Goal: Task Accomplishment & Management: Manage account settings

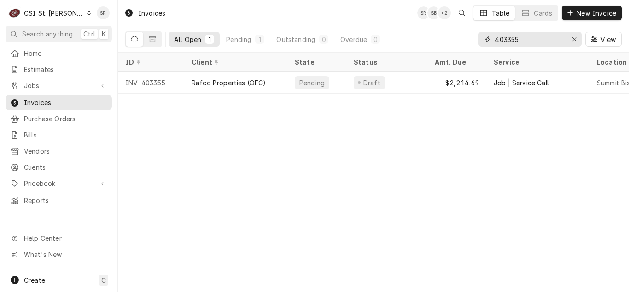
drag, startPoint x: 511, startPoint y: 45, endPoint x: 490, endPoint y: 42, distance: 20.4
click at [490, 42] on div "403355" at bounding box center [529, 39] width 103 height 15
type input "403906"
click at [270, 83] on div "Clayton Wine Bar" at bounding box center [235, 82] width 103 height 22
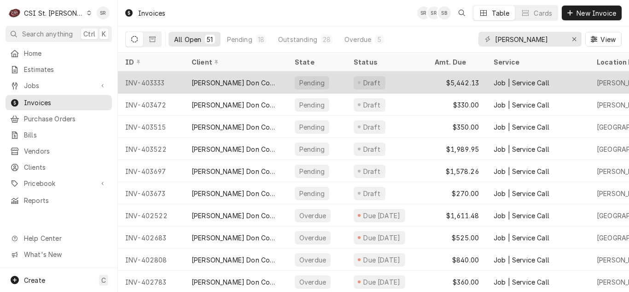
click at [173, 82] on div "INV-403333" at bounding box center [151, 82] width 66 height 22
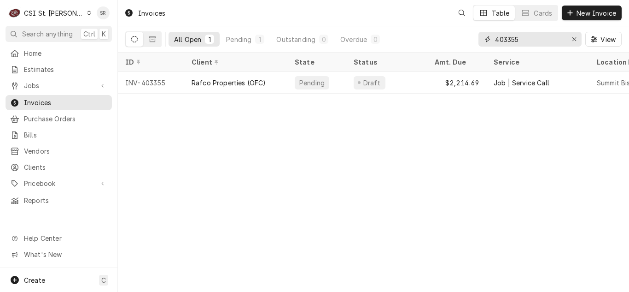
drag, startPoint x: 546, startPoint y: 44, endPoint x: 466, endPoint y: 37, distance: 80.9
click at [466, 37] on div "All Open 1 Pending 1 Outstanding 0 Overdue 0 403355 View" at bounding box center [373, 39] width 496 height 26
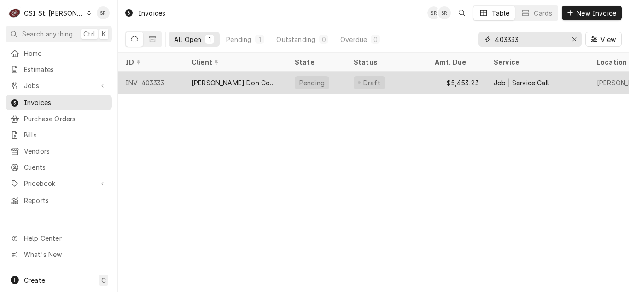
type input "403333"
click at [232, 79] on div "[PERSON_NAME] Don Company" at bounding box center [236, 83] width 88 height 10
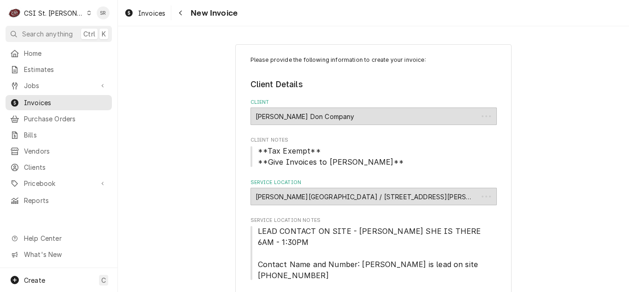
type textarea "x"
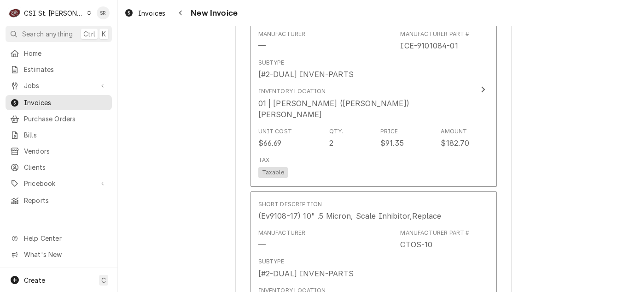
scroll to position [1321, 0]
click at [148, 12] on span "Invoices" at bounding box center [151, 13] width 27 height 10
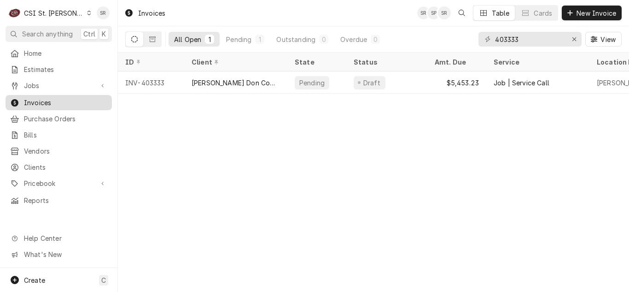
click at [44, 84] on span "Jobs" at bounding box center [59, 86] width 70 height 10
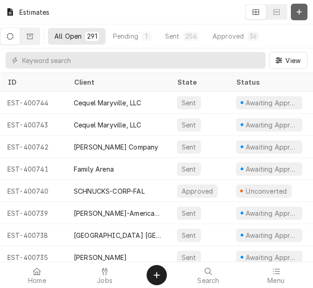
click at [297, 12] on icon "Dynamic Content Wrapper" at bounding box center [299, 12] width 6 height 6
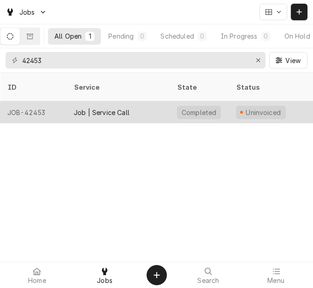
click at [144, 101] on div "Job | Service Call" at bounding box center [117, 112] width 103 height 22
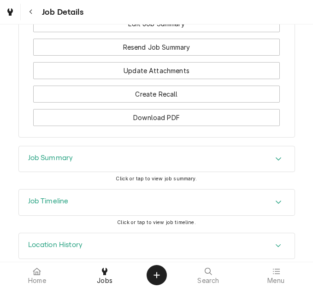
click at [126, 151] on div "Job Summary" at bounding box center [156, 159] width 275 height 26
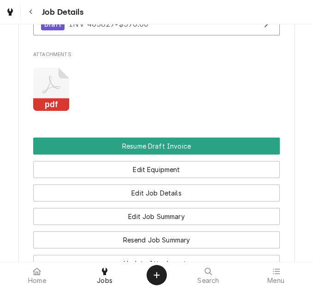
scroll to position [1013, 0]
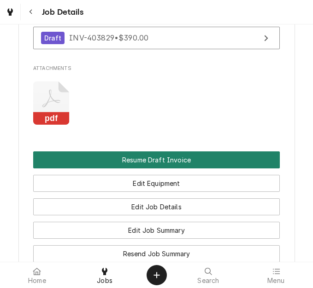
drag, startPoint x: 158, startPoint y: 141, endPoint x: 168, endPoint y: 141, distance: 10.1
click at [158, 152] on button "Resume Draft Invoice" at bounding box center [156, 160] width 246 height 17
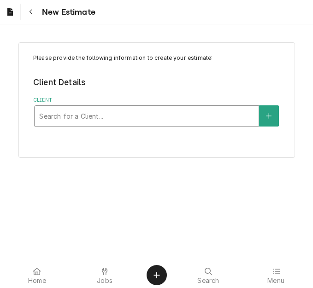
click at [88, 117] on div "Client" at bounding box center [146, 116] width 215 height 17
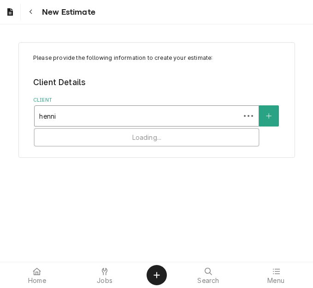
type input "[PERSON_NAME]"
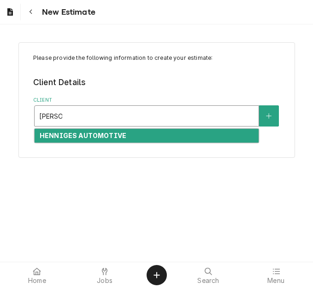
click at [91, 135] on strong "HENNIGES AUTOMOTIVE" at bounding box center [83, 136] width 87 height 8
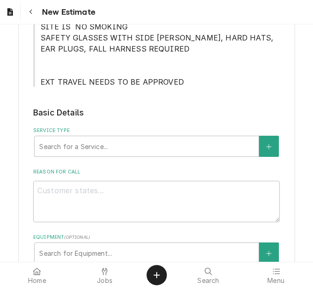
scroll to position [230, 0]
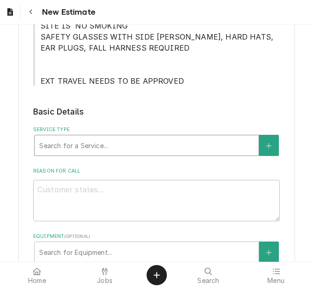
click at [80, 149] on div "Service Type" at bounding box center [146, 145] width 215 height 17
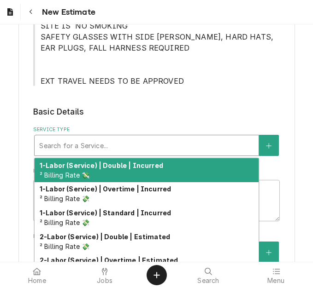
type textarea "x"
type input "s"
type textarea "x"
type input "se"
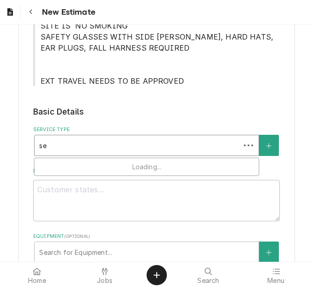
type textarea "x"
type input "ser"
type textarea "x"
type input "serv"
type textarea "x"
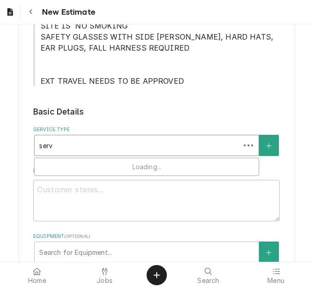
type input "servi"
type textarea "x"
type input "servic"
type textarea "x"
type input "service"
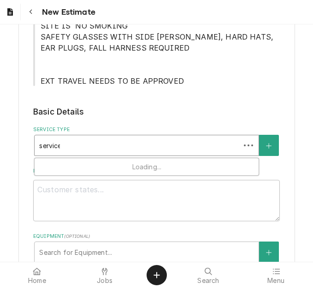
type textarea "x"
type input "service"
type textarea "x"
type input "service c"
type textarea "x"
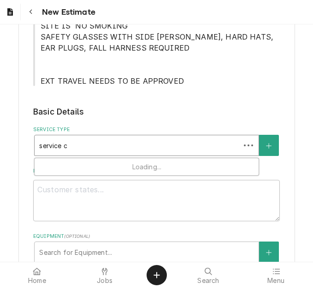
type input "service ca"
type textarea "x"
type input "service cal"
type textarea "x"
type input "service call"
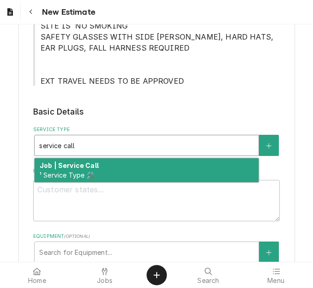
click at [81, 167] on strong "Job | Service Call" at bounding box center [69, 166] width 59 height 8
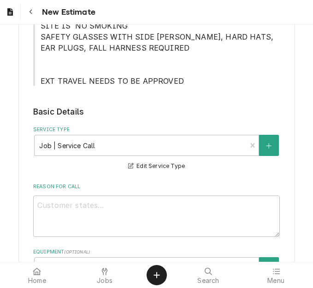
click at [146, 195] on div "Reason For Call" at bounding box center [156, 210] width 246 height 54
click at [142, 212] on textarea "Reason For Call" at bounding box center [156, 216] width 246 height 41
type textarea "x"
type textarea "Q"
type textarea "x"
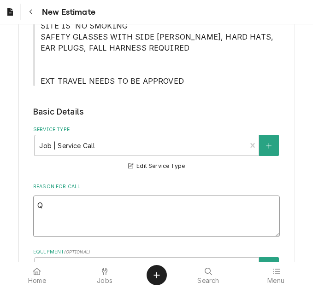
type textarea "Qu"
type textarea "x"
type textarea "Quo"
type textarea "x"
type textarea "Quot"
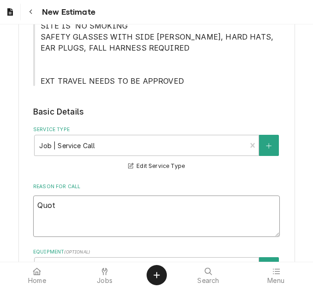
type textarea "x"
type textarea "Quote"
type textarea "x"
type textarea "Quote"
type textarea "x"
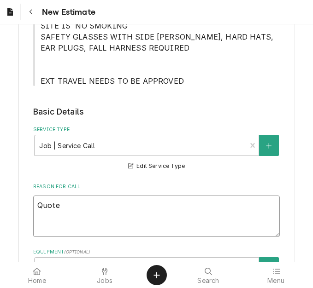
type textarea "Quote t"
type textarea "x"
type textarea "Quote to"
type textarea "x"
type textarea "Quote to"
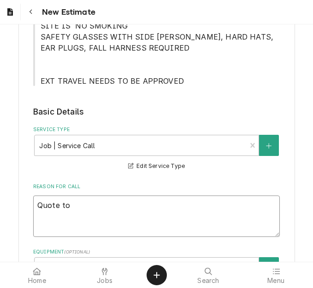
type textarea "x"
type textarea "Quote to r"
type textarea "x"
type textarea "Quote to re"
type textarea "x"
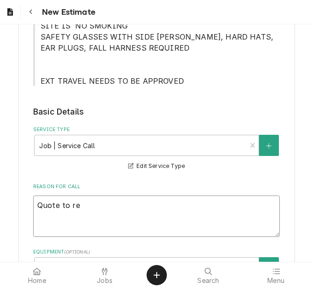
type textarea "Quote to rep"
type textarea "x"
type textarea "Quote to repl"
type textarea "x"
type textarea "Quote to repla"
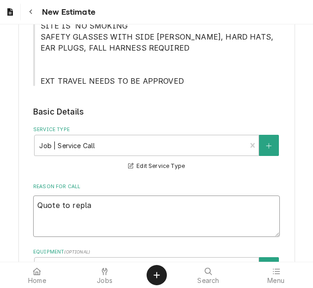
type textarea "x"
type textarea "Quote to replac"
type textarea "x"
type textarea "Quote to replace"
type textarea "x"
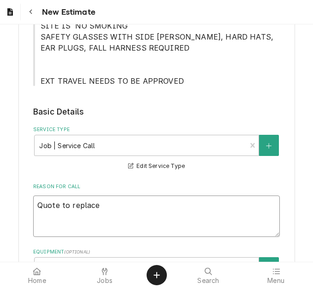
type textarea "Quote to replace s"
type textarea "x"
type textarea "Quote to replace se"
type textarea "x"
type textarea "Quote to replace sen"
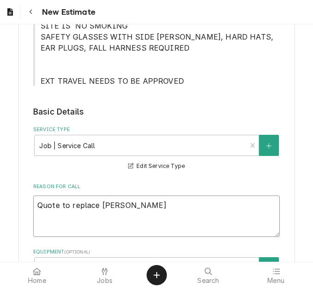
type textarea "x"
type textarea "Quote to replace sens"
type textarea "x"
type textarea "Quote to replace senso"
type textarea "x"
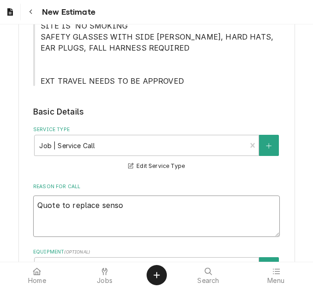
type textarea "Quote to replace sensor"
type textarea "x"
type textarea "Quote to replace sensor"
type textarea "x"
type textarea "Quote to replace sensor a"
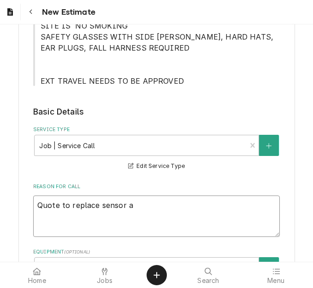
type textarea "x"
type textarea "Quote to replace sensor an"
type textarea "x"
type textarea "Quote to replace sensor and"
type textarea "x"
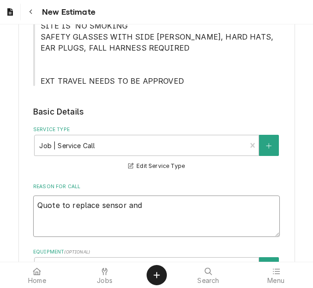
type textarea "Quote to replace sensor and"
type textarea "x"
type textarea "Quote to replace sensor and c"
type textarea "x"
type textarea "Quote to replace sensor and co"
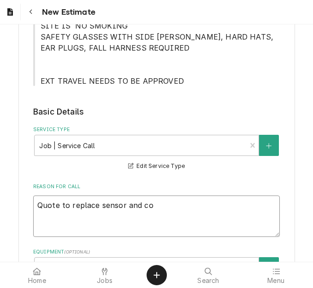
type textarea "x"
type textarea "Quote to replace sensor and cont"
type textarea "x"
type textarea "Quote to replace sensor and contr"
type textarea "x"
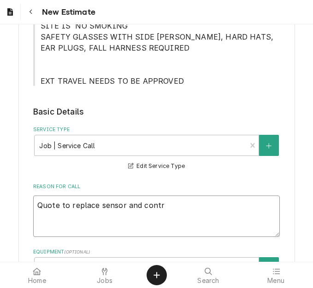
type textarea "Quote to replace sensor and contro"
type textarea "x"
type textarea "Quote to replace sensor and control"
type textarea "x"
type textarea "Quote to replace sensor and control"
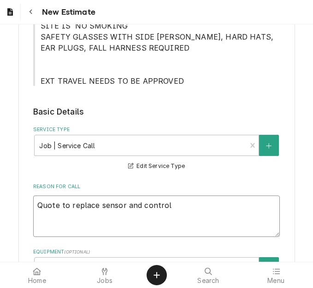
type textarea "x"
type textarea "Quote to replace sensor and control b"
type textarea "x"
type textarea "Quote to replace sensor and control boa"
type textarea "x"
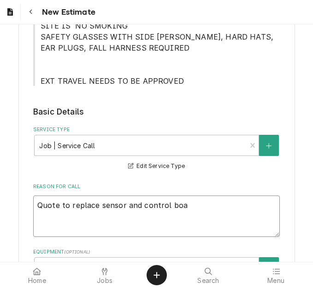
type textarea "Quote to replace sensor and control boar"
type textarea "x"
type textarea "Quote to replace sensor and control board"
type textarea "x"
type textarea "Quote to replace sensor and control board"
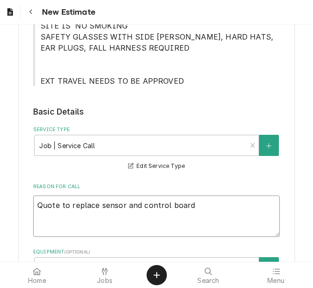
type textarea "x"
type textarea "Quote to replace sensor and control board o"
type textarea "x"
type textarea "Quote to replace sensor and control board on"
type textarea "x"
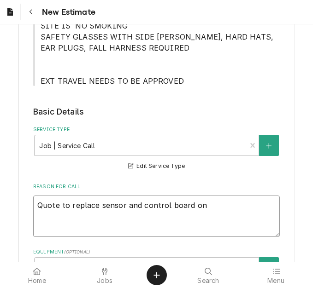
type textarea "Quote to replace sensor and control board on"
type textarea "x"
type textarea "Quote to replace sensor and control board on M"
type textarea "x"
type textarea "Quote to replace sensor and control board on Ma"
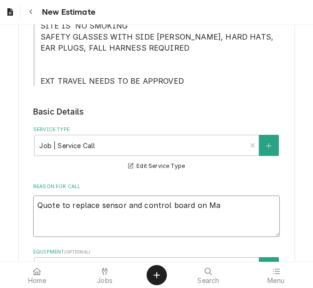
type textarea "x"
type textarea "Quote to replace sensor and control board on Man"
type textarea "x"
type textarea "Quote to replace sensor and control board on Mani"
type textarea "x"
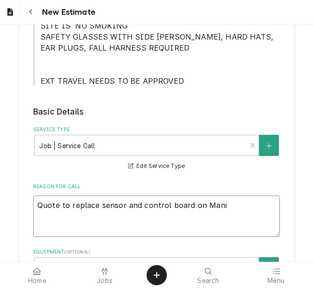
type textarea "Quote to replace sensor and control board on Manit"
type textarea "x"
type textarea "Quote to replace sensor and control board on Manito"
type textarea "x"
type textarea "Quote to replace sensor and control board on Manitow"
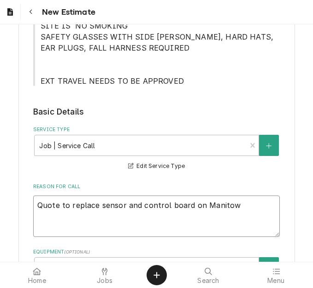
type textarea "x"
type textarea "Quote to replace sensor and control board on Manitowo"
type textarea "x"
type textarea "Quote to replace sensor and control board on Manitowoc"
type textarea "x"
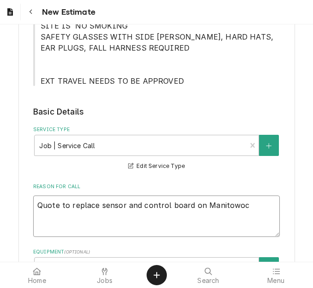
type textarea "Quote to replace sensor and control board on Manitowoc"
type textarea "x"
type textarea "Quote to replace sensor and control board on Manitowoc I"
type textarea "x"
type textarea "Quote to replace sensor and control board on Manitowoc Ic"
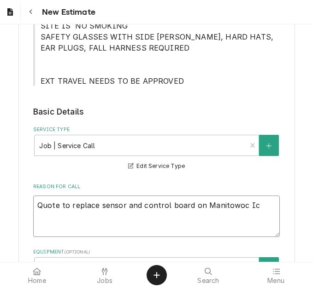
type textarea "x"
type textarea "Quote to replace sensor and control board on Manitowoc Ice"
type textarea "x"
type textarea "Quote to replace sensor and control board on Manitowoc Ice"
type textarea "x"
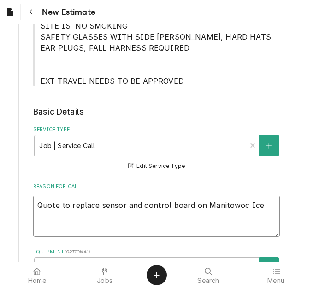
type textarea "Quote to replace sensor and control board on Manitowoc Ice M"
type textarea "x"
type textarea "Quote to replace sensor and control board on Manitowoc Ice Ma"
type textarea "x"
type textarea "Quote to replace sensor and control board on Manitowoc Ice Mac"
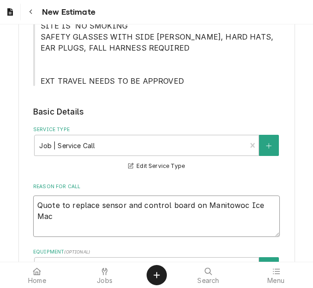
type textarea "x"
type textarea "Quote to replace sensor and control board on Manitowoc Ice Mach"
type textarea "x"
type textarea "Quote to replace sensor and control board on Manitowoc Ice Machi"
type textarea "x"
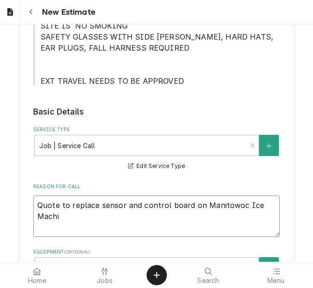
type textarea "Quote to replace sensor and control board on Manitowoc Ice Machin"
type textarea "x"
type textarea "Quote to replace sensor and control board on Manitowoc Ice Machine"
type textarea "x"
type textarea "Quote to replace sensor and control board on Manitowoc Ice Machine"
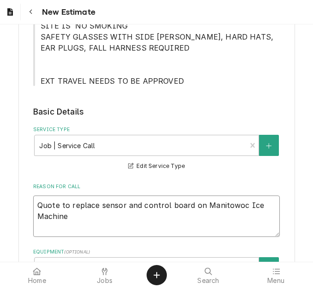
type textarea "x"
type textarea "Quote to replace sensor and control board on Manitowoc Ice Machine /"
type textarea "x"
type textarea "Quote to replace sensor and control board on Manitowoc Ice Machine /"
type textarea "x"
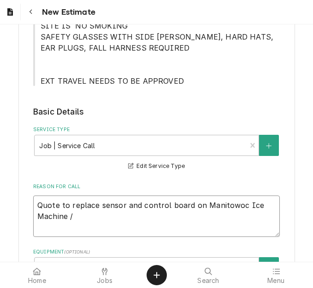
type textarea "Quote to replace sensor and control board on Manitowoc Ice Machine / M"
type textarea "x"
type textarea "Quote to replace sensor and control board on Manitowoc Ice Machine / Mo"
type textarea "x"
type textarea "Quote to replace sensor and control board on Manitowoc Ice Machine / Mod"
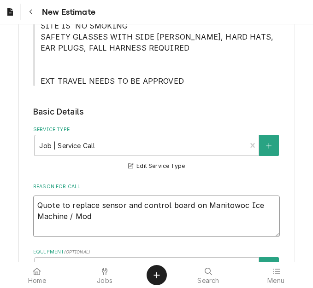
type textarea "x"
type textarea "Quote to replace sensor and control board on Manitowoc Ice Machine / Model"
type textarea "x"
type textarea "Quote to replace sensor and control board on Manitowoc Ice Machine / Model:"
type textarea "x"
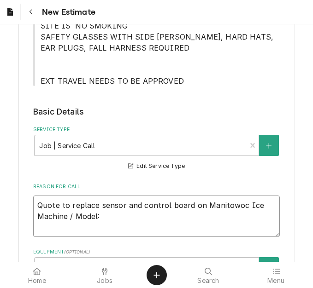
type textarea "Quote to replace sensor and control board on Manitowoc Ice Machine / Model:"
type textarea "x"
type textarea "Quote to replace sensor and control board on Manitowoc Ice Machine / Model: C"
type textarea "x"
type textarea "Quote to replace sensor and control board on Manitowoc Ice Machine / Model: CN"
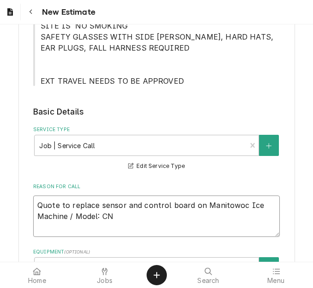
type textarea "x"
type textarea "Quote to replace sensor and control board on Manitowoc Ice Machine / Model: CNF"
type textarea "x"
type textarea "Quote to replace sensor and control board on Manitowoc Ice Machine / Model: CNF0"
type textarea "x"
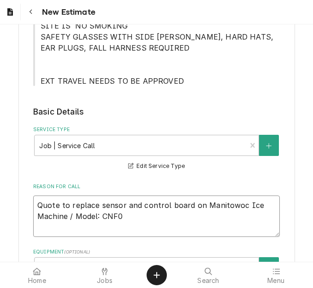
type textarea "Quote to replace sensor and control board on Manitowoc Ice Machine / Model: CNF…"
type textarea "x"
type textarea "Quote to replace sensor and control board on Manitowoc Ice Machine / Model: CNF…"
type textarea "x"
type textarea "Quote to replace sensor and control board on Manitowoc Ice Machine / Model: CNF…"
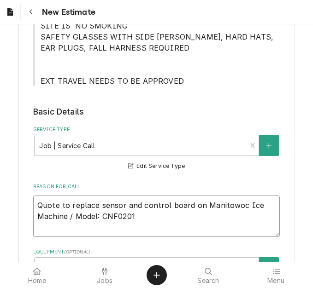
type textarea "x"
type textarea "Quote to replace sensor and control board on Manitowoc Ice Machine / Model: CNF…"
type textarea "x"
type textarea "Quote to replace sensor and control board on Manitowoc Ice Machine / Model: CNF…"
type textarea "x"
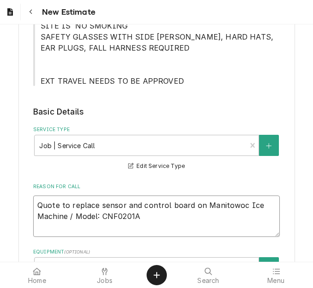
type textarea "Quote to replace sensor and control board on Manitowoc Ice Machine / Model: CNF…"
type textarea "x"
type textarea "Quote to replace sensor and control board on Manitowoc Ice Machine / Model: CNF…"
type textarea "x"
type textarea "Quote to replace sensor and control board on Manitowoc Ice Machine / Model: CNF…"
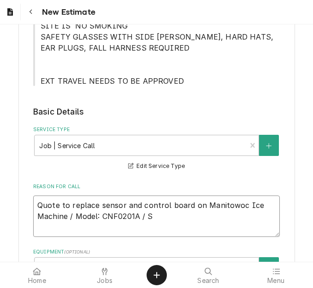
type textarea "x"
type textarea "Quote to replace sensor and control board on Manitowoc Ice Machine / Model: CNF…"
type textarea "x"
type textarea "Quote to replace sensor and control board on Manitowoc Ice Machine / Model: CNF…"
type textarea "x"
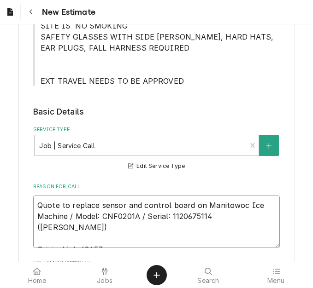
click at [207, 216] on textarea "Quote to replace sensor and control board on Manitowoc Ice Machine / Model: CNF…" at bounding box center [156, 222] width 246 height 52
drag, startPoint x: 208, startPoint y: 217, endPoint x: 34, endPoint y: 204, distance: 175.0
click at [34, 204] on textarea "Quote to replace sensor and control board on Manitowoc Ice Machine / Model: CNF…" at bounding box center [156, 222] width 246 height 52
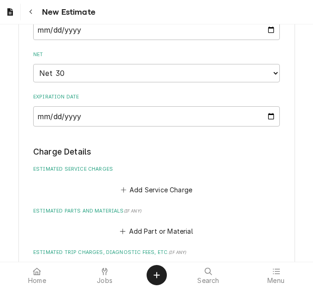
scroll to position [875, 0]
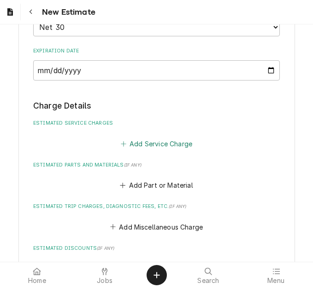
click at [146, 148] on button "Add Service Charge" at bounding box center [156, 143] width 75 height 13
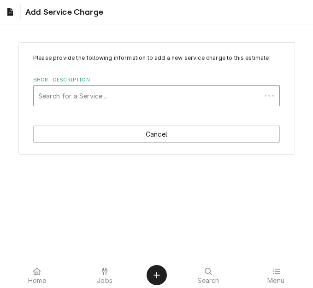
click at [92, 104] on div "Short Description" at bounding box center [147, 95] width 218 height 17
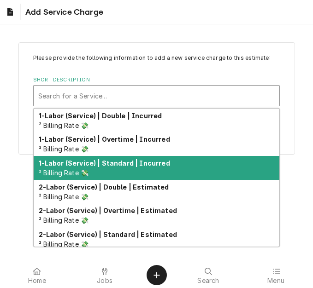
click at [113, 164] on strong "1-Labor (Service) | Standard | Incurred" at bounding box center [104, 163] width 131 height 8
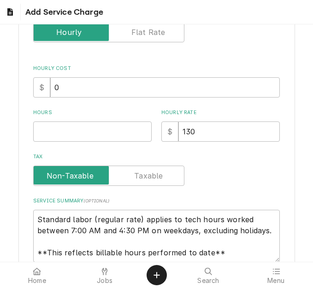
scroll to position [223, 0]
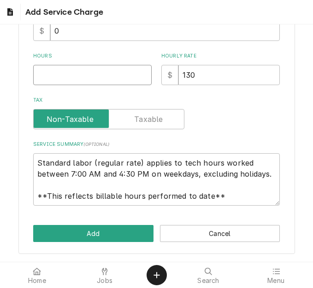
click at [59, 75] on input "Hours" at bounding box center [92, 75] width 118 height 20
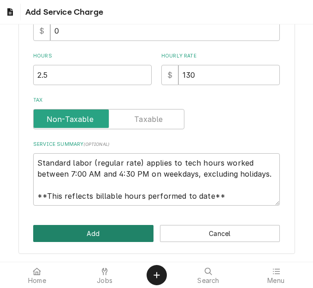
click at [80, 230] on button "Add" at bounding box center [93, 233] width 120 height 17
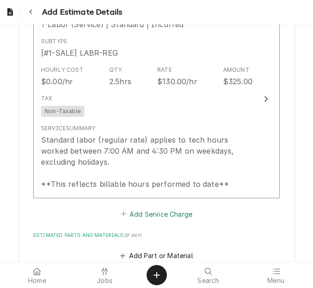
scroll to position [1048, 0]
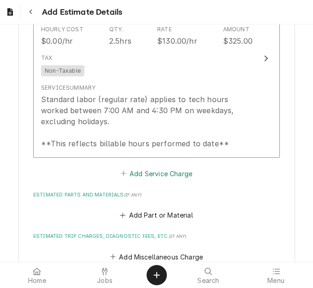
click at [143, 178] on button "Add Service Charge" at bounding box center [156, 173] width 75 height 13
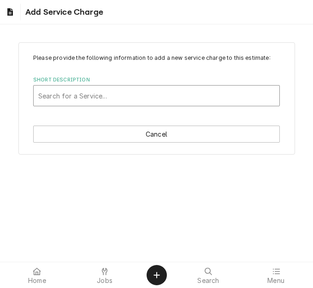
click at [100, 87] on div "Search for a Service..." at bounding box center [156, 96] width 245 height 20
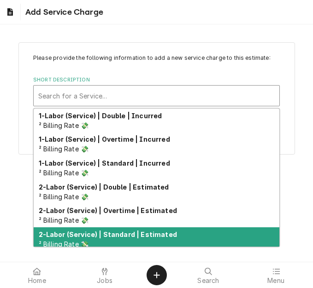
click at [136, 229] on div "2-Labor (Service) | Standard | Estimated ² Billing Rate 💸" at bounding box center [156, 239] width 245 height 24
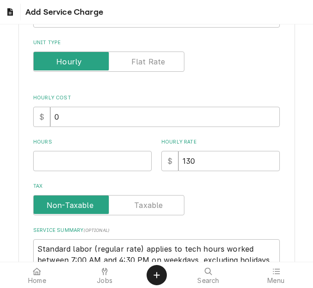
scroll to position [138, 0]
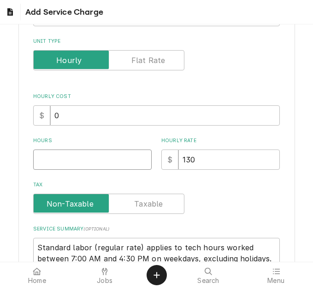
click at [59, 159] on input "Hours" at bounding box center [92, 160] width 118 height 20
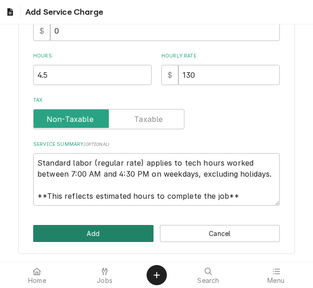
click at [62, 228] on button "Add" at bounding box center [93, 233] width 120 height 17
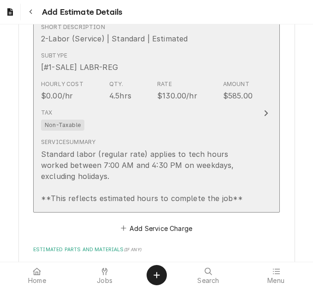
scroll to position [1204, 0]
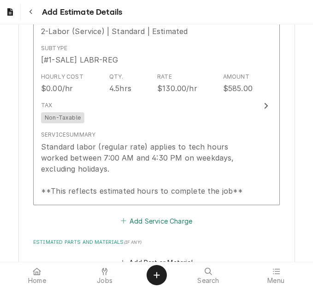
click at [144, 219] on button "Add Service Charge" at bounding box center [156, 221] width 75 height 13
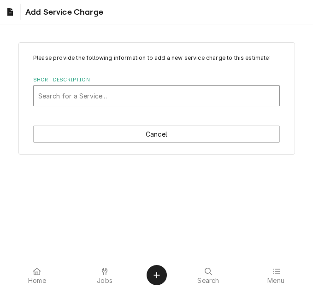
click at [111, 91] on div "Short Description" at bounding box center [156, 95] width 236 height 17
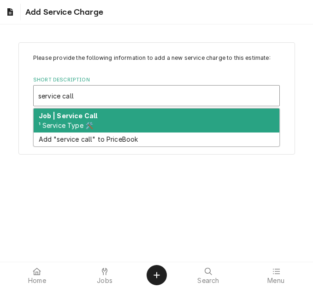
click at [112, 120] on div "Job | Service Call ¹ Service Type 🛠️" at bounding box center [156, 121] width 245 height 24
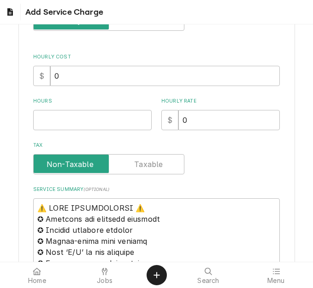
scroll to position [184, 0]
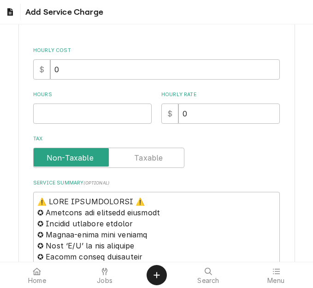
click at [64, 120] on input "Hours" at bounding box center [92, 114] width 118 height 20
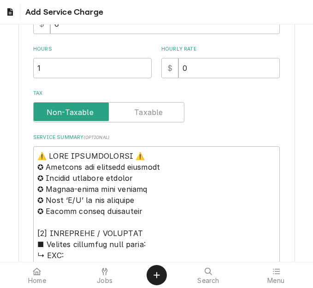
scroll to position [230, 0]
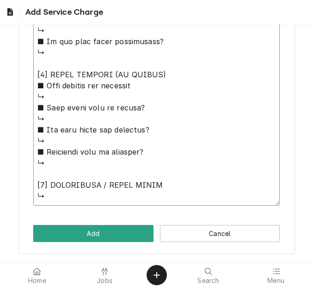
drag, startPoint x: 34, startPoint y: 155, endPoint x: 144, endPoint y: 274, distance: 162.3
click at [144, 274] on body "Add Service Charge Please provide the following information to add a new servic…" at bounding box center [156, 144] width 313 height 288
paste textarea "Quote to replace sensor and control board on Manitowoc Ice Machine / Model: CNF…"
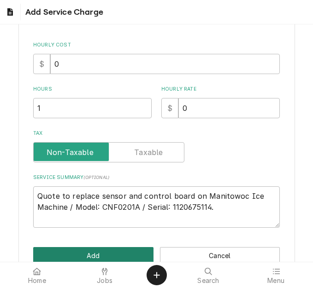
click at [111, 258] on button "Add" at bounding box center [93, 255] width 120 height 17
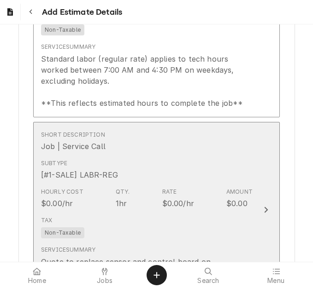
scroll to position [1434, 0]
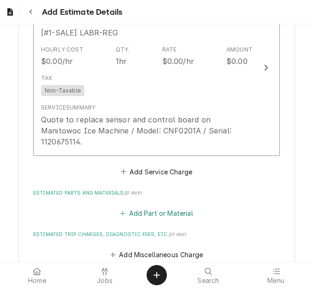
click at [161, 207] on button "Add Part or Material" at bounding box center [156, 213] width 76 height 13
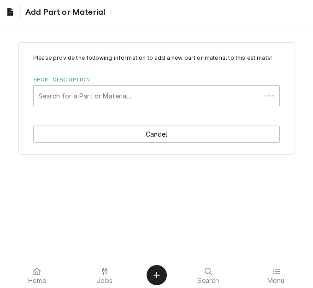
click at [103, 94] on div "Short Description" at bounding box center [147, 95] width 218 height 17
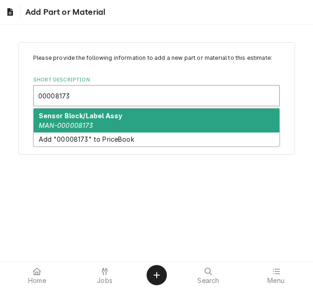
click at [104, 117] on strong "Sensor Block/Label Assy" at bounding box center [81, 116] width 84 height 8
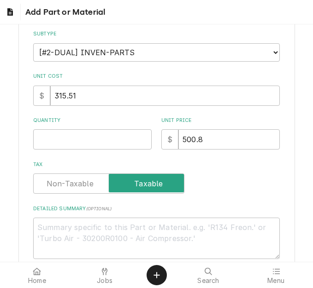
scroll to position [138, 0]
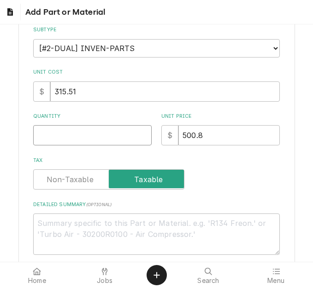
click at [54, 144] on input "Quantity" at bounding box center [92, 135] width 118 height 20
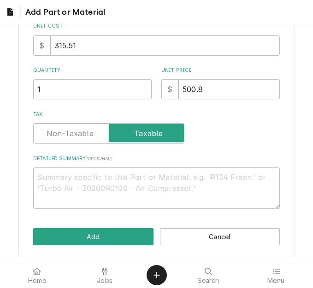
click at [88, 246] on div "Please provide the following information to add a new part or material to this …" at bounding box center [156, 57] width 276 height 399
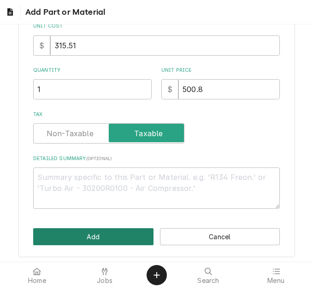
click at [88, 242] on button "Add" at bounding box center [93, 236] width 120 height 17
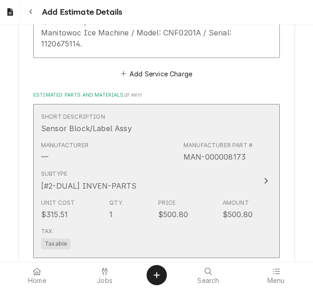
scroll to position [1555, 0]
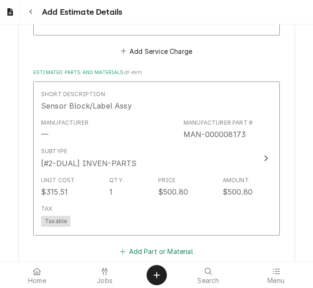
click at [131, 245] on button "Add Part or Material" at bounding box center [156, 251] width 76 height 13
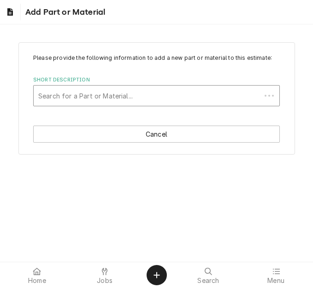
click at [77, 93] on div "Short Description" at bounding box center [147, 95] width 218 height 17
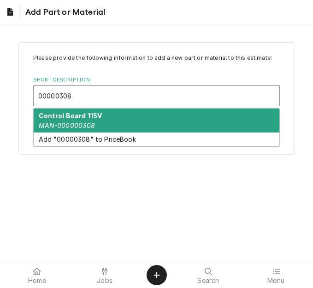
click at [88, 115] on strong "Control Board 115V" at bounding box center [71, 116] width 64 height 8
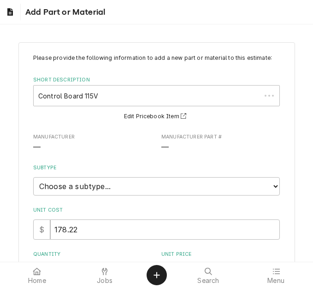
scroll to position [138, 0]
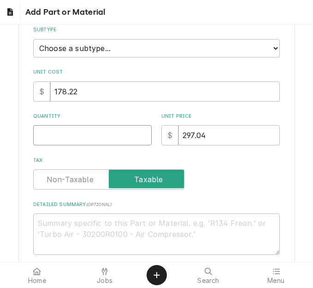
click at [65, 138] on input "Quantity" at bounding box center [92, 135] width 118 height 20
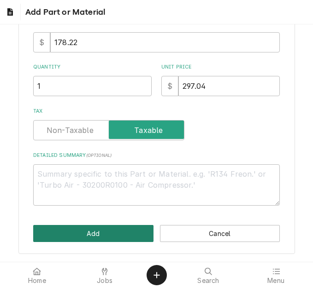
click at [78, 234] on button "Add" at bounding box center [93, 233] width 120 height 17
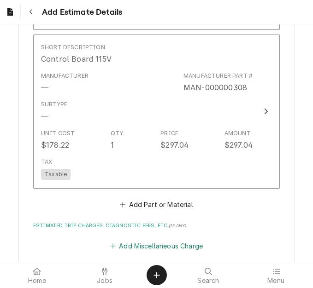
scroll to position [1813, 0]
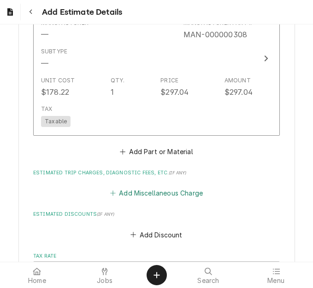
click at [134, 187] on button "Add Miscellaneous Charge" at bounding box center [156, 193] width 96 height 13
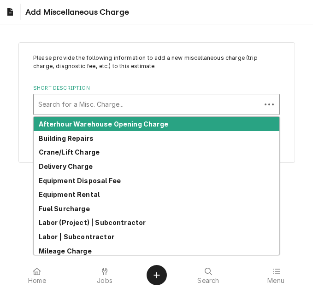
click at [126, 96] on div "Short Description" at bounding box center [147, 104] width 218 height 17
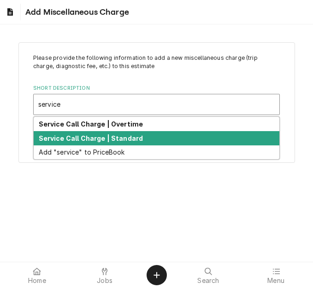
click at [126, 137] on strong "Service Call Charge | Standard" at bounding box center [91, 138] width 105 height 8
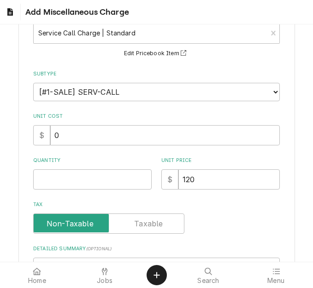
scroll to position [92, 0]
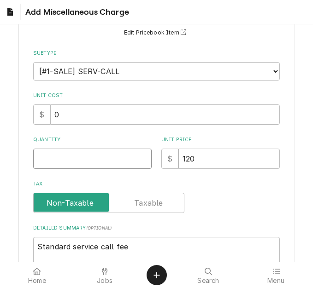
click at [58, 149] on input "Quantity" at bounding box center [92, 159] width 118 height 20
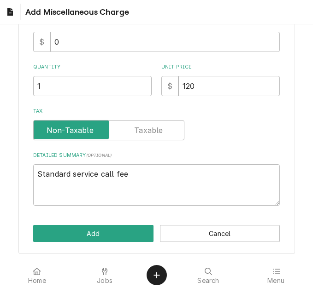
click at [61, 215] on div "Please provide the following information to add a new miscellaneous charge (tri…" at bounding box center [156, 66] width 276 height 377
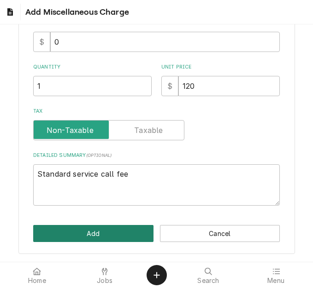
click at [76, 240] on button "Add" at bounding box center [93, 233] width 120 height 17
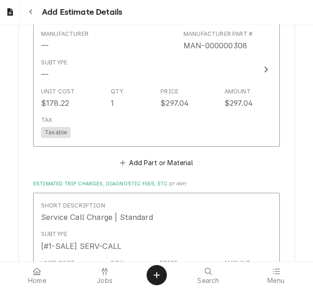
scroll to position [1946, 0]
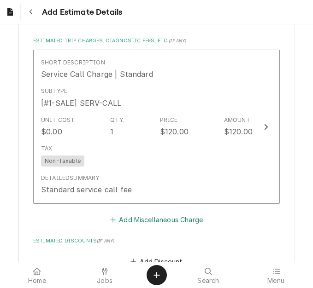
click at [148, 214] on button "Add Miscellaneous Charge" at bounding box center [156, 220] width 96 height 13
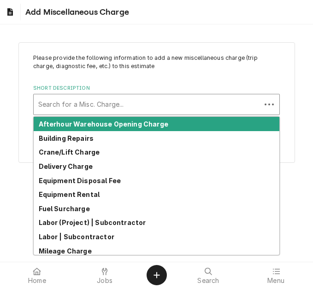
click at [112, 100] on div "Short Description" at bounding box center [147, 104] width 218 height 17
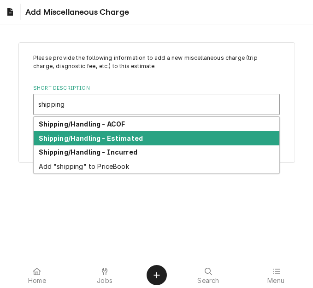
click at [139, 133] on div "Shipping/Handling - Estimated" at bounding box center [156, 138] width 245 height 14
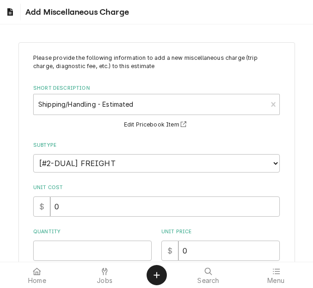
scroll to position [138, 0]
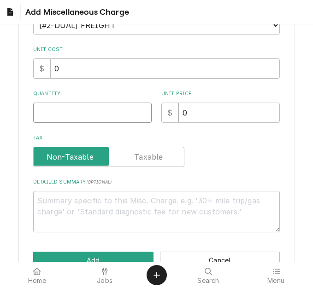
click at [55, 110] on input "Quantity" at bounding box center [92, 113] width 118 height 20
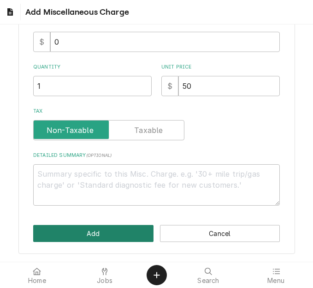
click at [93, 229] on button "Add" at bounding box center [93, 233] width 120 height 17
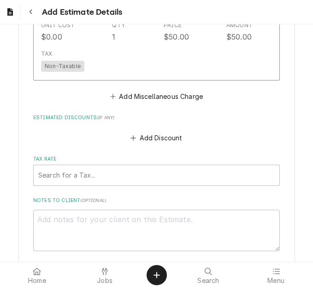
scroll to position [2291, 0]
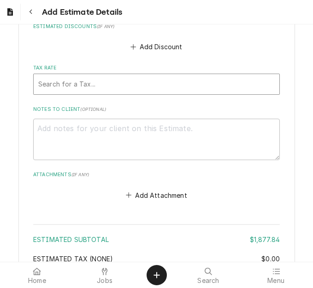
click at [92, 83] on div "Search for a Tax..." at bounding box center [156, 84] width 245 height 20
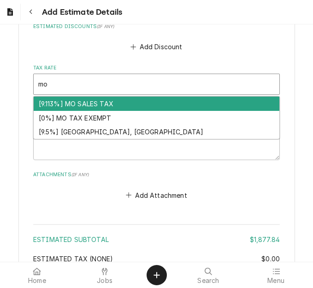
click at [94, 97] on div "[9.113%] MO SALES TAX" at bounding box center [156, 104] width 245 height 14
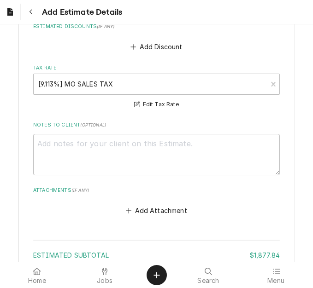
scroll to position [2459, 0]
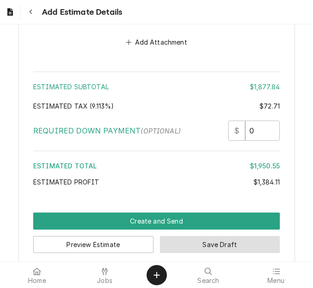
click at [216, 236] on button "Save Draft" at bounding box center [220, 244] width 120 height 17
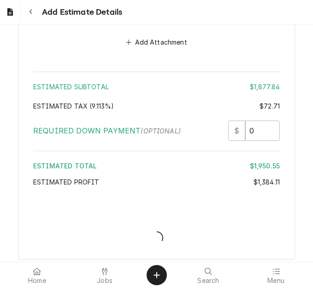
scroll to position [2454, 0]
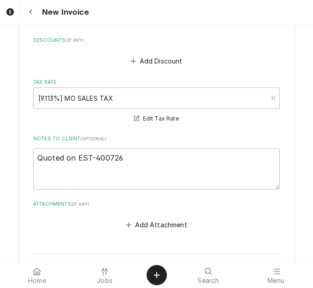
scroll to position [2164, 0]
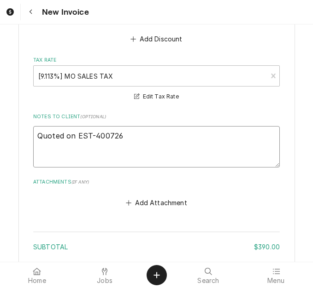
click at [176, 146] on textarea "Quoted on EST-400726" at bounding box center [156, 146] width 246 height 41
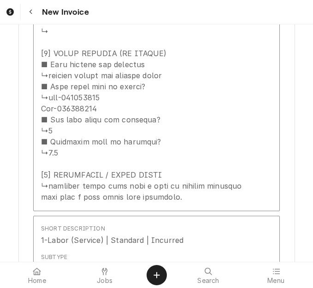
scroll to position [1474, 0]
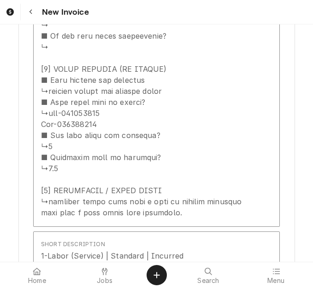
type textarea "x"
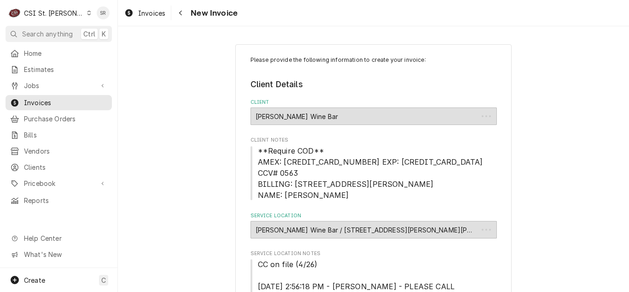
type textarea "x"
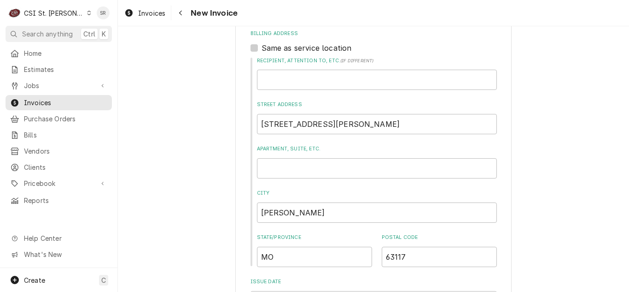
scroll to position [322, 0]
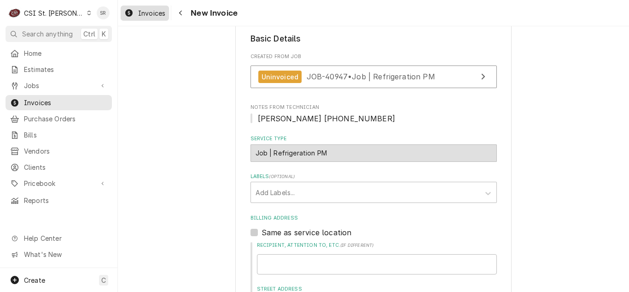
click at [138, 17] on div "Invoices" at bounding box center [144, 13] width 45 height 12
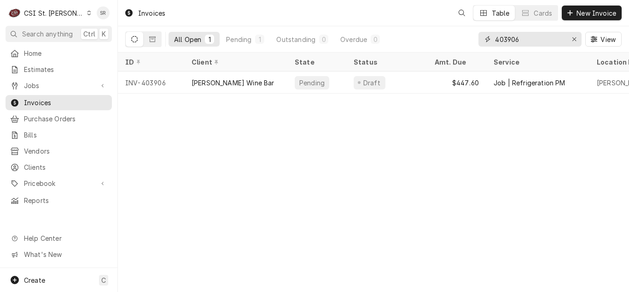
drag, startPoint x: 513, startPoint y: 42, endPoint x: 481, endPoint y: 42, distance: 31.8
click at [481, 42] on div "403906" at bounding box center [529, 39] width 103 height 15
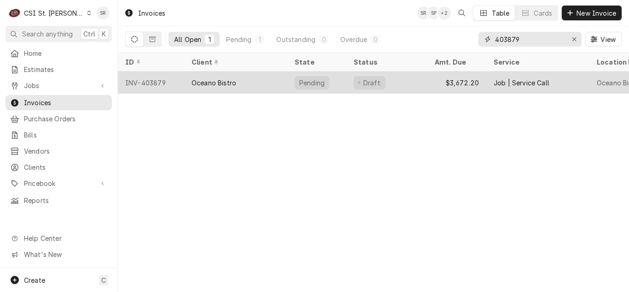
type input "403879"
click at [264, 79] on div "Oceano Bistro" at bounding box center [235, 82] width 103 height 22
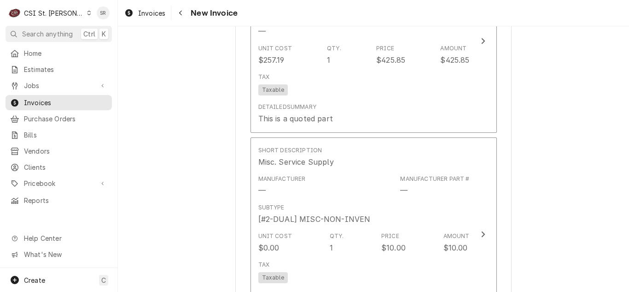
scroll to position [2763, 0]
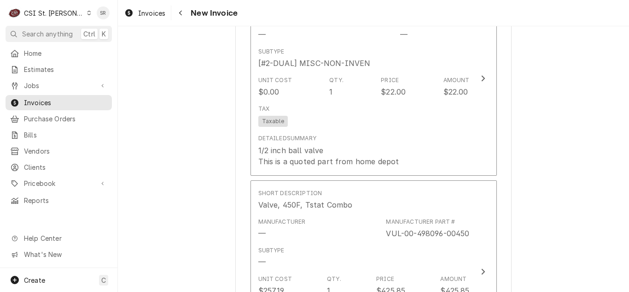
click at [147, 20] on div "Invoices New Invoice" at bounding box center [373, 13] width 511 height 26
drag, startPoint x: 147, startPoint y: 14, endPoint x: 160, endPoint y: 29, distance: 20.2
click at [147, 14] on span "Invoices" at bounding box center [151, 13] width 27 height 10
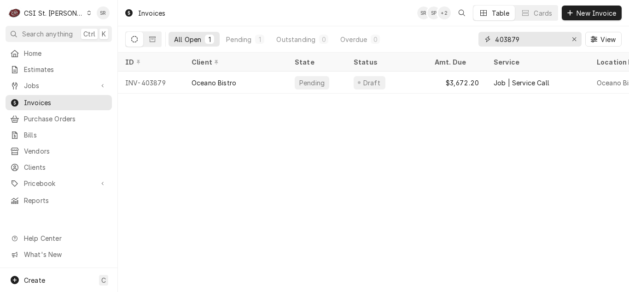
drag, startPoint x: 554, startPoint y: 40, endPoint x: 463, endPoint y: 31, distance: 91.6
click at [463, 31] on div "All Open 1 Pending 1 Outstanding 0 Overdue 0 403879 View" at bounding box center [373, 39] width 496 height 26
type input "403786"
click at [227, 82] on div "Brilliant Angels Academy" at bounding box center [231, 83] width 78 height 10
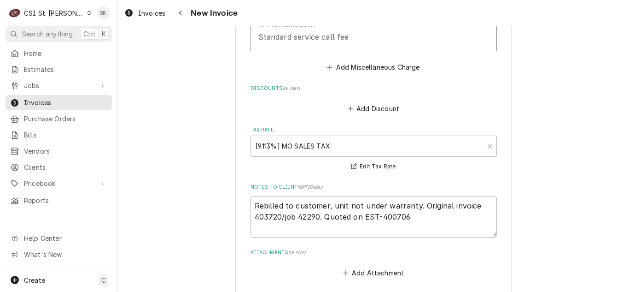
scroll to position [1151, 0]
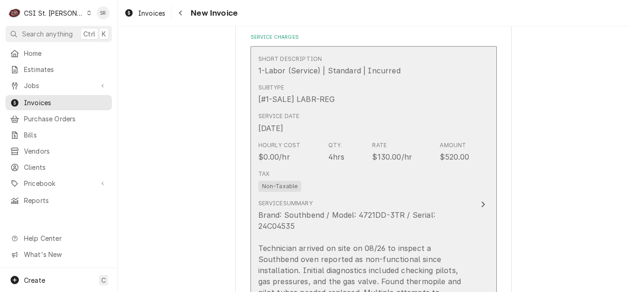
click at [354, 200] on div "Service Summary Brand: Southbend / Model: 4721DD-3TR / Serial: 24C04535 Technic…" at bounding box center [363, 276] width 211 height 154
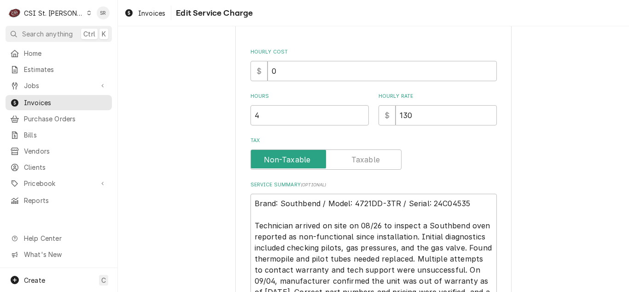
scroll to position [231, 0]
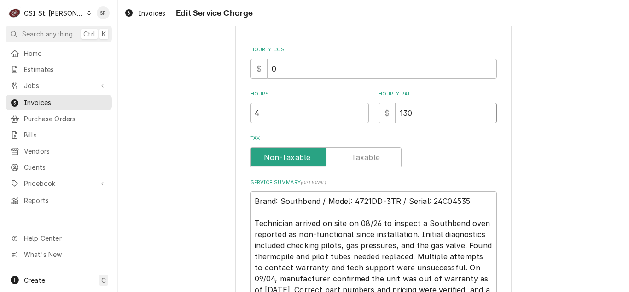
drag, startPoint x: 420, startPoint y: 112, endPoint x: 378, endPoint y: 105, distance: 42.0
click at [379, 105] on div "$ 130" at bounding box center [438, 113] width 118 height 20
type textarea "x"
type input "0"
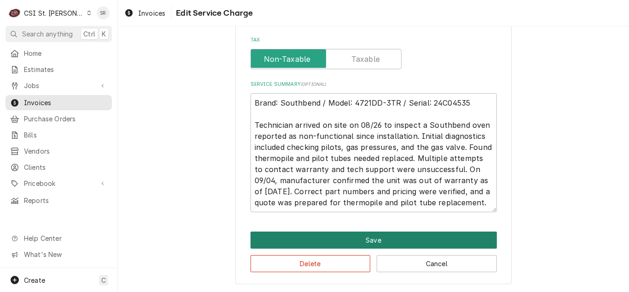
click at [358, 238] on button "Save" at bounding box center [374, 239] width 246 height 17
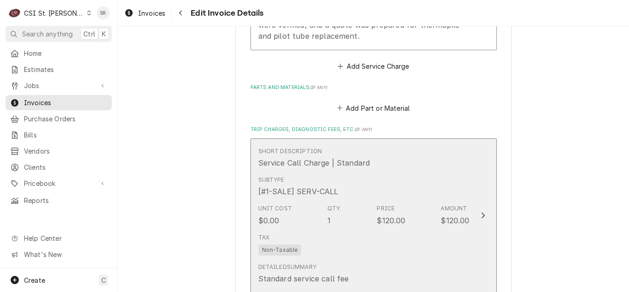
click at [368, 215] on div "Unit Cost $0.00 Qty. 1 Price $120.00 Amount $120.00" at bounding box center [363, 214] width 211 height 29
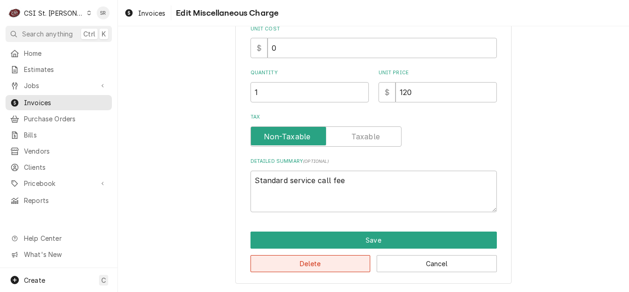
click at [316, 255] on button "Delete" at bounding box center [311, 263] width 120 height 17
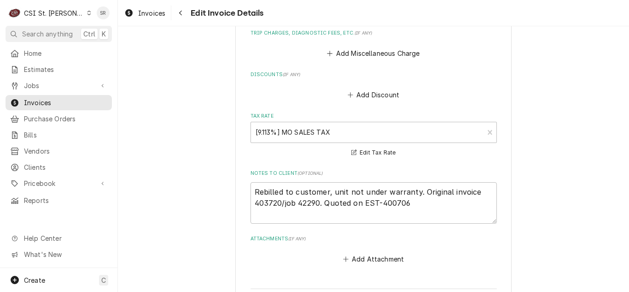
scroll to position [1042, 0]
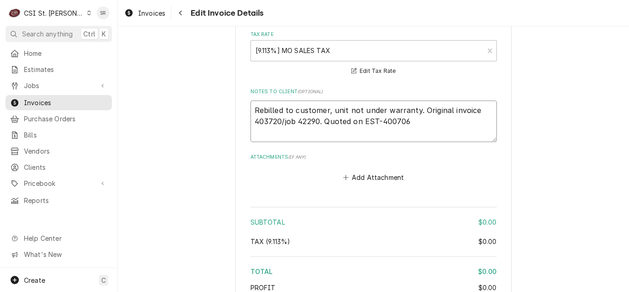
click at [419, 123] on textarea "Rebilled to customer, unit not under warranty. Original invoice 403720/job 4229…" at bounding box center [374, 120] width 246 height 41
type textarea "x"
type textarea "Rebilled to customer, unit not under warranty. Original invoice 403720/job 4229…"
type textarea "x"
type textarea "Rebilled to customer, unit not under warranty. Original invoice 403720/job 4229…"
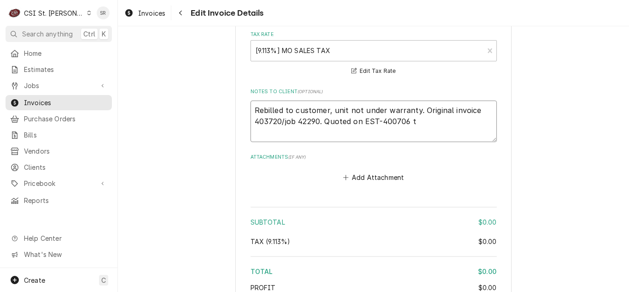
type textarea "x"
type textarea "Rebilled to customer, unit not under warranty. Original invoice 403720/job 4229…"
type textarea "x"
type textarea "Rebilled to customer, unit not under warranty. Original invoice 403720/job 4229…"
type textarea "x"
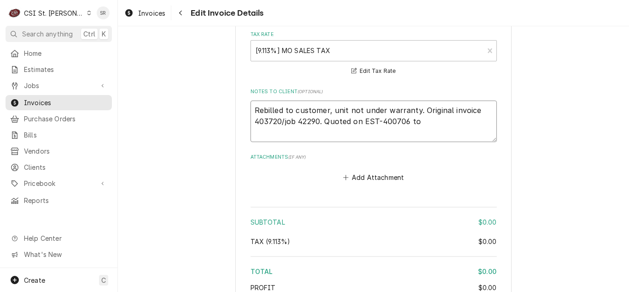
type textarea "Rebilled to customer, unit not under warranty. Original invoice 403720/job 4229…"
type textarea "x"
type textarea "Rebilled to customer, unit not under warranty. Original invoice 403720/job 4229…"
type textarea "x"
type textarea "Rebilled to customer, unit not under warranty. Original invoice 403720/job 4229…"
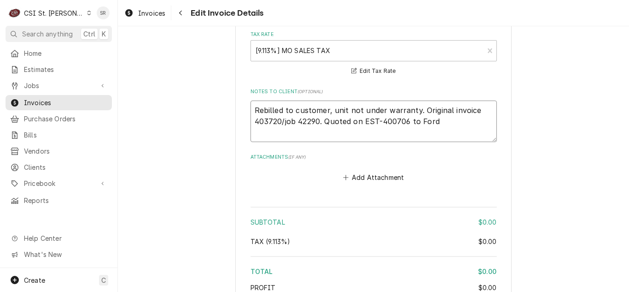
type textarea "x"
type textarea "Rebilled to customer, unit not under warranty. Original invoice 403720/job 4229…"
type textarea "x"
type textarea "Rebilled to customer, unit not under warranty. Original invoice 403720/job 4229…"
type textarea "x"
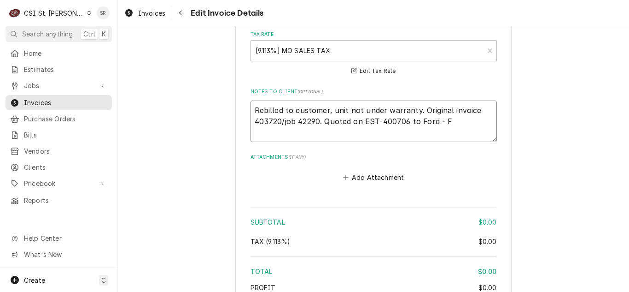
type textarea "Rebilled to customer, unit not under warranty. Original invoice 403720/job 4229…"
type textarea "x"
type textarea "Rebilled to customer, unit not under warranty. Original invoice 403720/job 4229…"
type textarea "x"
type textarea "Rebilled to customer, unit not under warranty. Original invoice 403720/job 4229…"
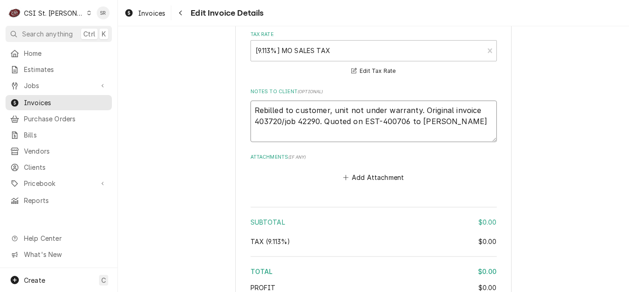
type textarea "x"
type textarea "Rebilled to customer, unit not under warranty. Original invoice 403720/job 4229…"
type textarea "x"
type textarea "Rebilled to customer, unit not under warranty. Original invoice 403720/job 4229…"
type textarea "x"
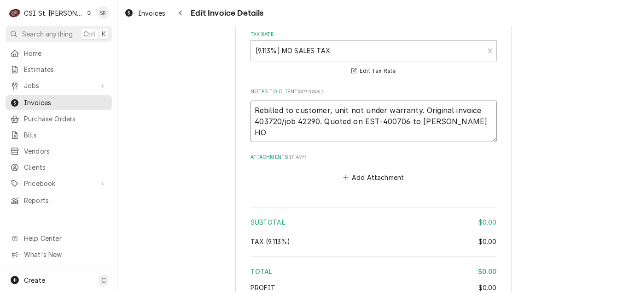
type textarea "Rebilled to customer, unit not under warranty. Original invoice 403720/job 4229…"
type textarea "x"
type textarea "Rebilled to customer, unit not under warranty. Original invoice 403720/job 4229…"
type textarea "x"
type textarea "Rebilled to customer, unit not under warranty. Original invoice 403720/job 4229…"
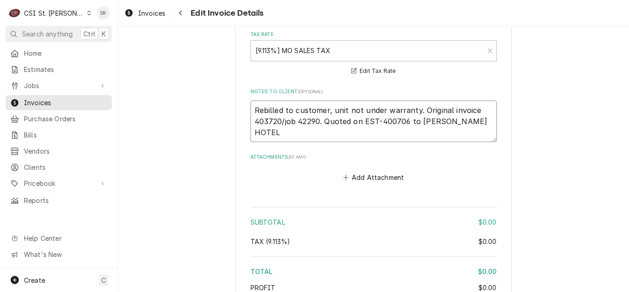
type textarea "x"
type textarea "Rebilled to customer, unit not under warranty. Original invoice 403720/job 4229…"
type textarea "x"
type textarea "Rebilled to customer, unit not under warranty. Original invoice 403720/job 4229…"
type textarea "x"
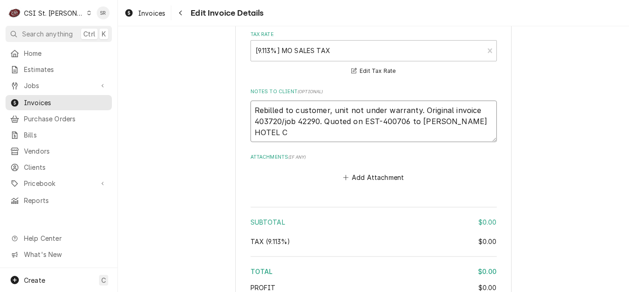
type textarea "Rebilled to customer, unit not under warranty. Original invoice 403720/job 4229…"
type textarea "x"
type textarea "Rebilled to customer, unit not under warranty. Original invoice 403720/job 4229…"
type textarea "x"
type textarea "Rebilled to customer, unit not under warranty. Original invoice 403720/job 4229…"
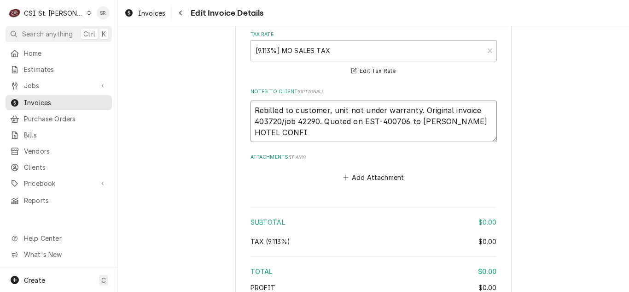
type textarea "x"
type textarea "Rebilled to customer, unit not under warranty. Original invoice 403720/job 4229…"
type textarea "x"
type textarea "Rebilled to customer, unit not under warranty. Original invoice 403720/job 4229…"
type textarea "x"
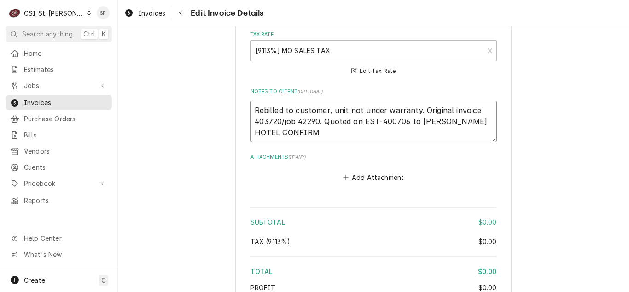
type textarea "Rebilled to customer, unit not under warranty. Original invoice 403720/job 4229…"
type textarea "x"
type textarea "Rebilled to customer, unit not under warranty. Original invoice 403720/job 4229…"
type textarea "x"
type textarea "Rebilled to customer, unit not under warranty. Original invoice 403720/job 4229…"
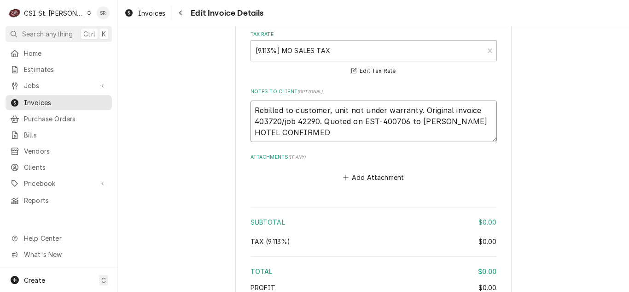
type textarea "x"
type textarea "Rebilled to customer, unit not under warranty. Original invoice 403720/job 4229…"
type textarea "x"
type textarea "Rebilled to customer, unit not under warranty. Original invoice 403720/job 4229…"
type textarea "x"
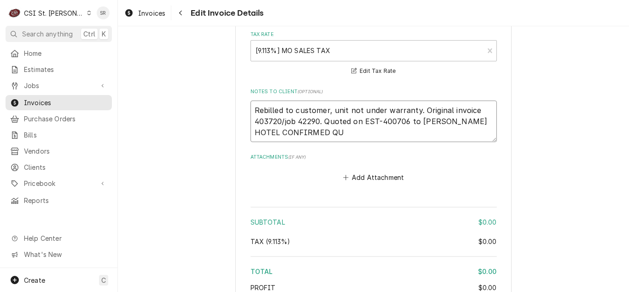
type textarea "Rebilled to customer, unit not under warranty. Original invoice 403720/job 4229…"
type textarea "x"
type textarea "Rebilled to customer, unit not under warranty. Original invoice 403720/job 4229…"
type textarea "x"
type textarea "Rebilled to customer, unit not under warranty. Original invoice 403720/job 4229…"
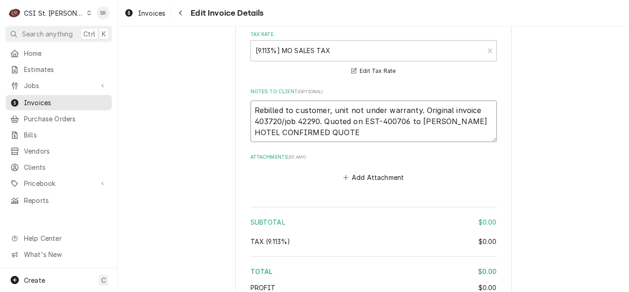
type textarea "x"
type textarea "Rebilled to customer, unit not under warranty. Original invoice 403720/job 4229…"
type textarea "x"
type textarea "Rebilled to customer, unit not under warranty. Original invoice 403720/job 4229…"
type textarea "x"
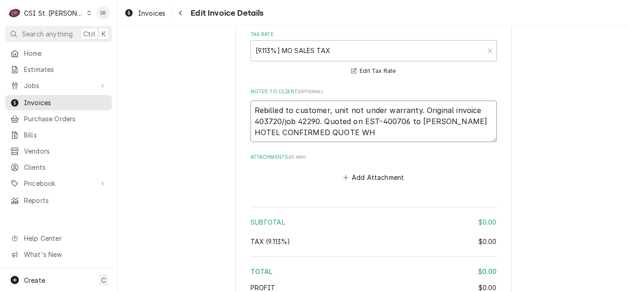
type textarea "Rebilled to customer, unit not under warranty. Original invoice 403720/job 4229…"
type textarea "x"
type textarea "Rebilled to customer, unit not under warranty. Original invoice 403720/job 4229…"
type textarea "x"
type textarea "Rebilled to customer, unit not under warranty. Original invoice 403720/job 4229…"
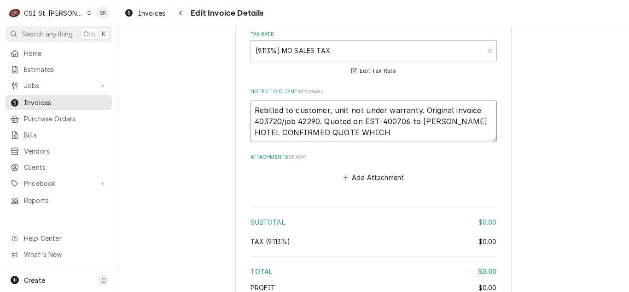
type textarea "x"
type textarea "Rebilled to customer, unit not under warranty. Original invoice 403720/job 4229…"
type textarea "x"
type textarea "Rebilled to customer, unit not under warranty. Original invoice 403720/job 4229…"
type textarea "x"
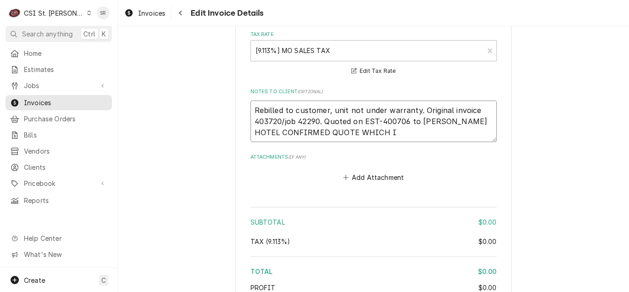
type textarea "Rebilled to customer, unit not under warranty. Original invoice 403720/job 4229…"
type textarea "x"
type textarea "Rebilled to customer, unit not under warranty. Original invoice 403720/job 4229…"
type textarea "x"
type textarea "Rebilled to customer, unit not under warranty. Original invoice 403720/job 4229…"
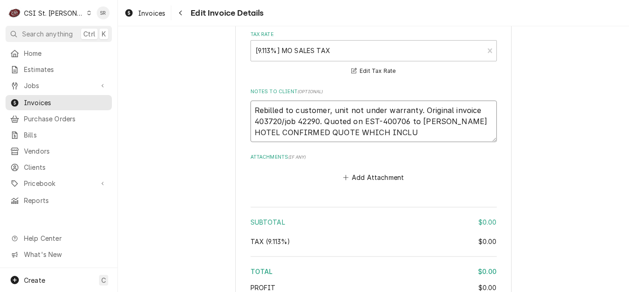
type textarea "x"
type textarea "Rebilled to customer, unit not under warranty. Original invoice 403720/job 4229…"
type textarea "x"
type textarea "Rebilled to customer, unit not under warranty. Original invoice 403720/job 4229…"
type textarea "x"
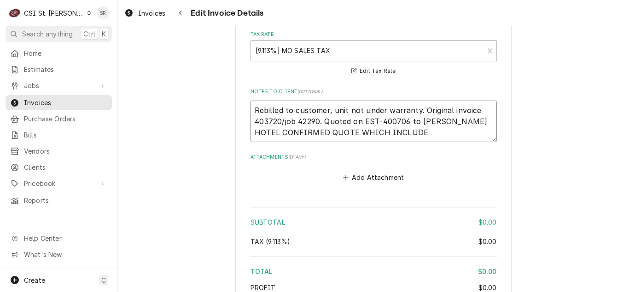
type textarea "Rebilled to customer, unit not under warranty. Original invoice 403720/job 4229…"
type textarea "x"
type textarea "Rebilled to customer, unit not under warranty. Original invoice 403720/job 4229…"
type textarea "x"
type textarea "Rebilled to customer, unit not under warranty. Original invoice 403720/job 4229…"
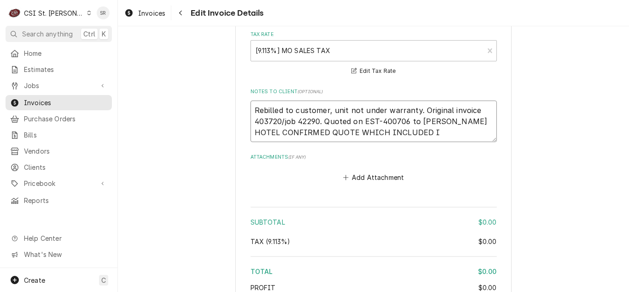
type textarea "x"
type textarea "Rebilled to customer, unit not under warranty. Original invoice 403720/job 4229…"
type textarea "x"
type textarea "Rebilled to customer, unit not under warranty. Original invoice 403720/job 4229…"
type textarea "x"
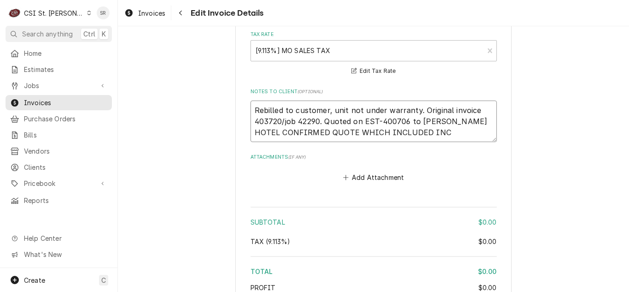
type textarea "Rebilled to customer, unit not under warranty. Original invoice 403720/job 4229…"
type textarea "x"
type textarea "Rebilled to customer, unit not under warranty. Original invoice 403720/job 4229…"
type textarea "x"
type textarea "Rebilled to customer, unit not under warranty. Original invoice 403720/job 4229…"
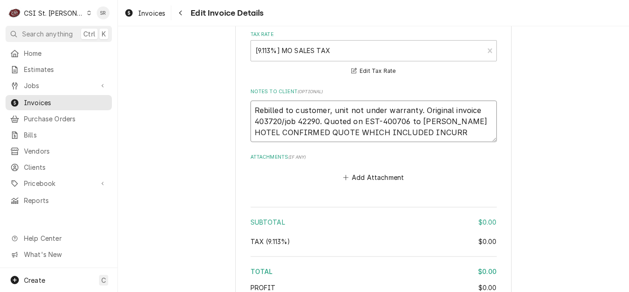
type textarea "x"
type textarea "Rebilled to customer, unit not under warranty. Original invoice 403720/job 4229…"
type textarea "x"
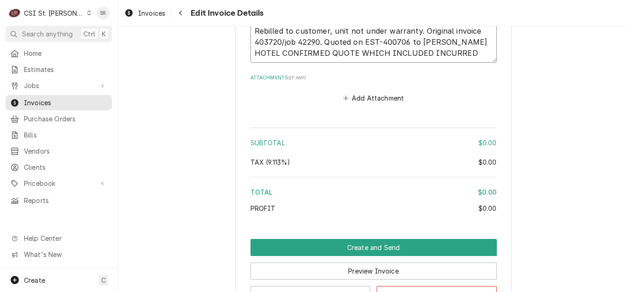
scroll to position [1195, 0]
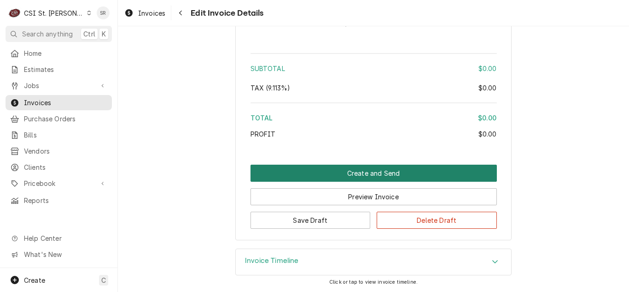
type textarea "Rebilled to customer, unit not under warranty. Original invoice 403720/job 4229…"
click at [412, 171] on button "Create and Send" at bounding box center [374, 172] width 246 height 17
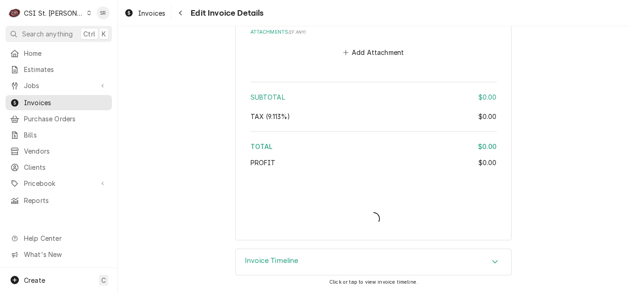
scroll to position [1166, 0]
type textarea "x"
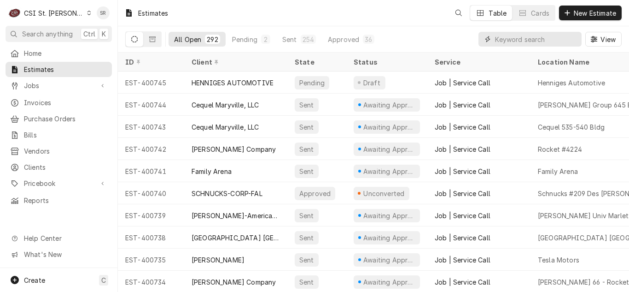
click at [538, 41] on input "Dynamic Content Wrapper" at bounding box center [536, 39] width 82 height 15
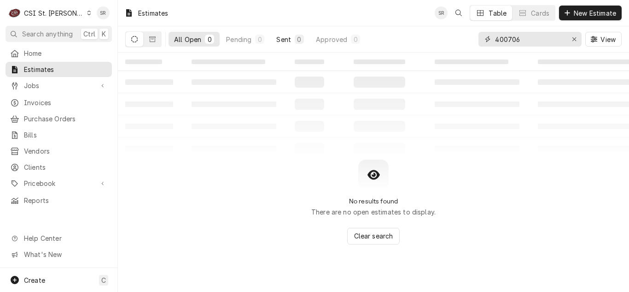
type input "400706"
click at [294, 42] on button "Sent 0" at bounding box center [290, 39] width 39 height 15
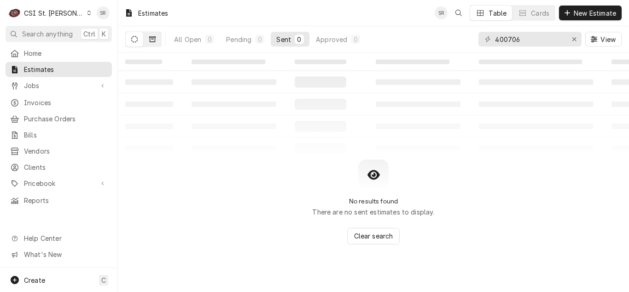
click at [157, 37] on button "Dynamic Content Wrapper" at bounding box center [152, 39] width 17 height 15
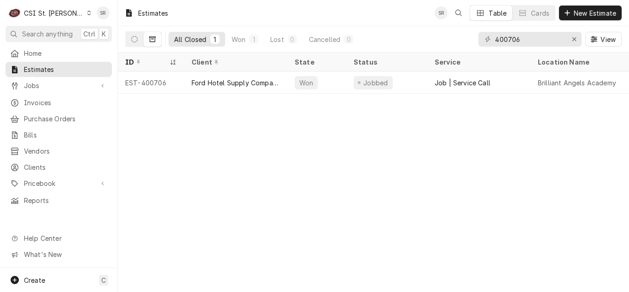
click at [227, 86] on div "Ford Hotel Supply Company" at bounding box center [235, 82] width 103 height 22
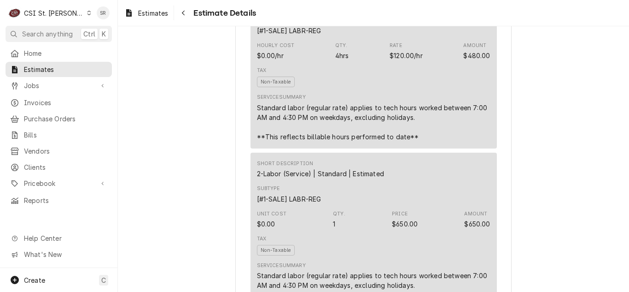
scroll to position [599, 0]
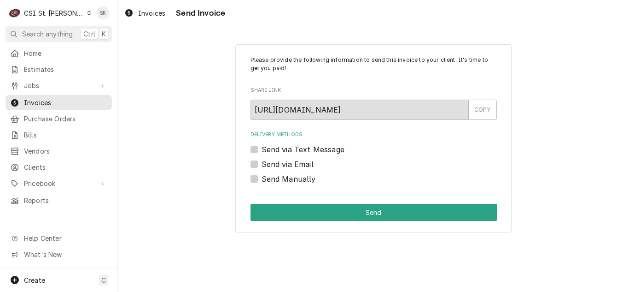
click at [282, 165] on label "Send via Email" at bounding box center [288, 163] width 52 height 11
click at [282, 165] on input "Send via Email" at bounding box center [385, 168] width 246 height 20
checkbox input "true"
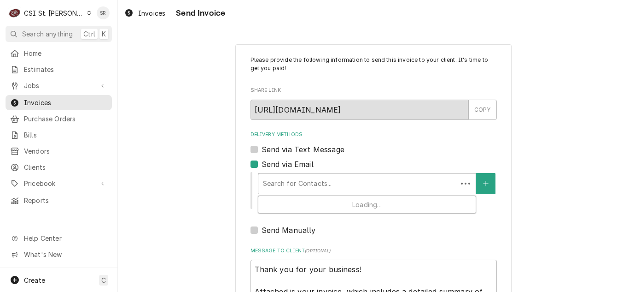
click at [321, 181] on div "Delivery Methods" at bounding box center [358, 183] width 190 height 17
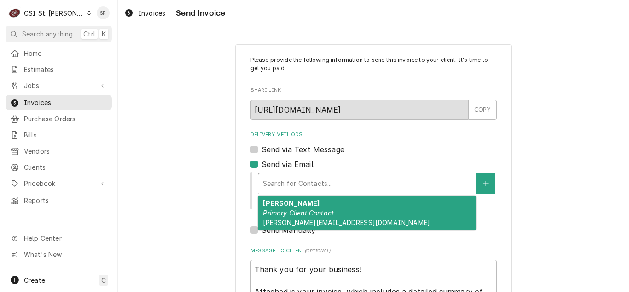
click at [316, 209] on em "Primary Client Contact" at bounding box center [298, 213] width 71 height 8
type textarea "x"
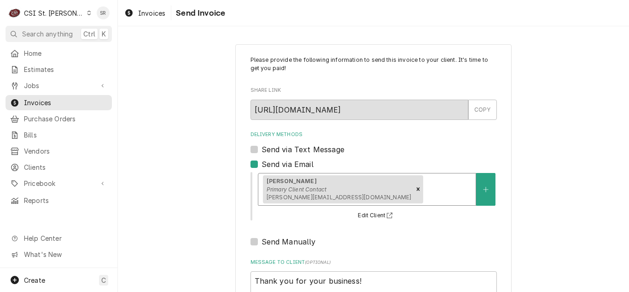
click at [251, 168] on div "Send via Email" at bounding box center [374, 163] width 246 height 11
click at [262, 165] on label "Send via Email" at bounding box center [288, 163] width 52 height 11
click at [262, 165] on input "Send via Email" at bounding box center [385, 168] width 246 height 20
checkbox input "false"
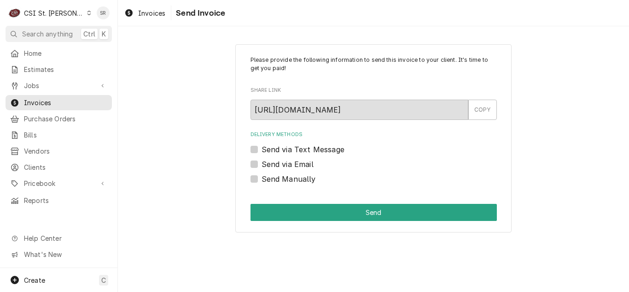
click at [262, 178] on label "Send Manually" at bounding box center [289, 178] width 54 height 11
click at [262, 178] on input "Send Manually" at bounding box center [385, 183] width 246 height 20
checkbox input "true"
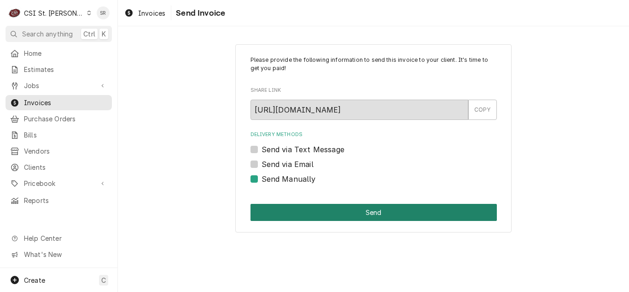
click at [367, 219] on button "Send" at bounding box center [374, 212] width 246 height 17
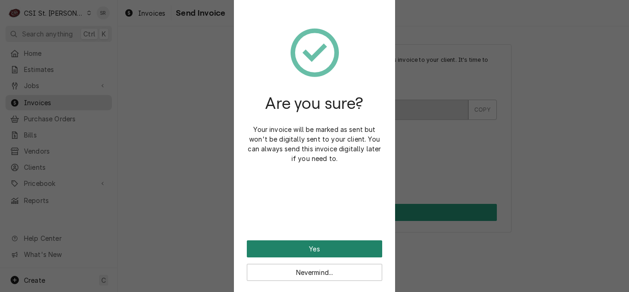
click at [333, 241] on button "Yes" at bounding box center [314, 248] width 135 height 17
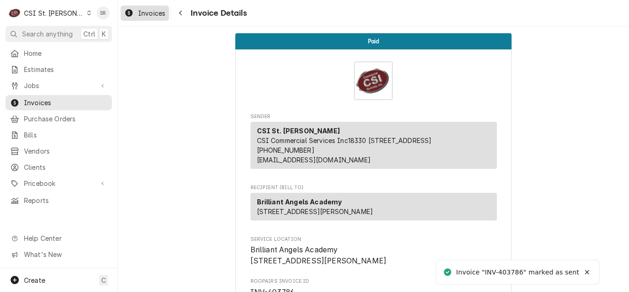
click at [144, 10] on span "Invoices" at bounding box center [151, 13] width 27 height 10
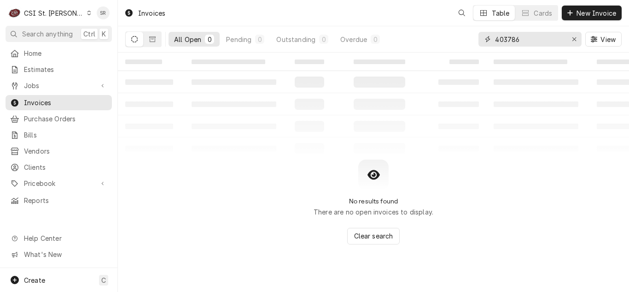
drag, startPoint x: 533, startPoint y: 41, endPoint x: 463, endPoint y: 38, distance: 70.1
click at [463, 38] on div "All Open 0 Pending 0 Outstanding 0 Overdue 0 403786 View" at bounding box center [373, 39] width 496 height 26
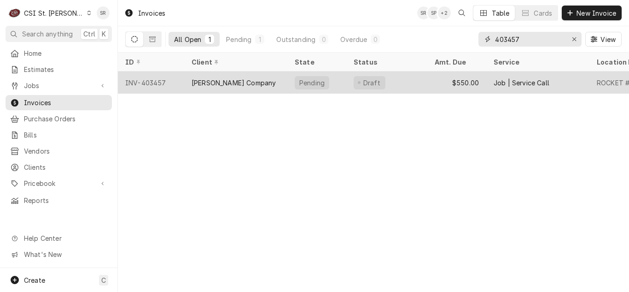
type input "403457"
click at [262, 84] on div "[PERSON_NAME] Company" at bounding box center [235, 82] width 103 height 22
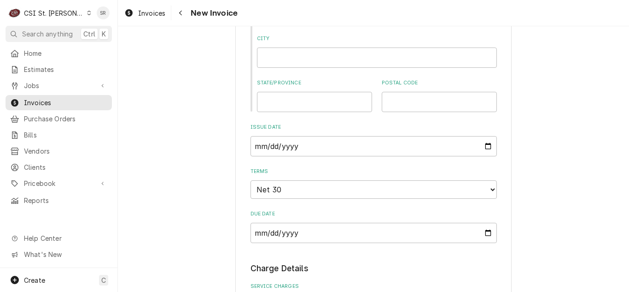
scroll to position [645, 0]
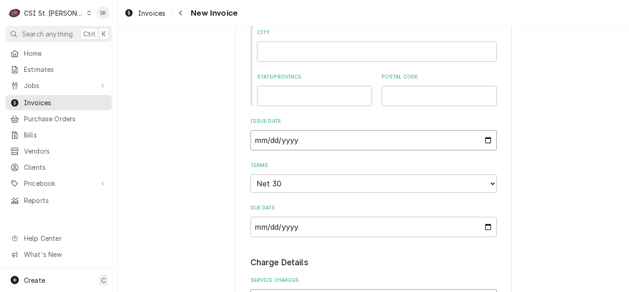
click at [480, 138] on input "[DATE]" at bounding box center [374, 140] width 246 height 20
click at [485, 141] on input "[DATE]" at bounding box center [374, 140] width 246 height 20
type textarea "x"
type input "[DATE]"
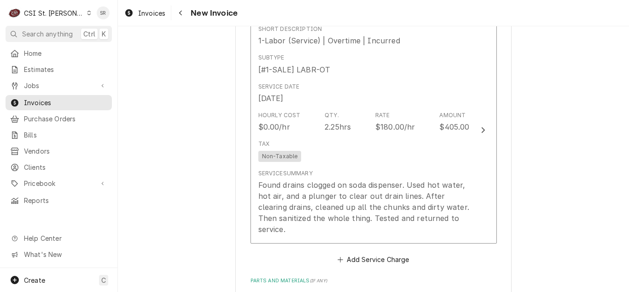
scroll to position [921, 0]
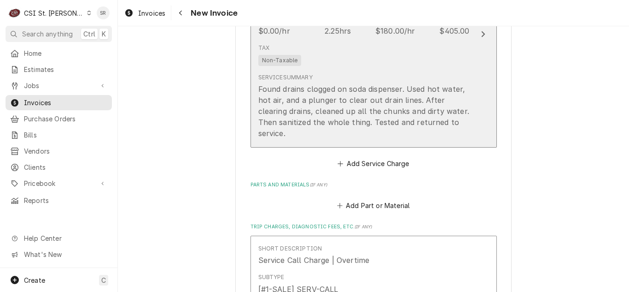
click at [361, 99] on div "Found drains clogged on soda dispenser. Used hot water, hot air, and a plunger …" at bounding box center [363, 110] width 211 height 55
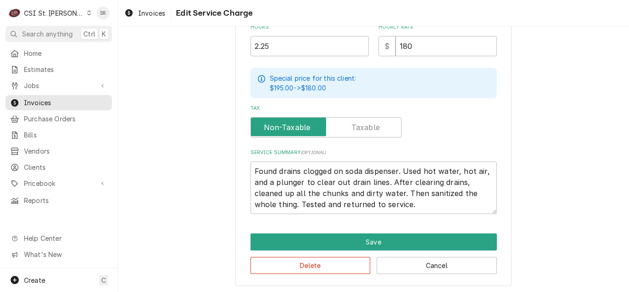
scroll to position [319, 0]
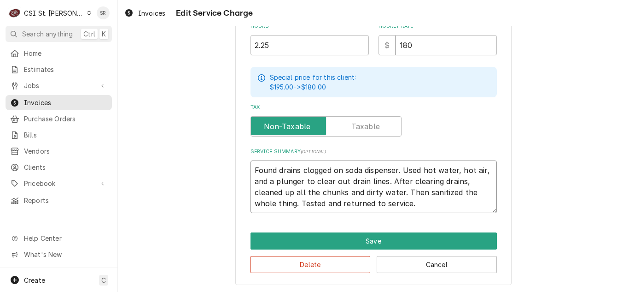
drag, startPoint x: 291, startPoint y: 203, endPoint x: 456, endPoint y: 194, distance: 165.6
click at [456, 194] on textarea "Found drains clogged on soda dispenser. Used hot water, hot air, and a plunger …" at bounding box center [374, 186] width 246 height 52
type textarea "x"
type textarea "Found drains clogged on soda dispenser. Used hot water, hot air, and a plunger …"
type textarea "x"
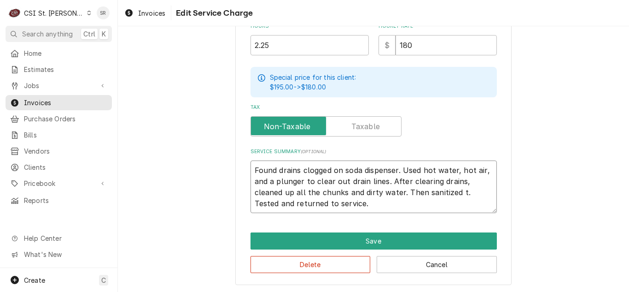
type textarea "Found drains clogged on soda dispenser. Used hot water, hot air, and a plunger …"
type textarea "x"
type textarea "Found drains clogged on soda dispenser. Used hot water, hot air, and a plunger …"
type textarea "x"
type textarea "Found drains clogged on soda dispenser. Used hot water, hot air, and a plunger …"
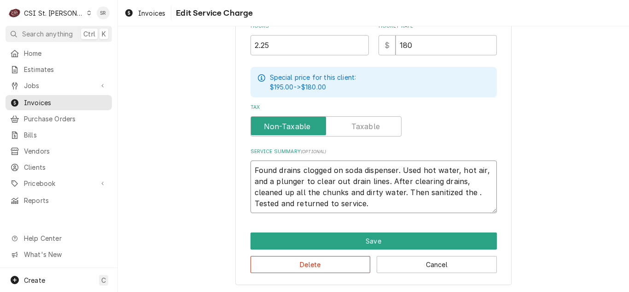
type textarea "x"
type textarea "Found drains clogged on soda dispenser. Used hot water, hot air, and a plunger …"
type textarea "x"
type textarea "Found drains clogged on soda dispenser. Used hot water, hot air, and a plunger …"
type textarea "x"
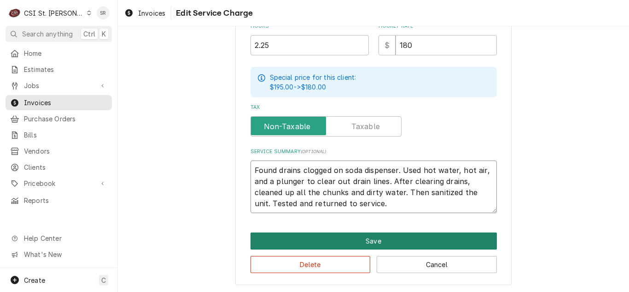
type textarea "Found drains clogged on soda dispenser. Used hot water, hot air, and a plunger …"
click at [401, 236] on button "Save" at bounding box center [374, 240] width 246 height 17
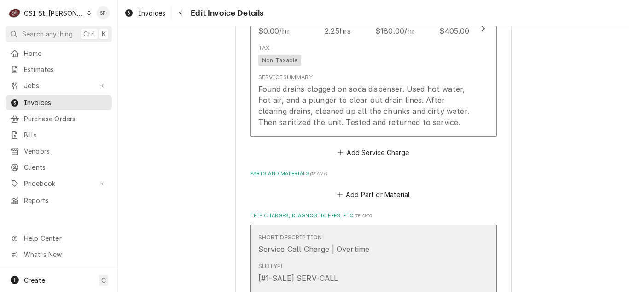
scroll to position [1031, 0]
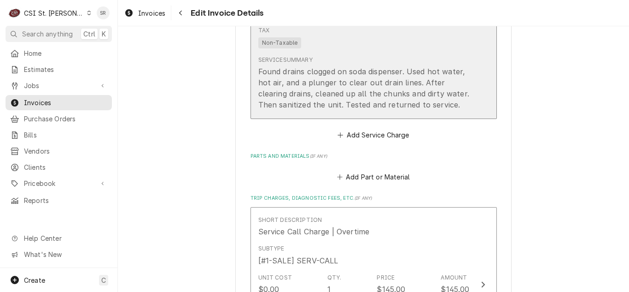
click at [392, 86] on div "Found drains clogged on soda dispenser. Used hot water, hot air, and a plunger …" at bounding box center [363, 88] width 211 height 44
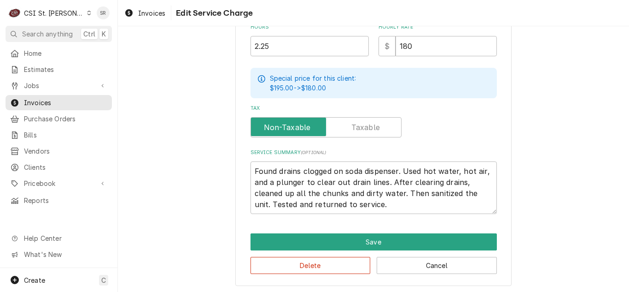
scroll to position [319, 0]
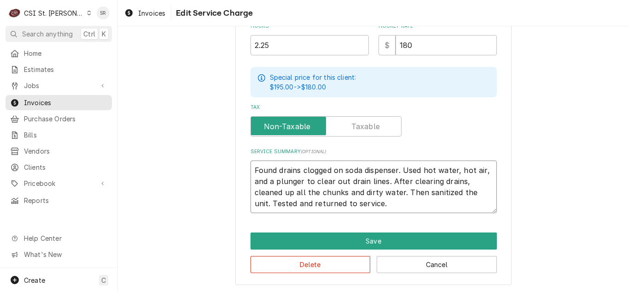
drag, startPoint x: 399, startPoint y: 193, endPoint x: 386, endPoint y: 184, distance: 15.6
click at [386, 184] on textarea "Found drains clogged on soda dispenser. Used hot water, hot air, and a plunger …" at bounding box center [374, 186] width 246 height 52
type textarea "x"
type textarea "Found drains clogged on soda dispenser. Used hot water, hot air, and a plunger …"
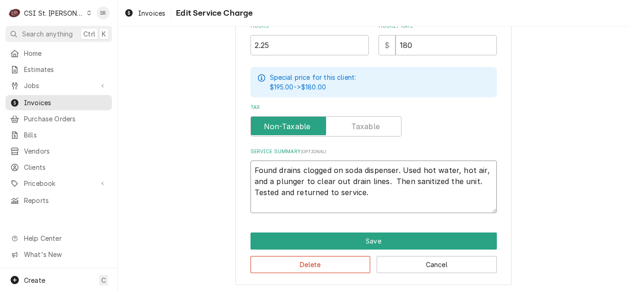
scroll to position [308, 0]
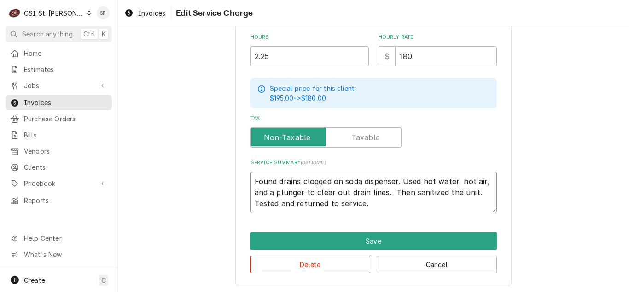
type textarea "x"
type textarea "Found drains clogged on soda dispenser. Used hot water, hot air, and a plunger …"
type textarea "x"
type textarea "Found drains clogged on soda dispenser. Used hot water, hot air, and a plunger …"
type textarea "x"
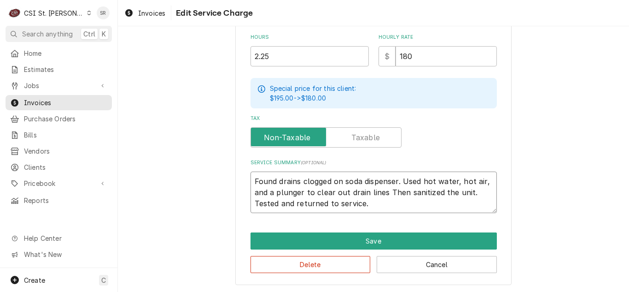
type textarea "Found drains clogged on soda dispenser. Used hot water, hot air, and a plunger …"
type textarea "x"
type textarea "Found drains clogged on soda dispenser. Used hot water, hot air, and a plunger …"
type textarea "x"
type textarea "Found drains clogged on soda dispenser. Used hot water, hot air, and a plunger …"
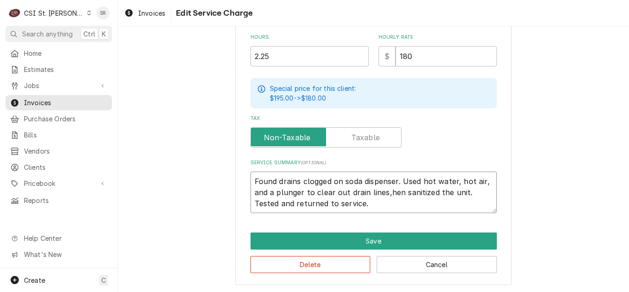
type textarea "x"
type textarea "Found drains clogged on soda dispenser. Used hot water, hot air, and a plunger …"
type textarea "x"
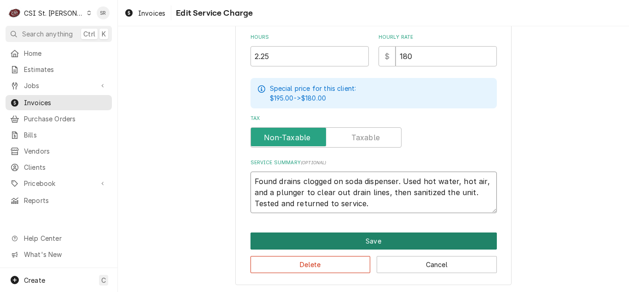
type textarea "Found drains clogged on soda dispenser. Used hot water, hot air, and a plunger …"
click at [376, 238] on button "Save" at bounding box center [374, 240] width 246 height 17
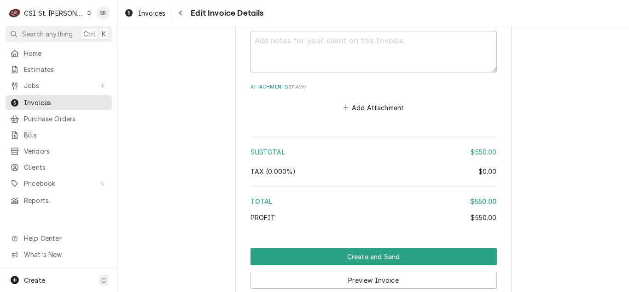
scroll to position [1509, 0]
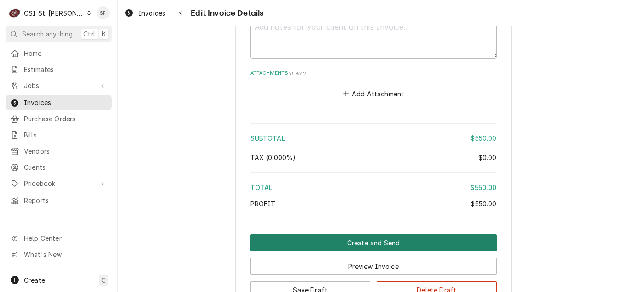
click at [391, 235] on button "Create and Send" at bounding box center [374, 242] width 246 height 17
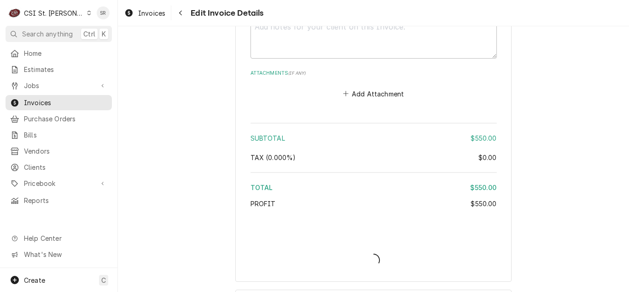
type textarea "x"
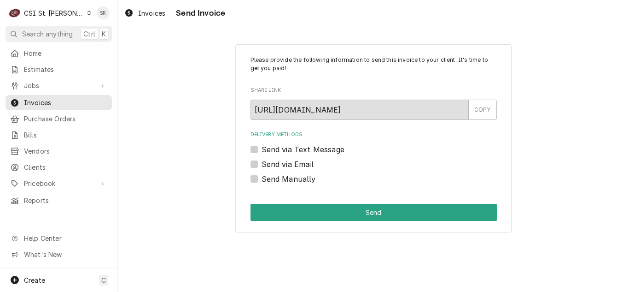
click at [267, 164] on label "Send via Email" at bounding box center [288, 163] width 52 height 11
click at [267, 164] on input "Send via Email" at bounding box center [385, 168] width 246 height 20
checkbox input "true"
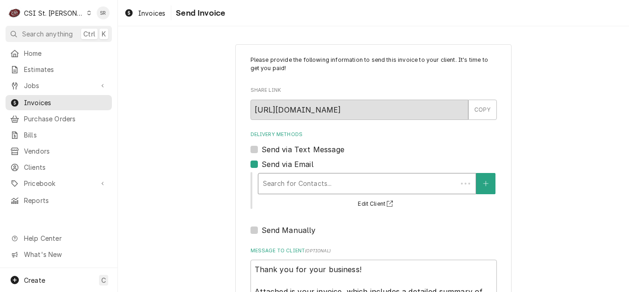
click at [297, 189] on div "Delivery Methods" at bounding box center [358, 183] width 190 height 17
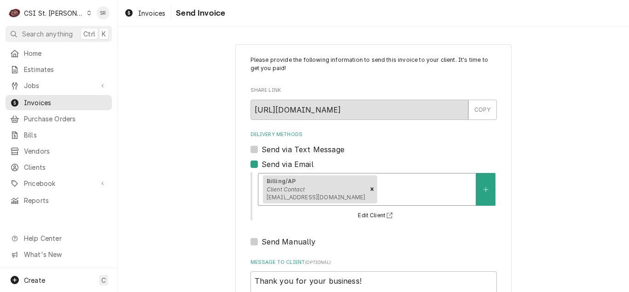
scroll to position [110, 0]
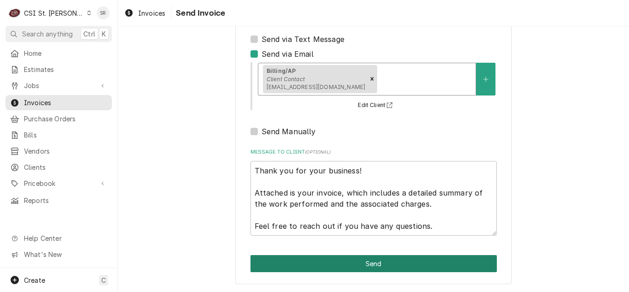
click at [360, 268] on button "Send" at bounding box center [374, 263] width 246 height 17
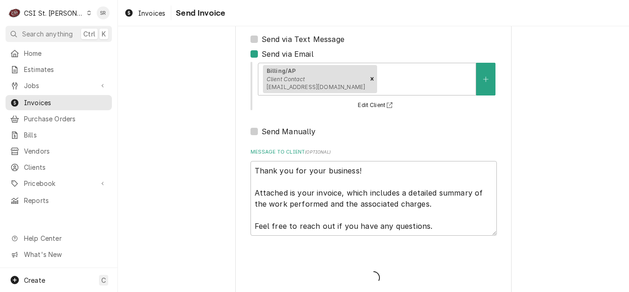
type textarea "x"
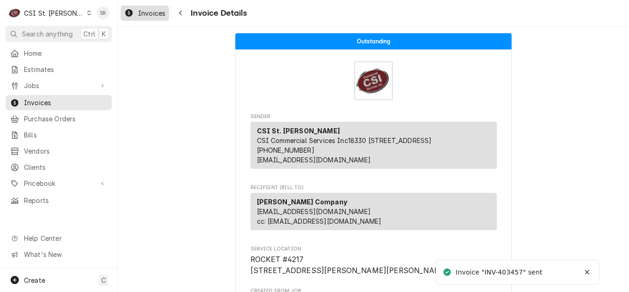
click at [151, 11] on span "Invoices" at bounding box center [151, 13] width 27 height 10
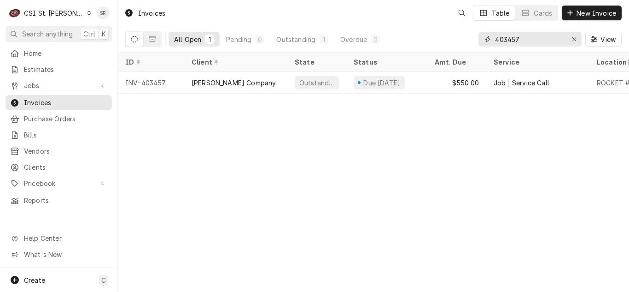
drag, startPoint x: 525, startPoint y: 39, endPoint x: 475, endPoint y: 40, distance: 49.7
click at [475, 40] on div "All Open 1 Pending 0 Outstanding 1 Overdue 0 403457 View" at bounding box center [373, 39] width 496 height 26
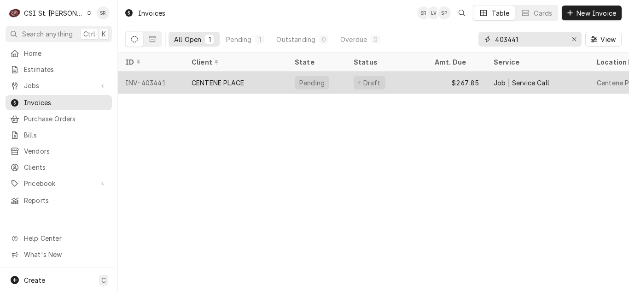
type input "403441"
click at [275, 80] on div "CENTENE PLACE" at bounding box center [235, 82] width 103 height 22
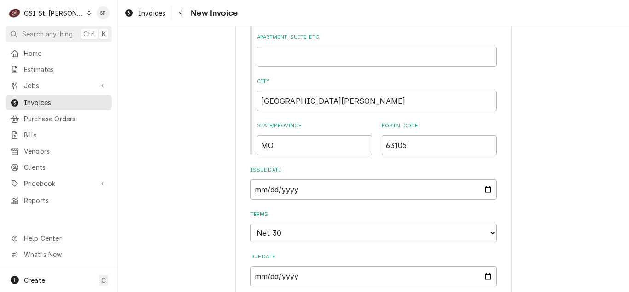
scroll to position [553, 0]
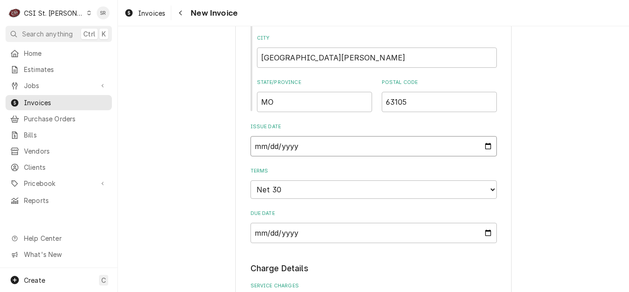
click at [488, 149] on input "2025-08-26" at bounding box center [374, 146] width 246 height 20
type textarea "x"
type input "2025-08-31"
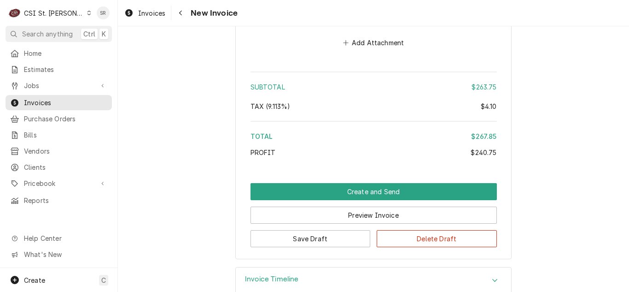
scroll to position [1566, 0]
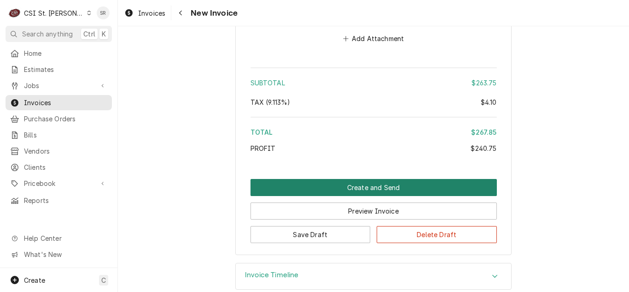
click at [367, 179] on button "Create and Send" at bounding box center [374, 187] width 246 height 17
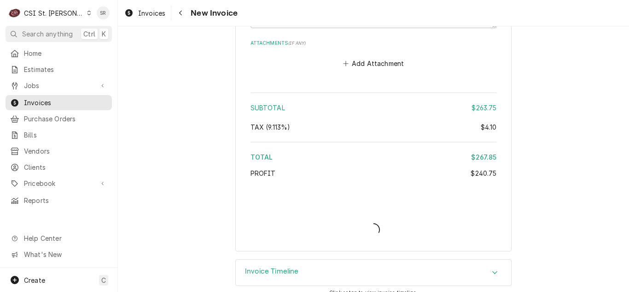
type textarea "x"
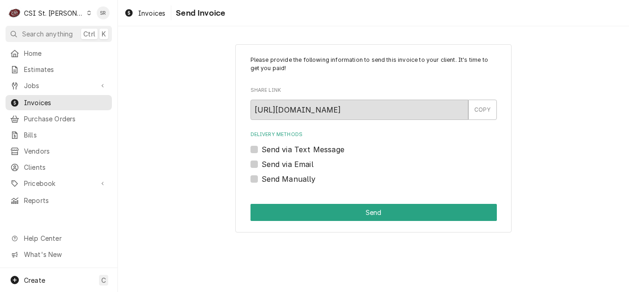
click at [273, 161] on label "Send via Email" at bounding box center [288, 163] width 52 height 11
click at [273, 161] on input "Send via Email" at bounding box center [385, 168] width 246 height 20
checkbox input "true"
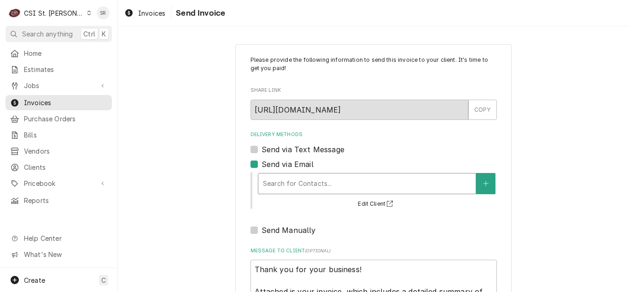
click at [310, 187] on div "Delivery Methods" at bounding box center [367, 183] width 208 height 17
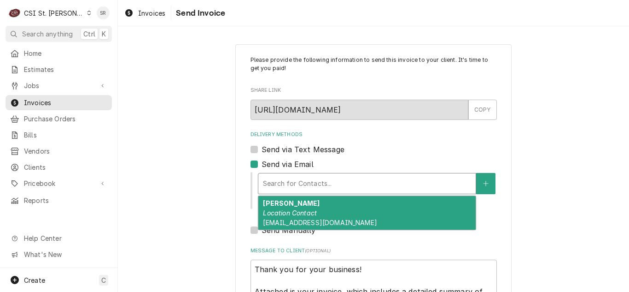
click at [315, 210] on div "George Wolfe Location Contact gwolfe@centene.com" at bounding box center [366, 213] width 217 height 34
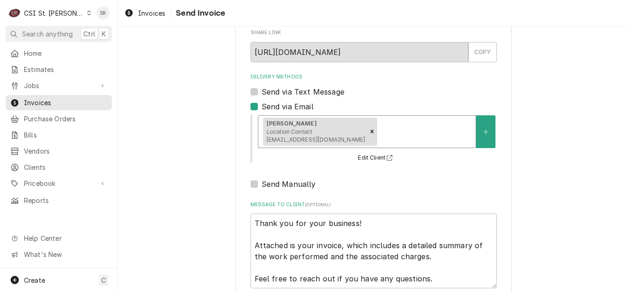
scroll to position [110, 0]
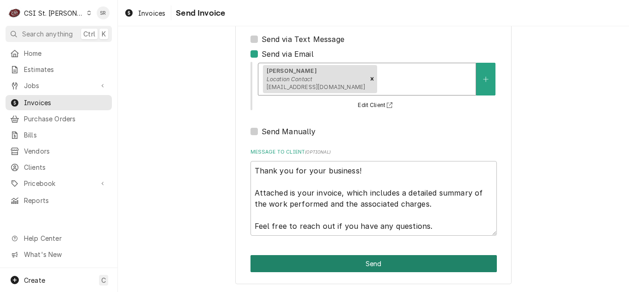
click at [370, 258] on button "Send" at bounding box center [374, 263] width 246 height 17
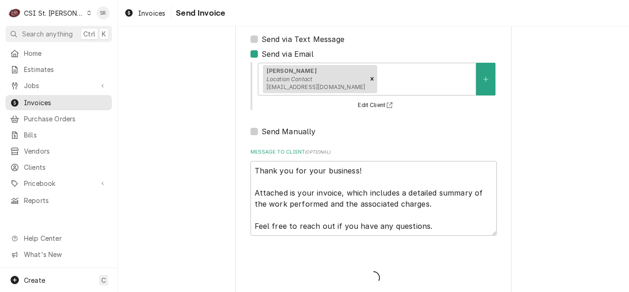
type textarea "x"
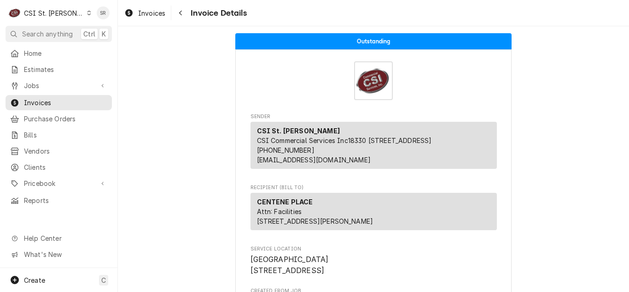
click at [159, 5] on div "Invoices Invoice Details" at bounding box center [373, 13] width 511 height 26
click at [159, 7] on div "Invoices" at bounding box center [144, 13] width 45 height 12
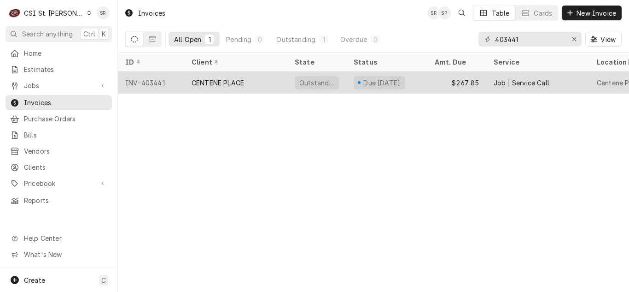
click at [292, 73] on div "Outstanding" at bounding box center [316, 82] width 59 height 22
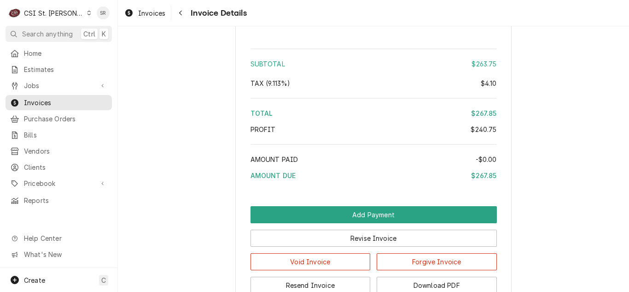
scroll to position [1620, 0]
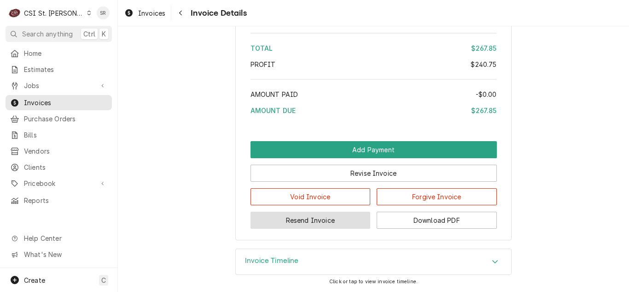
click at [321, 220] on button "Resend Invoice" at bounding box center [311, 219] width 120 height 17
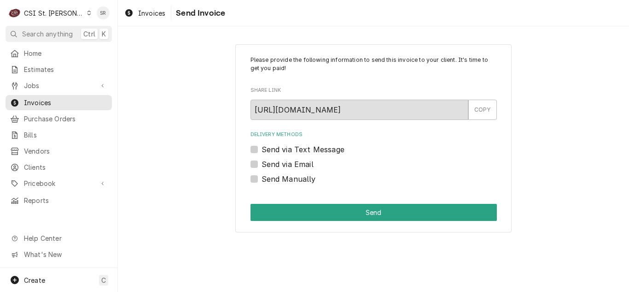
click at [295, 162] on label "Send via Email" at bounding box center [288, 163] width 52 height 11
click at [295, 162] on input "Send via Email" at bounding box center [385, 168] width 246 height 20
checkbox input "true"
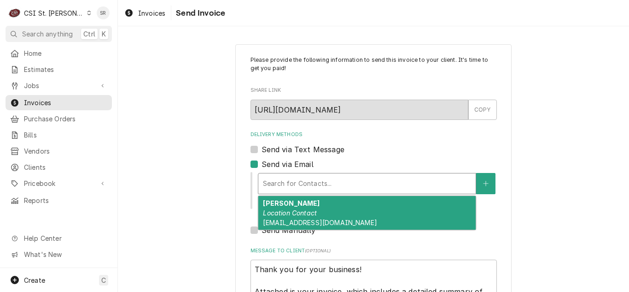
click at [303, 189] on div "Delivery Methods" at bounding box center [367, 183] width 208 height 17
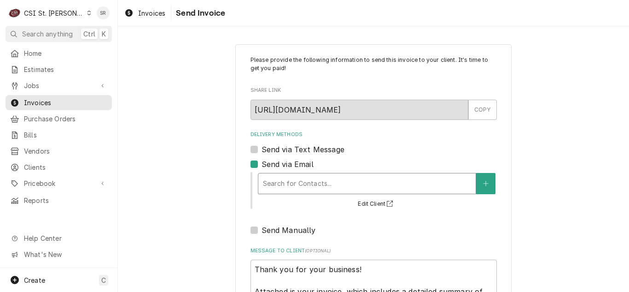
click at [303, 189] on div "Delivery Methods" at bounding box center [367, 183] width 208 height 17
click at [483, 182] on icon "Create New Contact" at bounding box center [486, 183] width 6 height 6
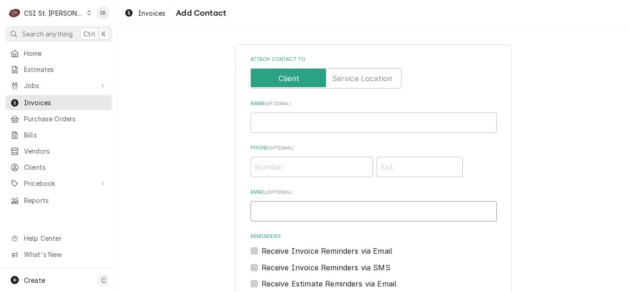
click at [290, 204] on input "Email ( optional )" at bounding box center [374, 211] width 246 height 20
type input "vickys@csi1.com"
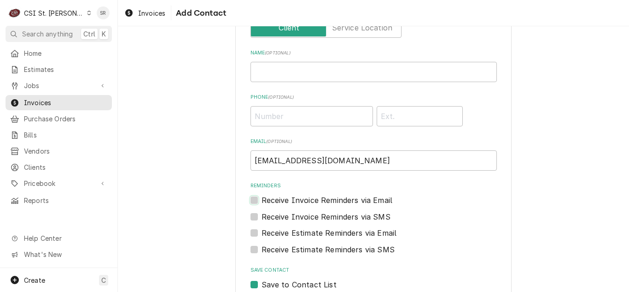
scroll to position [105, 0]
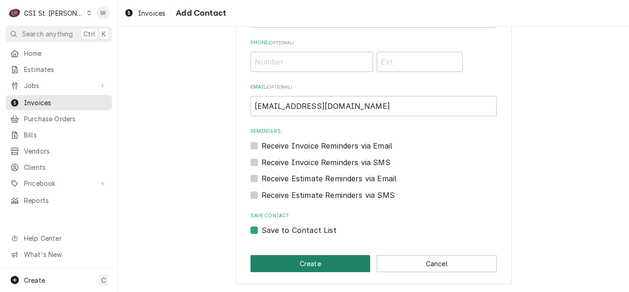
click at [306, 264] on button "Create" at bounding box center [311, 263] width 120 height 17
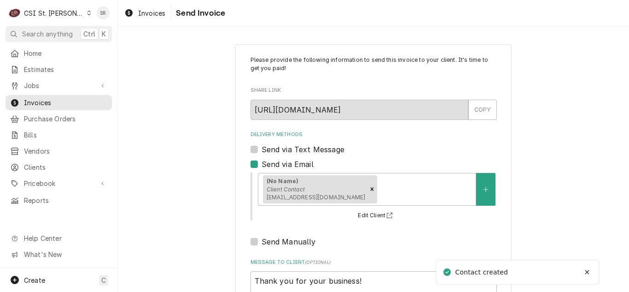
scroll to position [110, 0]
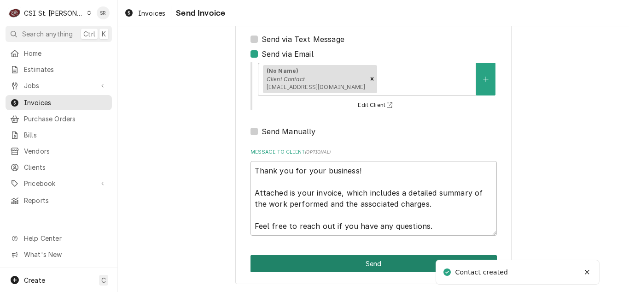
click at [357, 260] on button "Send" at bounding box center [374, 263] width 246 height 17
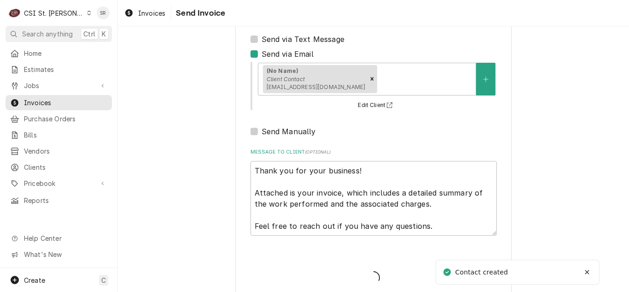
type textarea "x"
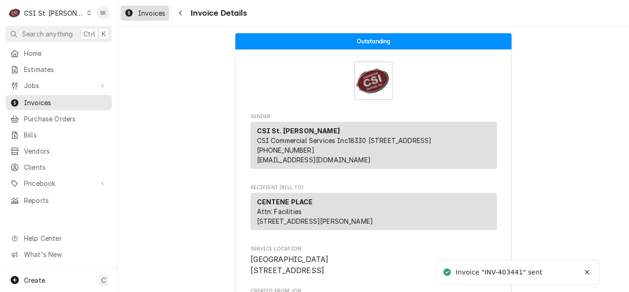
click at [138, 15] on span "Invoices" at bounding box center [151, 13] width 27 height 10
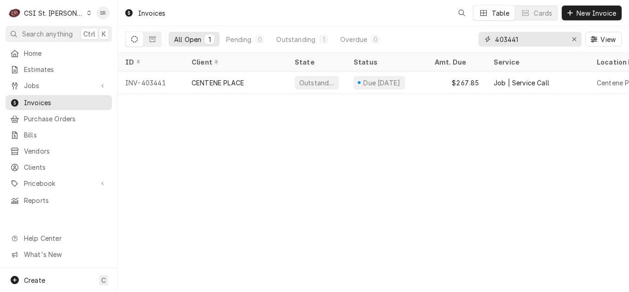
click at [484, 40] on div "403441" at bounding box center [529, 39] width 103 height 15
type input "403423"
click at [257, 81] on div "[GEOGRAPHIC_DATA]" at bounding box center [227, 83] width 70 height 10
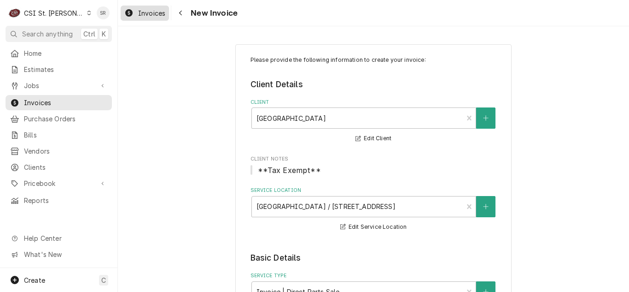
click at [134, 15] on div "Invoices" at bounding box center [144, 13] width 45 height 12
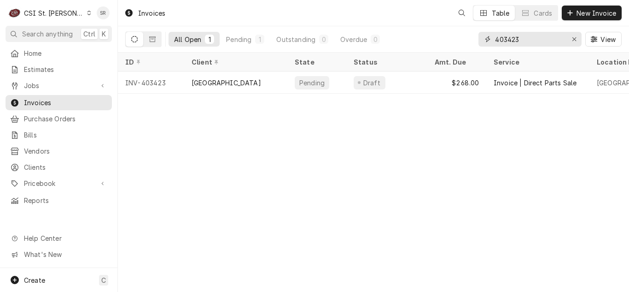
click at [540, 38] on input "403423" at bounding box center [529, 39] width 69 height 15
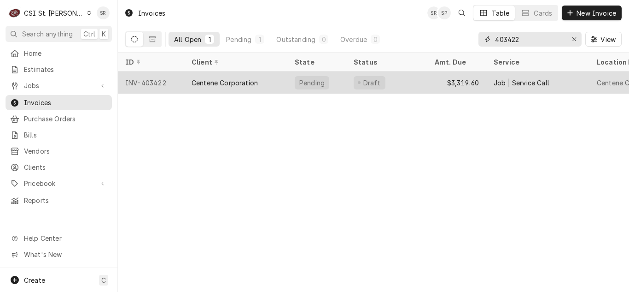
type input "403422"
click at [293, 89] on div "Pending" at bounding box center [316, 82] width 59 height 22
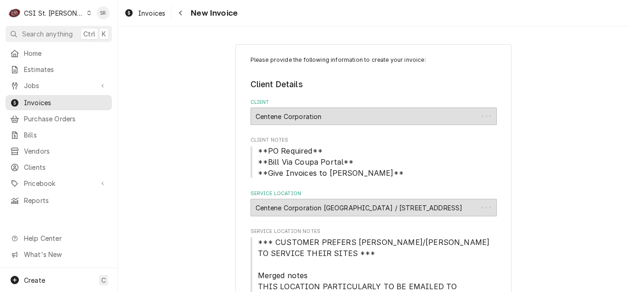
type textarea "x"
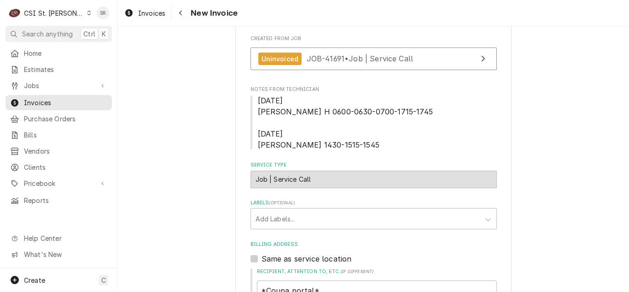
scroll to position [368, 0]
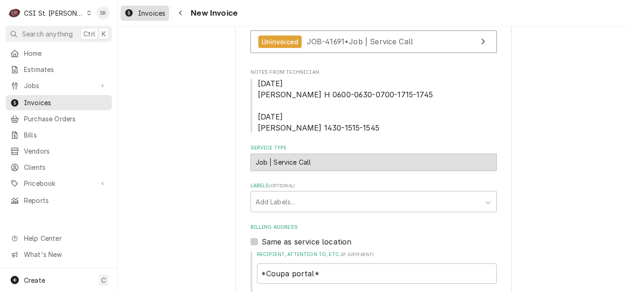
click at [152, 14] on span "Invoices" at bounding box center [151, 13] width 27 height 10
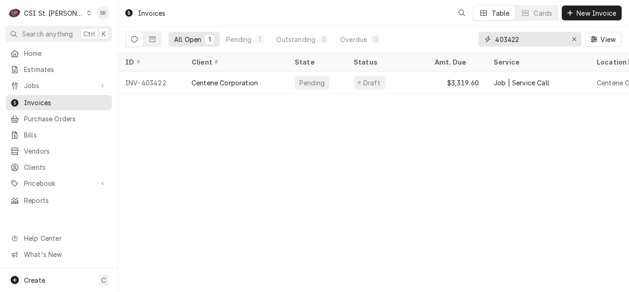
drag, startPoint x: 502, startPoint y: 35, endPoint x: 495, endPoint y: 33, distance: 7.0
click at [495, 33] on input "403422" at bounding box center [529, 39] width 69 height 15
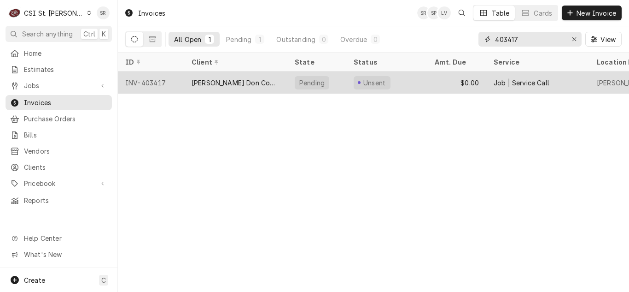
type input "403417"
click at [252, 81] on div "[PERSON_NAME] Don Company" at bounding box center [236, 83] width 88 height 10
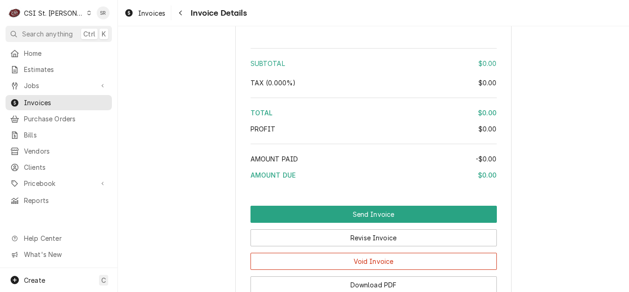
scroll to position [1382, 0]
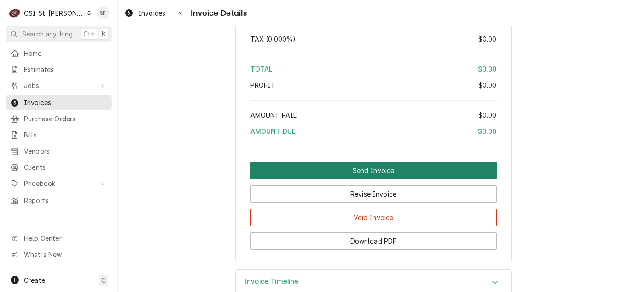
click at [377, 179] on button "Send Invoice" at bounding box center [374, 170] width 246 height 17
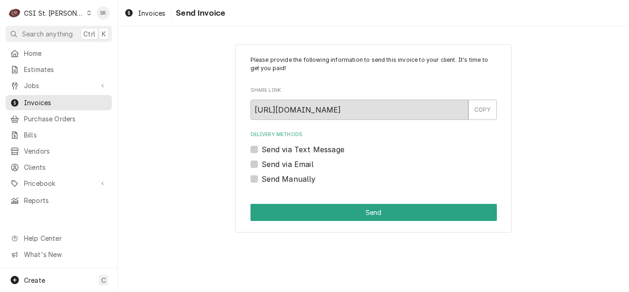
click at [282, 179] on label "Send Manually" at bounding box center [289, 178] width 54 height 11
click at [282, 179] on input "Send Manually" at bounding box center [385, 183] width 246 height 20
checkbox input "true"
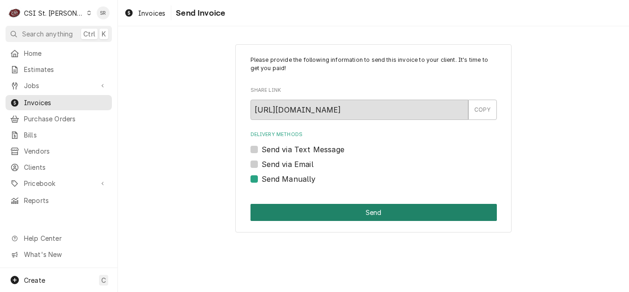
click at [343, 208] on button "Send" at bounding box center [374, 212] width 246 height 17
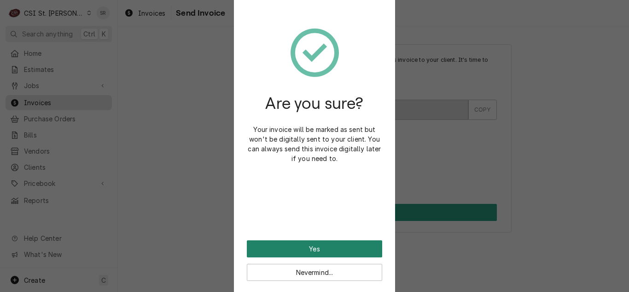
drag, startPoint x: 315, startPoint y: 243, endPoint x: 429, endPoint y: 275, distance: 118.7
click at [315, 243] on button "Yes" at bounding box center [314, 248] width 135 height 17
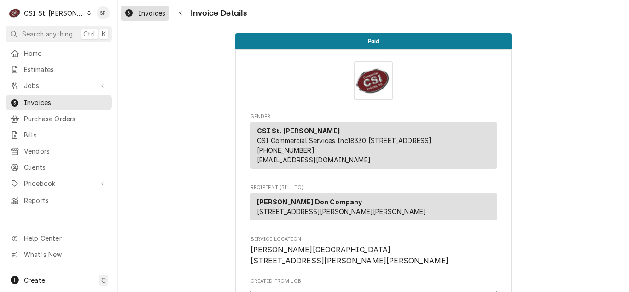
click at [148, 20] on link "Invoices" at bounding box center [145, 13] width 48 height 15
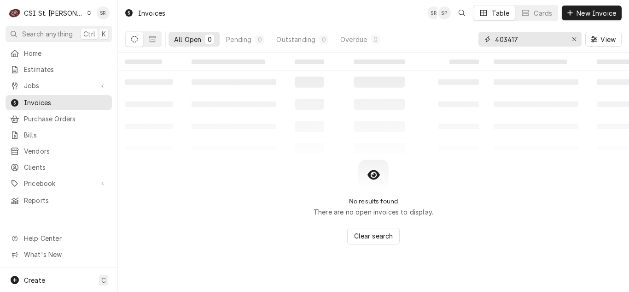
drag, startPoint x: 519, startPoint y: 41, endPoint x: 479, endPoint y: 34, distance: 40.4
click at [479, 34] on div "403417" at bounding box center [529, 39] width 103 height 15
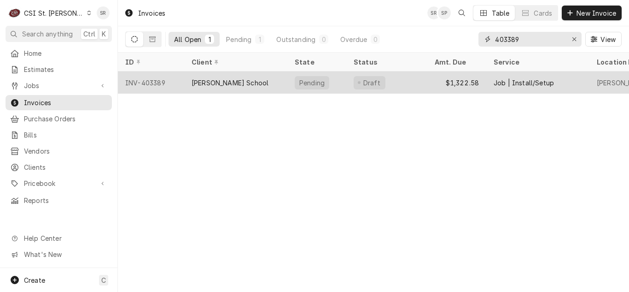
type input "403389"
click at [251, 87] on div "[PERSON_NAME] School" at bounding box center [235, 82] width 103 height 22
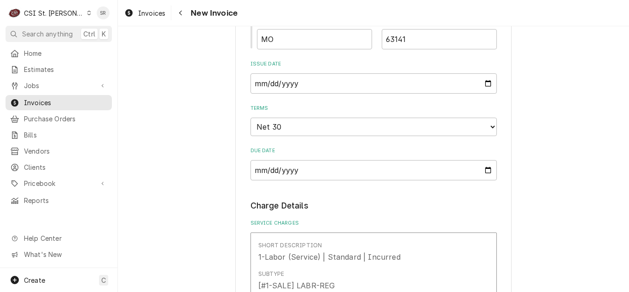
scroll to position [553, 0]
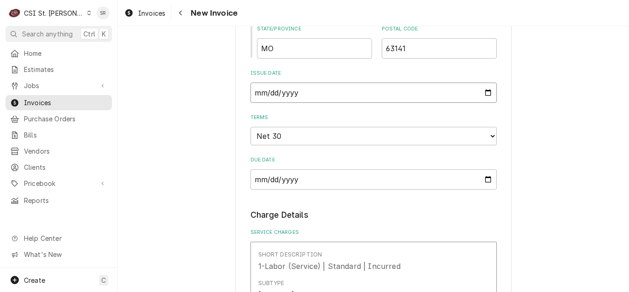
drag, startPoint x: 492, startPoint y: 93, endPoint x: 487, endPoint y: 93, distance: 5.1
click at [492, 93] on input "2025-08-25" at bounding box center [374, 92] width 246 height 20
drag, startPoint x: 487, startPoint y: 93, endPoint x: 480, endPoint y: 99, distance: 10.1
click at [487, 92] on input "2025-08-25" at bounding box center [374, 92] width 246 height 20
type textarea "x"
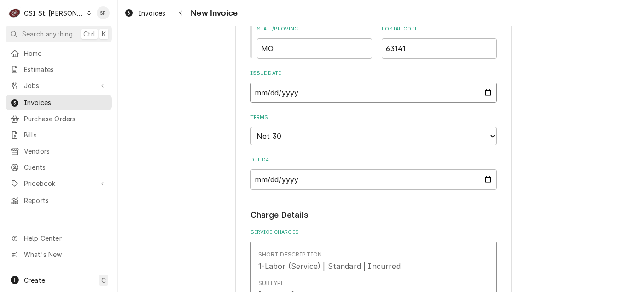
type input "2025-08-31"
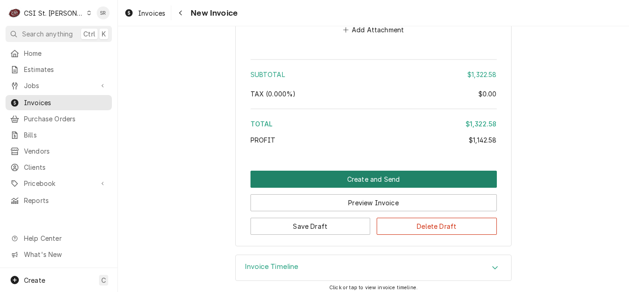
click at [367, 177] on button "Create and Send" at bounding box center [374, 178] width 246 height 17
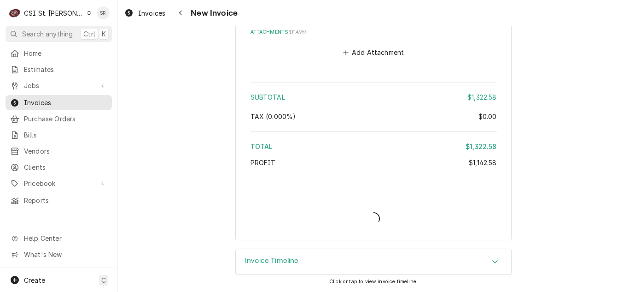
scroll to position [1681, 0]
type textarea "x"
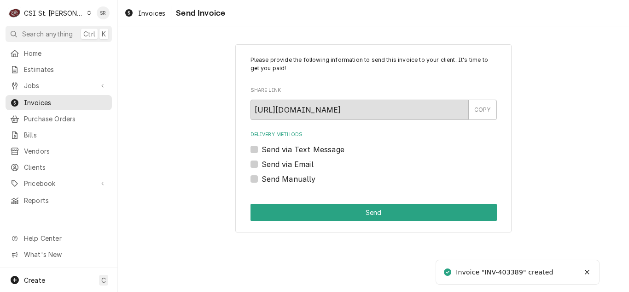
click at [274, 163] on label "Send via Email" at bounding box center [288, 163] width 52 height 11
click at [274, 163] on input "Send via Email" at bounding box center [385, 168] width 246 height 20
checkbox input "true"
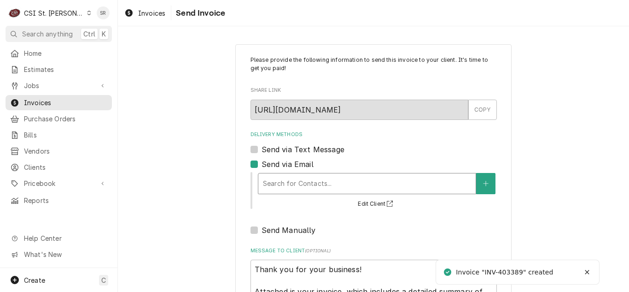
click at [283, 181] on div "Delivery Methods" at bounding box center [367, 183] width 208 height 17
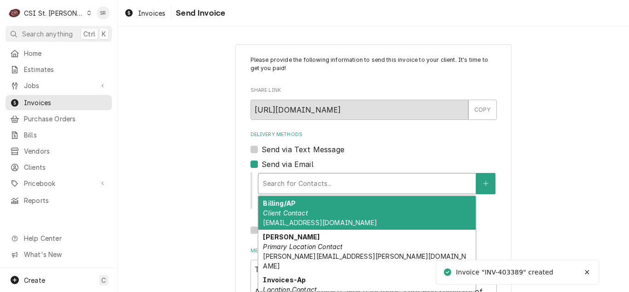
click at [291, 204] on strong "Billing/AP" at bounding box center [279, 203] width 33 height 8
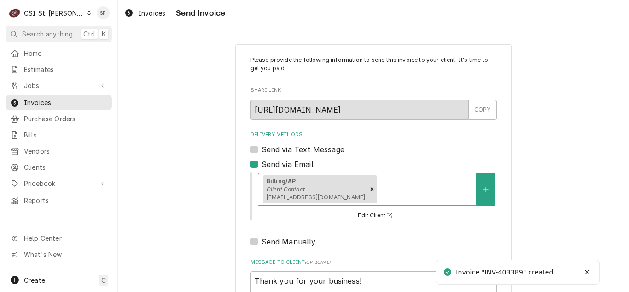
scroll to position [110, 0]
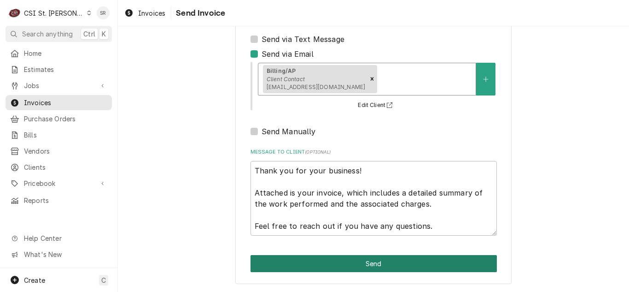
click at [379, 257] on button "Send" at bounding box center [374, 263] width 246 height 17
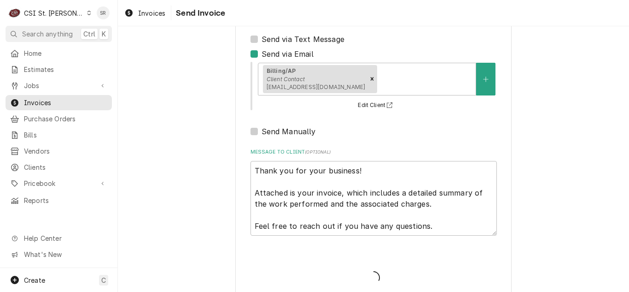
type textarea "x"
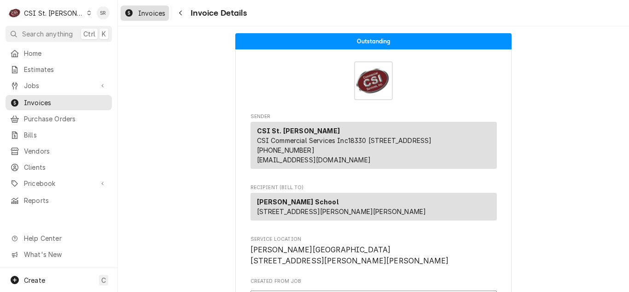
click at [155, 9] on span "Invoices" at bounding box center [151, 13] width 27 height 10
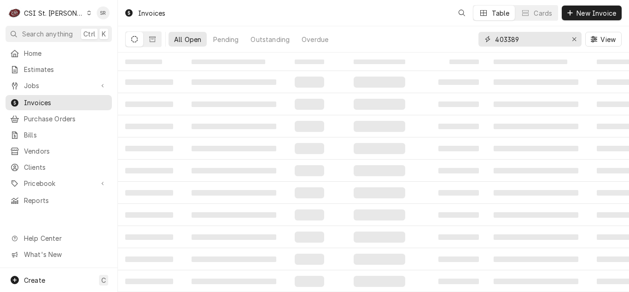
drag, startPoint x: 450, startPoint y: 39, endPoint x: 491, endPoint y: 42, distance: 40.6
click at [491, 42] on div "403389" at bounding box center [529, 39] width 103 height 15
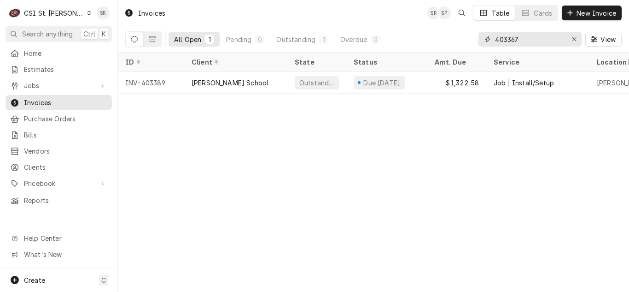
type input "403367"
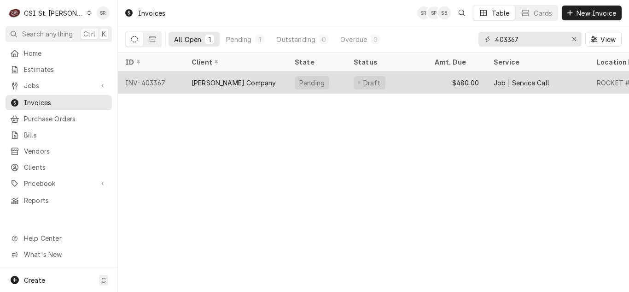
click at [272, 80] on div "[PERSON_NAME] Company" at bounding box center [235, 82] width 103 height 22
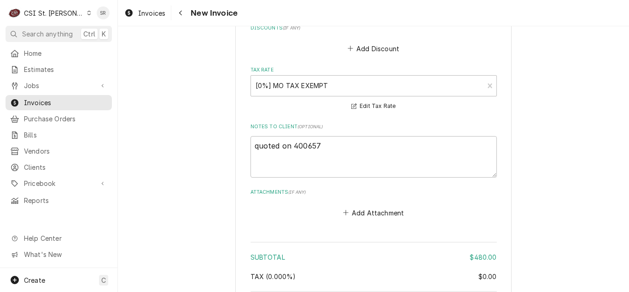
scroll to position [1520, 0]
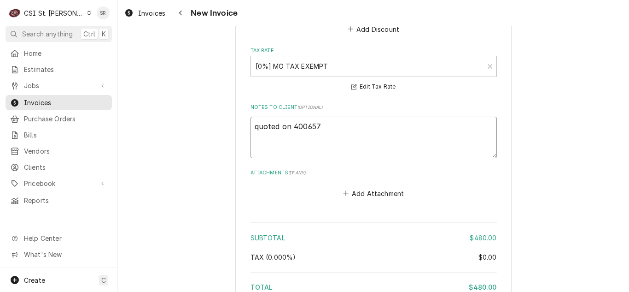
click at [364, 117] on textarea "quoted on 400657" at bounding box center [374, 137] width 246 height 41
type textarea "x"
type textarea "quoted on 400657 a"
type textarea "x"
type textarea "quoted on 400657 ap"
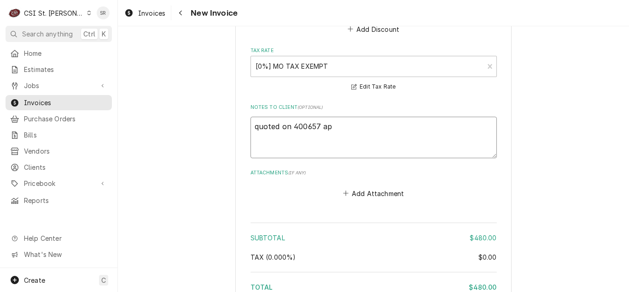
type textarea "x"
type textarea "quoted on 400657 app"
type textarea "x"
type textarea "quoted on 400657 appr"
type textarea "x"
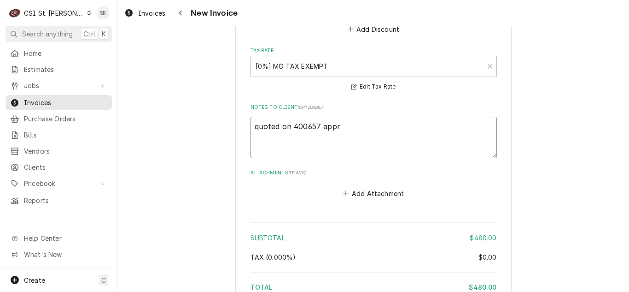
type textarea "quoted on 400657 appro"
type textarea "x"
type textarea "quoted on 400657 approv"
type textarea "x"
type textarea "quoted on 400657 approve"
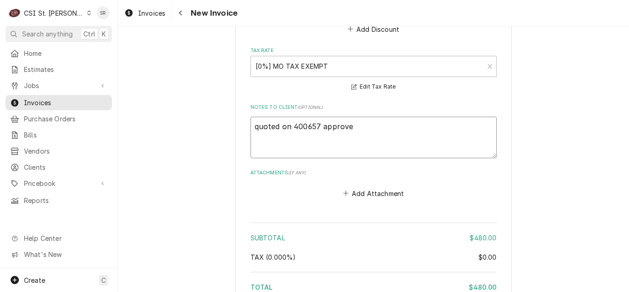
type textarea "x"
type textarea "quoted on 400657 approved"
drag, startPoint x: 255, startPoint y: 113, endPoint x: 241, endPoint y: 113, distance: 14.3
type textarea "x"
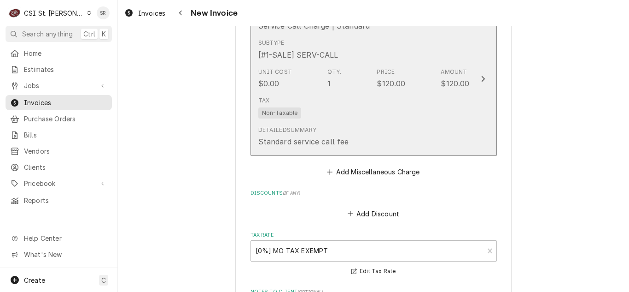
type textarea "400657 approved"
click at [348, 122] on div "Detailed Summary Standard service call fee" at bounding box center [363, 136] width 211 height 29
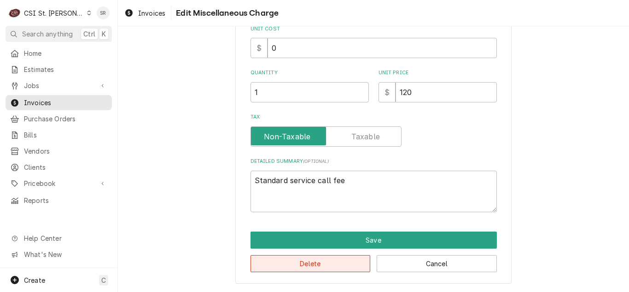
click at [312, 258] on button "Delete" at bounding box center [311, 263] width 120 height 17
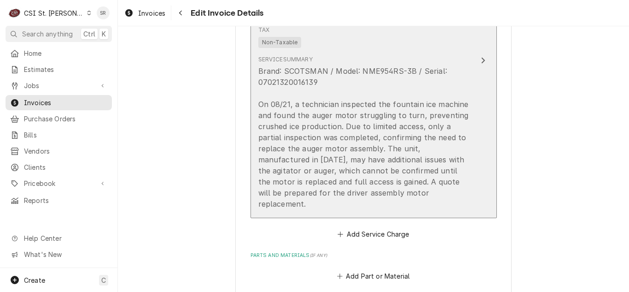
click at [368, 140] on div "Brand: SCOTSMAN / Model: NME954RS-3B / Serial: 07021320016139 On 08/21, a techn…" at bounding box center [363, 137] width 211 height 144
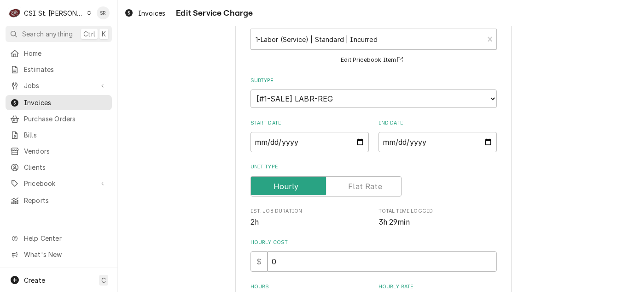
scroll to position [230, 0]
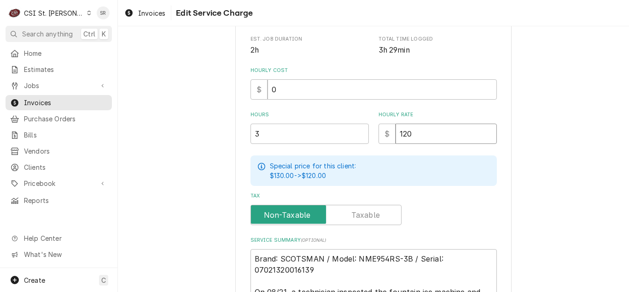
drag, startPoint x: 414, startPoint y: 130, endPoint x: 392, endPoint y: 129, distance: 21.2
click at [396, 129] on input "120" at bounding box center [446, 133] width 101 height 20
type textarea "x"
type input "0"
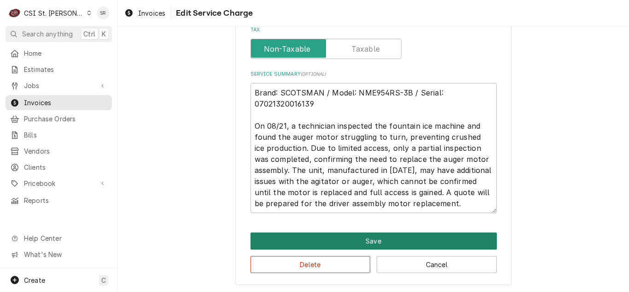
click at [366, 238] on button "Save" at bounding box center [374, 240] width 246 height 17
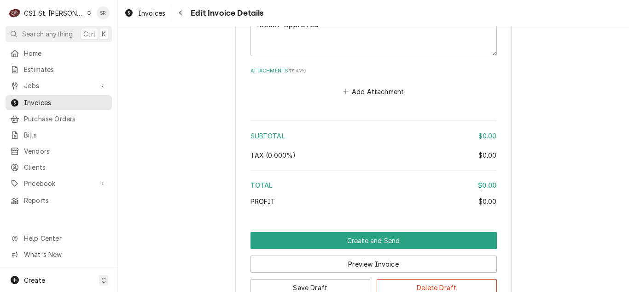
scroll to position [1463, 0]
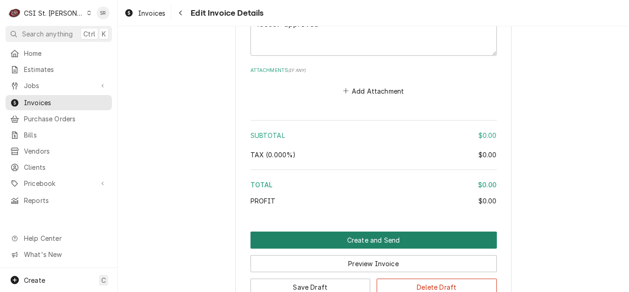
click at [402, 231] on button "Create and Send" at bounding box center [374, 239] width 246 height 17
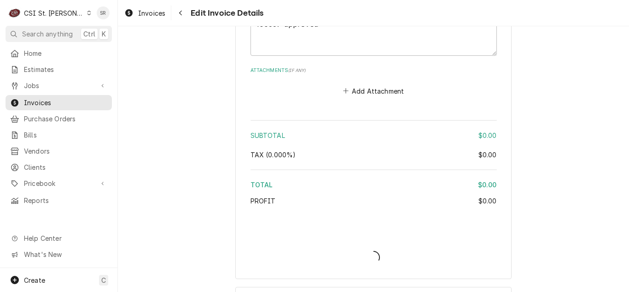
type textarea "x"
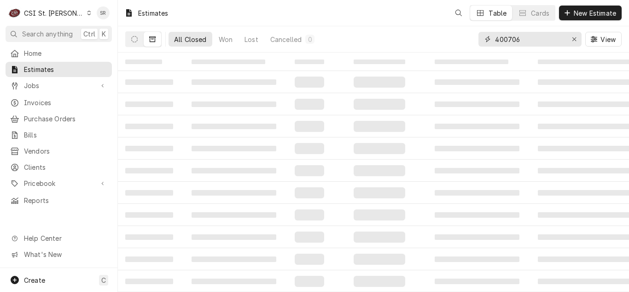
drag, startPoint x: 507, startPoint y: 40, endPoint x: 485, endPoint y: 36, distance: 21.9
click at [485, 36] on div "400706" at bounding box center [529, 39] width 103 height 15
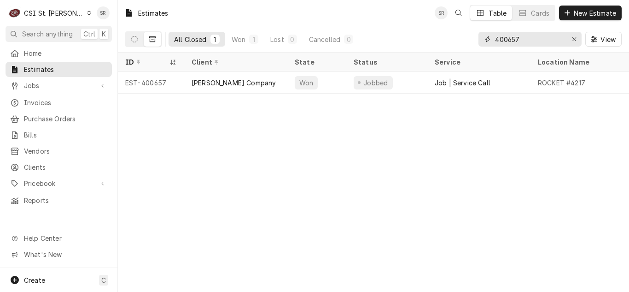
drag, startPoint x: 524, startPoint y: 40, endPoint x: 472, endPoint y: 37, distance: 52.6
click at [472, 37] on div "All Closed 1 Won 1 Lost 0 Cancelled 0 400657 View" at bounding box center [373, 39] width 496 height 26
type input "400661"
click at [353, 129] on div "Estimates SR Table Cards New Estimate All Closed 1 Won 1 Lost 0 Cancelled 0 400…" at bounding box center [373, 146] width 511 height 292
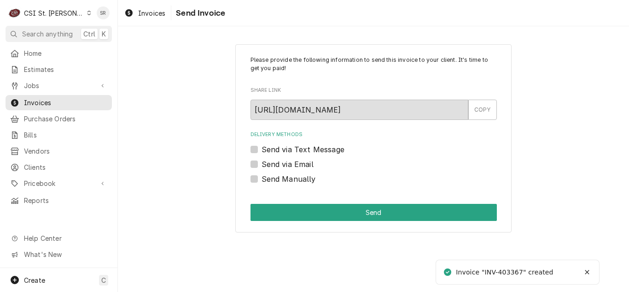
click at [303, 179] on label "Send Manually" at bounding box center [289, 178] width 54 height 11
click at [303, 179] on input "Send Manually" at bounding box center [385, 183] width 246 height 20
checkbox input "true"
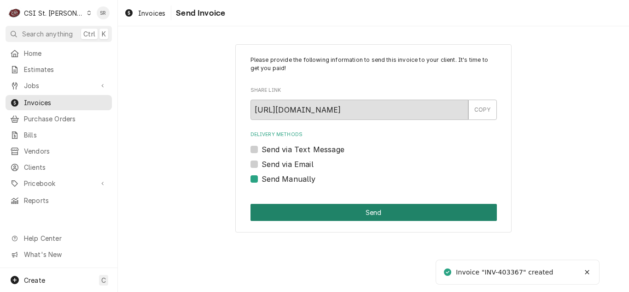
click at [353, 219] on button "Send" at bounding box center [374, 212] width 246 height 17
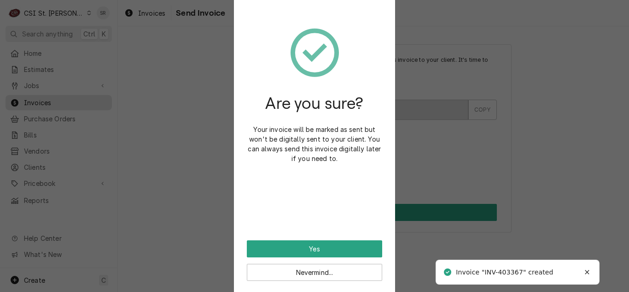
click at [334, 239] on div "Are you sure? Your invoice will be marked as sent but won't be digitally sent t…" at bounding box center [314, 126] width 135 height 228
click at [341, 239] on div "Are you sure? Your invoice will be marked as sent but won't be digitally sent t…" at bounding box center [314, 126] width 135 height 228
click at [325, 247] on button "Yes" at bounding box center [314, 248] width 135 height 17
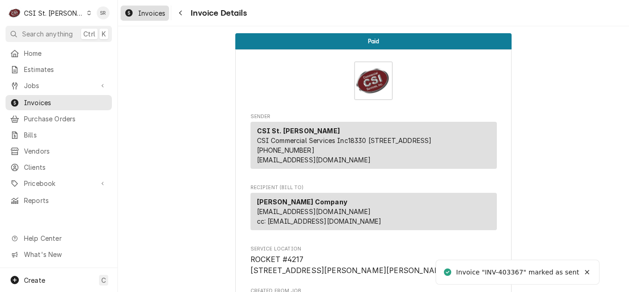
drag, startPoint x: 132, startPoint y: 12, endPoint x: 138, endPoint y: 13, distance: 5.5
click at [132, 12] on icon "Dynamic Content Wrapper" at bounding box center [128, 12] width 7 height 7
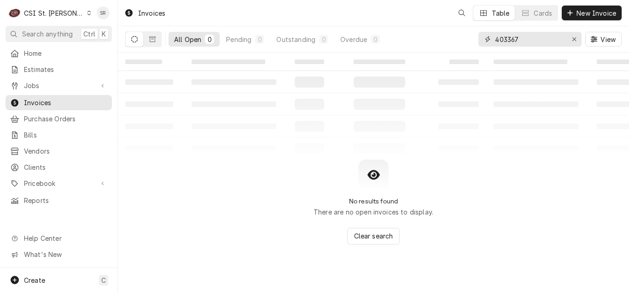
click at [525, 41] on input "403367" at bounding box center [529, 39] width 69 height 15
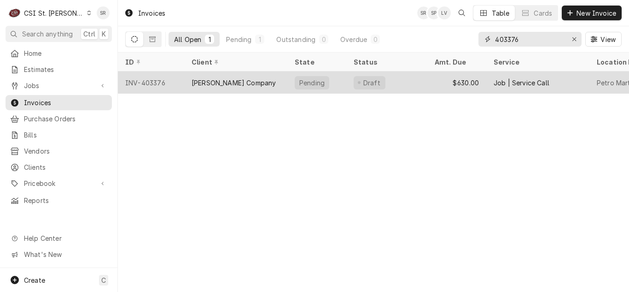
type input "403376"
click at [244, 84] on div "[PERSON_NAME] Company" at bounding box center [235, 82] width 103 height 22
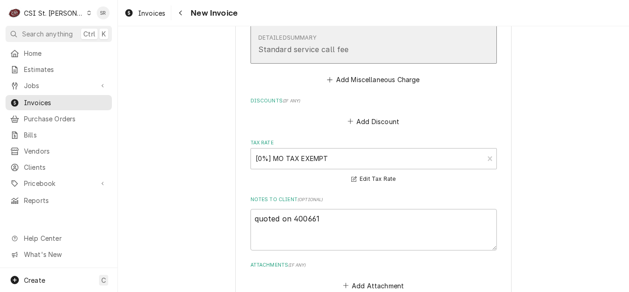
scroll to position [1474, 0]
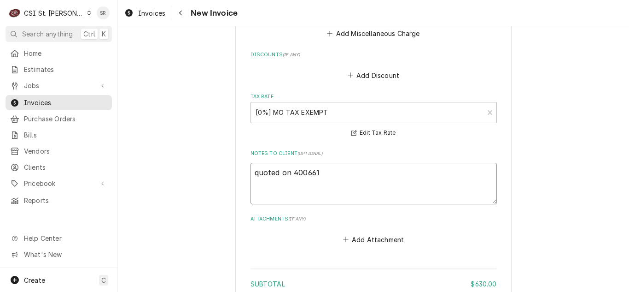
click at [354, 166] on textarea "quoted on 400661" at bounding box center [374, 183] width 246 height 41
type textarea "x"
type textarea "quoted on 400661"
type textarea "x"
type textarea "quoted on 400661 -"
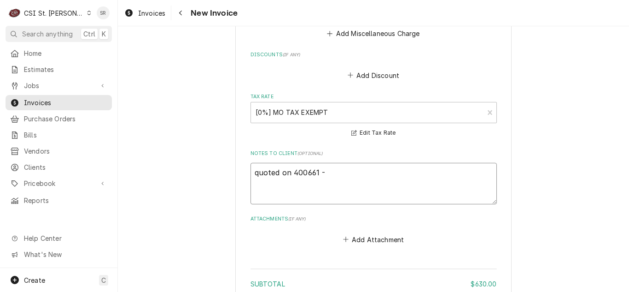
type textarea "x"
type textarea "quoted on 400661 - a"
type textarea "x"
type textarea "quoted on 400661 - ap"
type textarea "x"
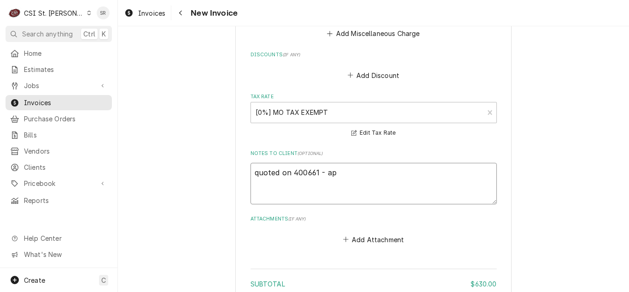
type textarea "quoted on 400661 - app"
type textarea "x"
type textarea "quoted on 400661 - appr"
type textarea "x"
type textarea "quoted on 400661 - appro"
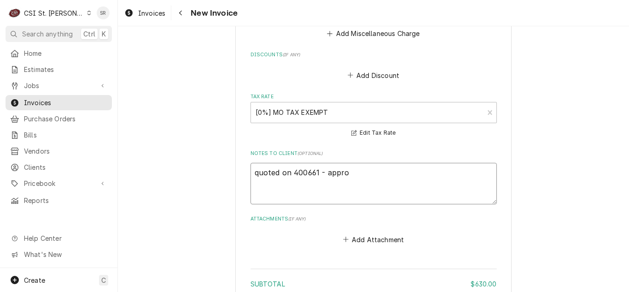
type textarea "x"
type textarea "quoted on 400661 - [PERSON_NAME]"
type textarea "x"
type textarea "quoted on 400661 - approve"
type textarea "x"
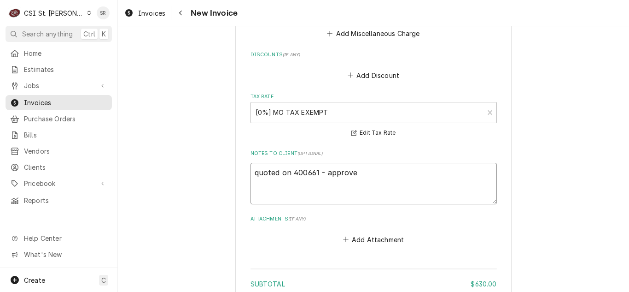
type textarea "quoted on 400661 - approved"
drag, startPoint x: 288, startPoint y: 161, endPoint x: 238, endPoint y: 159, distance: 50.2
type textarea "x"
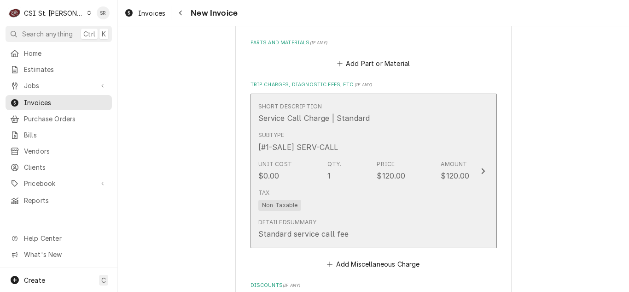
type textarea "400661 - approved"
click at [349, 162] on div "Unit Cost $0.00 Qty. 1 Price $120.00 Amount $120.00" at bounding box center [363, 170] width 211 height 29
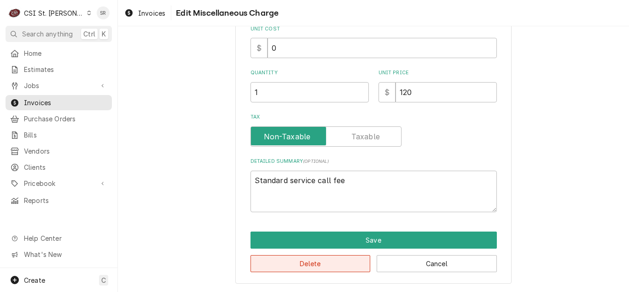
click at [317, 268] on button "Delete" at bounding box center [311, 263] width 120 height 17
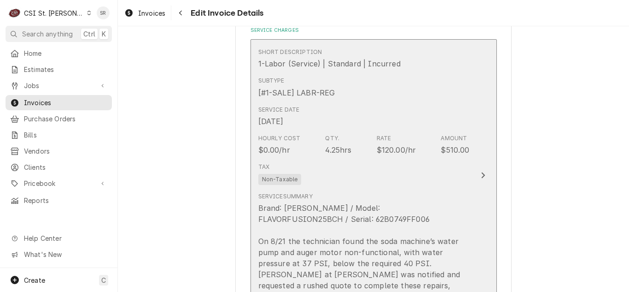
click at [395, 136] on div "Rate $120.00/hr" at bounding box center [397, 144] width 40 height 21
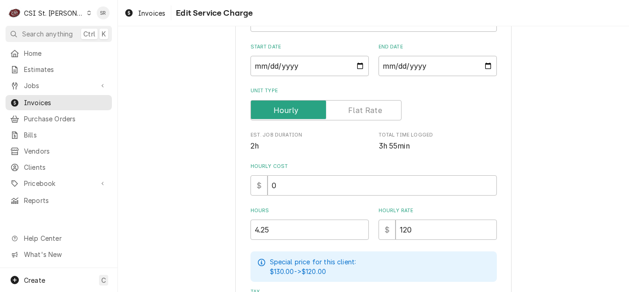
scroll to position [230, 0]
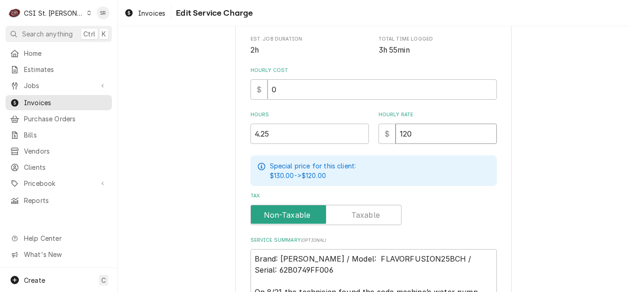
drag, startPoint x: 411, startPoint y: 136, endPoint x: 395, endPoint y: 135, distance: 16.1
click at [396, 135] on input "120" at bounding box center [446, 133] width 101 height 20
type textarea "x"
type input "0"
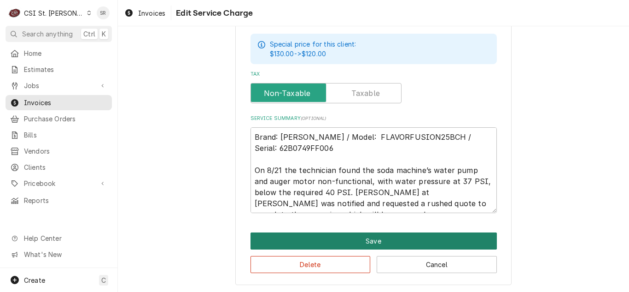
click at [361, 236] on button "Save" at bounding box center [374, 240] width 246 height 17
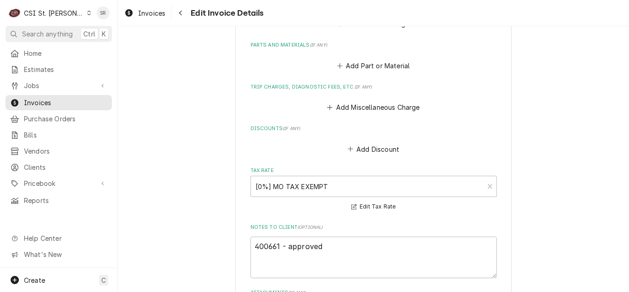
scroll to position [1434, 0]
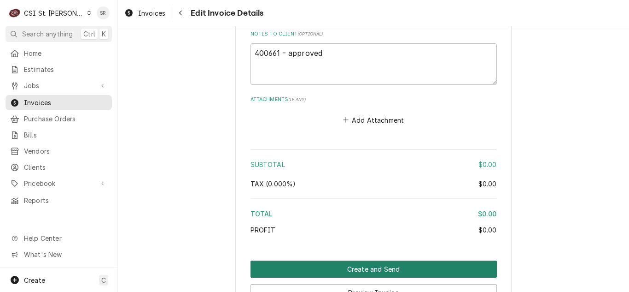
click at [373, 260] on button "Create and Send" at bounding box center [374, 268] width 246 height 17
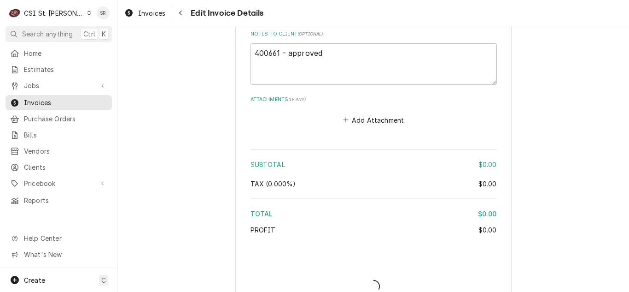
type textarea "x"
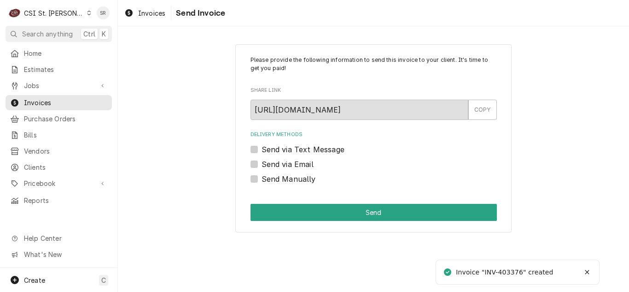
click at [301, 178] on label "Send Manually" at bounding box center [289, 178] width 54 height 11
click at [301, 178] on input "Send Manually" at bounding box center [385, 183] width 246 height 20
checkbox input "true"
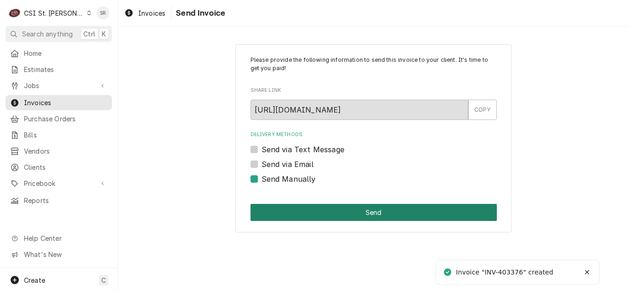
click at [345, 210] on button "Send" at bounding box center [374, 212] width 246 height 17
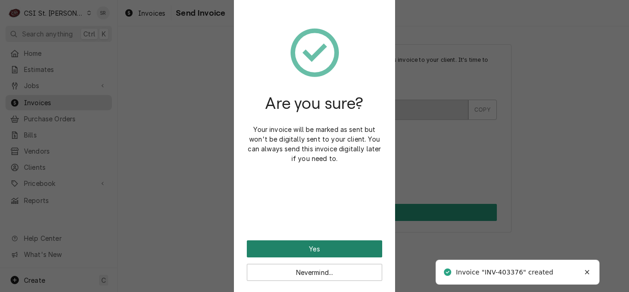
click at [325, 245] on button "Yes" at bounding box center [314, 248] width 135 height 17
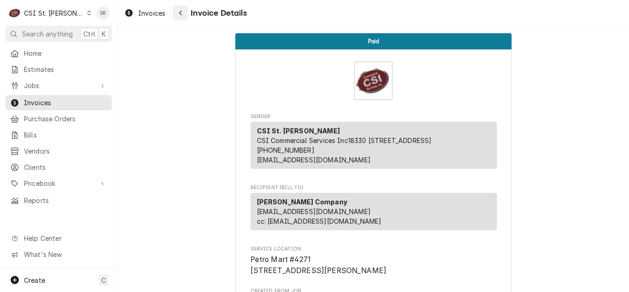
drag, startPoint x: 158, startPoint y: 12, endPoint x: 179, endPoint y: 14, distance: 20.8
click at [158, 12] on span "Invoices" at bounding box center [151, 13] width 27 height 10
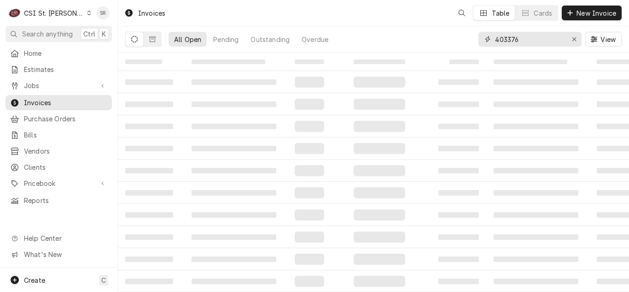
drag, startPoint x: 517, startPoint y: 40, endPoint x: 481, endPoint y: 41, distance: 35.9
click at [481, 41] on div "403376" at bounding box center [529, 39] width 103 height 15
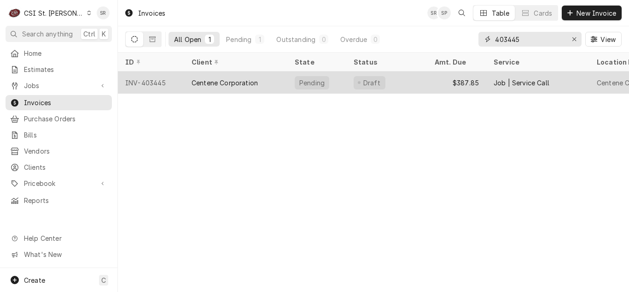
type input "403445"
click at [242, 78] on div "Centene Corporation" at bounding box center [225, 83] width 66 height 10
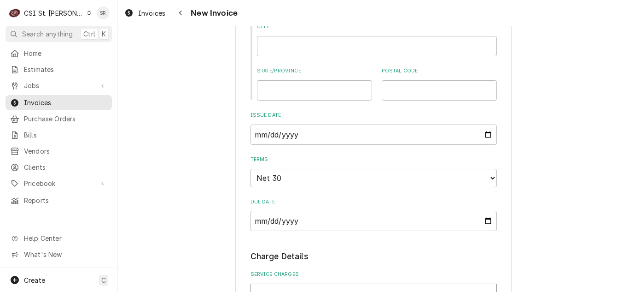
scroll to position [875, 0]
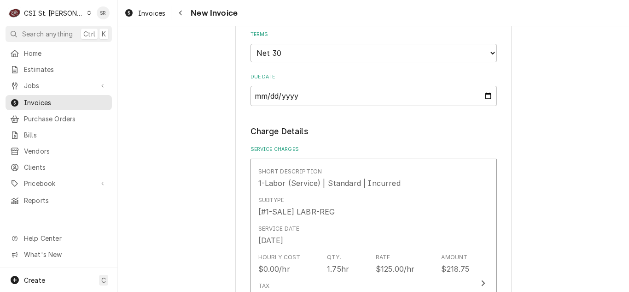
click at [491, 20] on input "[DATE]" at bounding box center [374, 10] width 246 height 20
click at [487, 20] on input "[DATE]" at bounding box center [374, 10] width 246 height 20
type input "[DATE]"
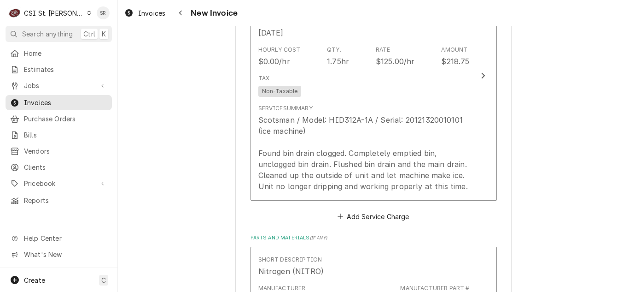
scroll to position [1105, 0]
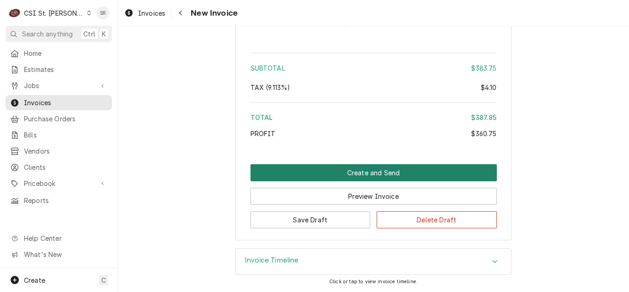
click at [375, 181] on button "Create and Send" at bounding box center [374, 172] width 246 height 17
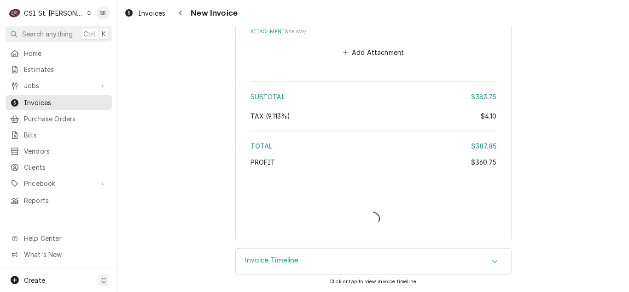
scroll to position [1875, 0]
type textarea "x"
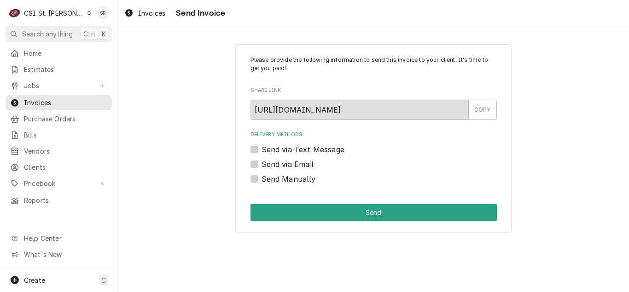
click at [286, 165] on label "Send via Email" at bounding box center [288, 163] width 52 height 11
click at [286, 165] on input "Send via Email" at bounding box center [385, 168] width 246 height 20
checkbox input "true"
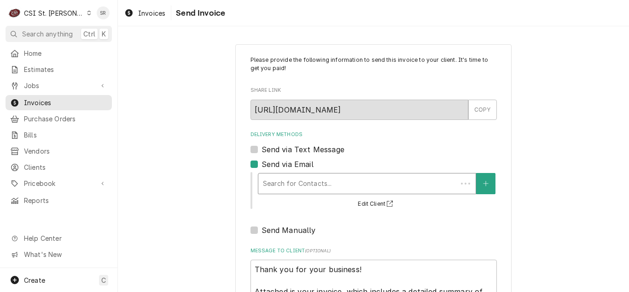
click at [314, 183] on div "Delivery Methods" at bounding box center [358, 183] width 190 height 17
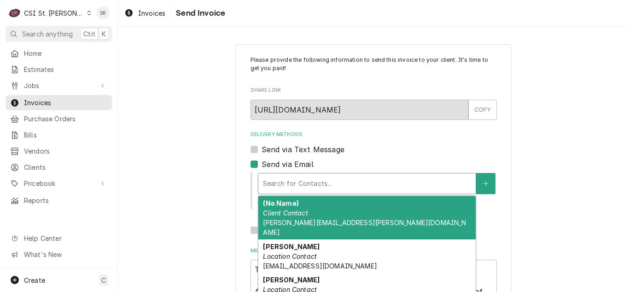
click at [311, 215] on div "(No Name) Client Contact vicky.stuesse@csi1.com" at bounding box center [366, 217] width 217 height 43
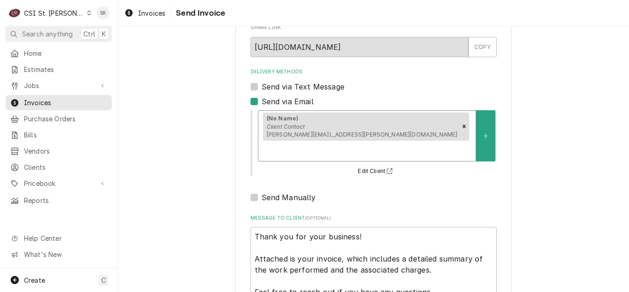
scroll to position [110, 0]
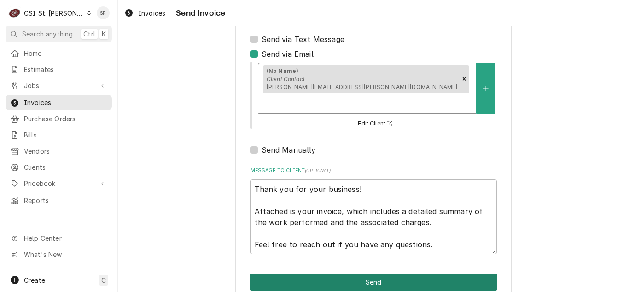
click at [402, 273] on button "Send" at bounding box center [374, 281] width 246 height 17
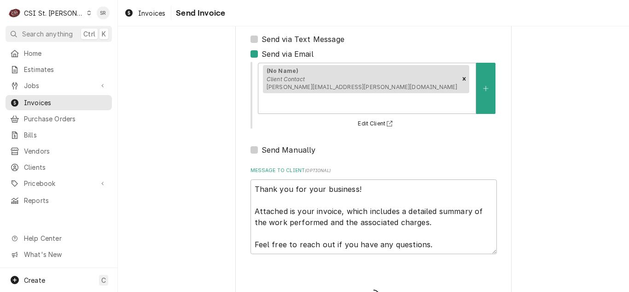
type textarea "x"
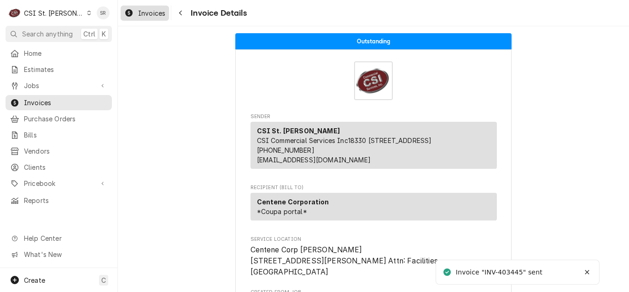
click at [150, 14] on span "Invoices" at bounding box center [151, 13] width 27 height 10
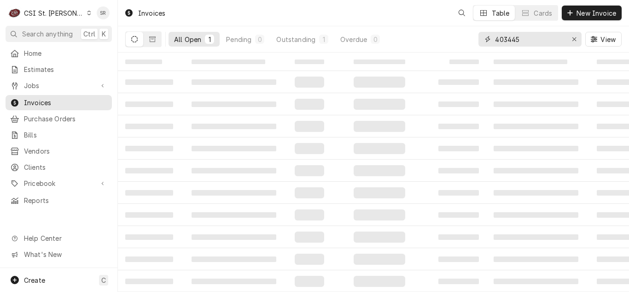
drag, startPoint x: 526, startPoint y: 37, endPoint x: 458, endPoint y: 36, distance: 68.2
click at [458, 36] on div "All Open 1 Pending 0 Outstanding 1 Overdue 0 403445 View" at bounding box center [373, 39] width 496 height 26
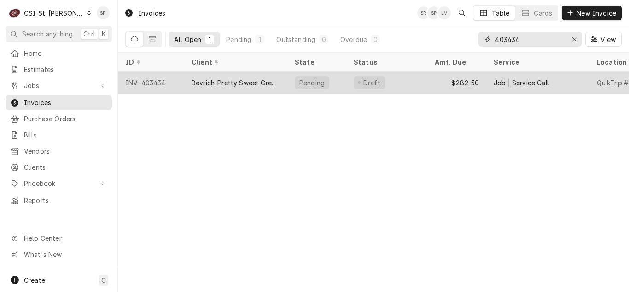
type input "403434"
click at [229, 82] on div "Bevrich-Pretty Sweet Creations" at bounding box center [236, 83] width 88 height 10
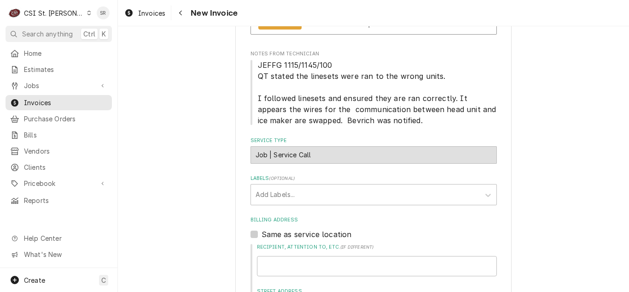
scroll to position [230, 0]
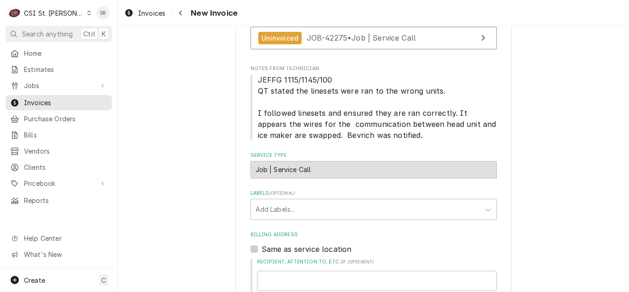
click at [151, 5] on div "Invoices New Invoice" at bounding box center [373, 13] width 511 height 26
click at [153, 11] on span "Invoices" at bounding box center [151, 13] width 27 height 10
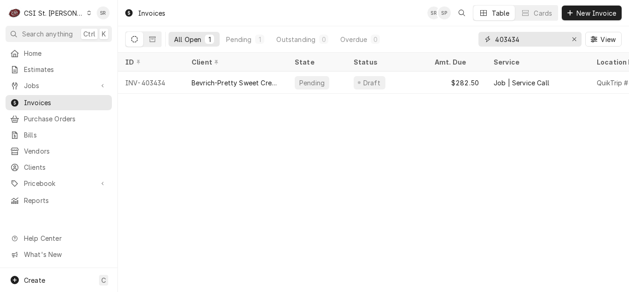
click at [522, 40] on input "403434" at bounding box center [529, 39] width 69 height 15
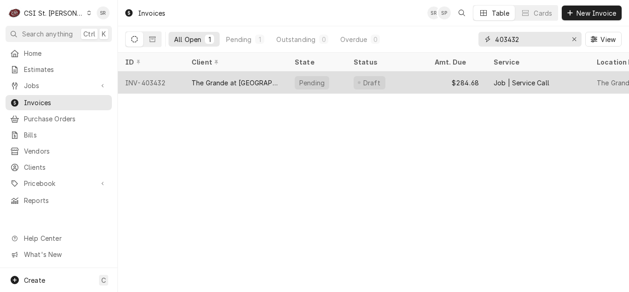
type input "403432"
click at [247, 78] on div "The Grande at [GEOGRAPHIC_DATA]" at bounding box center [236, 83] width 88 height 10
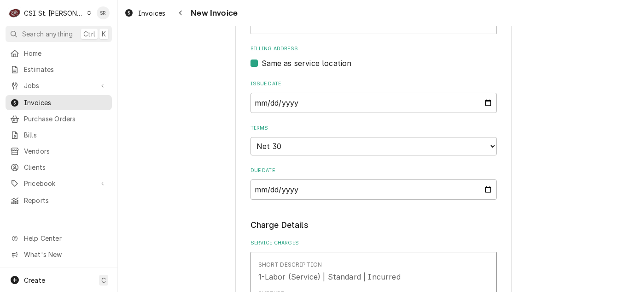
scroll to position [461, 0]
drag, startPoint x: 483, startPoint y: 91, endPoint x: 476, endPoint y: 95, distance: 8.1
click at [483, 92] on input "[DATE]" at bounding box center [374, 102] width 246 height 20
type textarea "x"
type input "[DATE]"
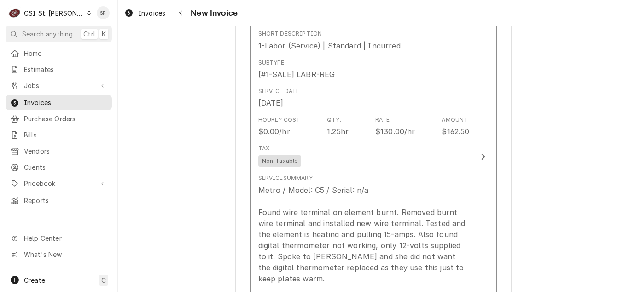
scroll to position [737, 0]
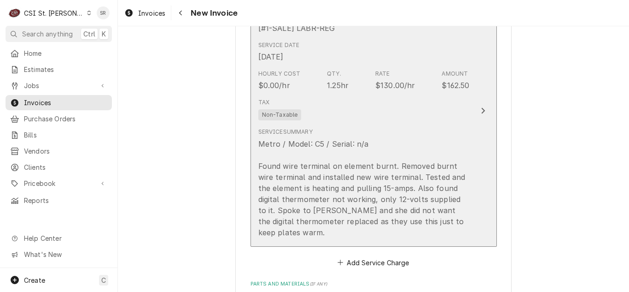
click at [386, 184] on div "Metro / Model: C5 / Serial: n/a Found wire terminal on element burnt. Removed b…" at bounding box center [363, 187] width 211 height 99
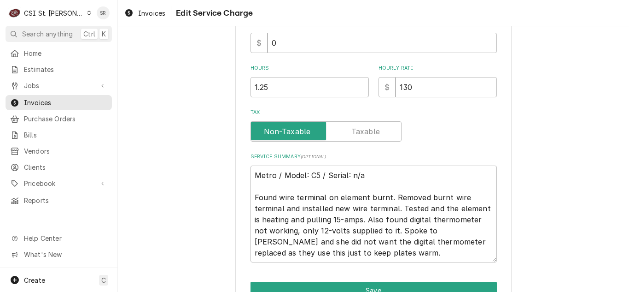
scroll to position [327, 0]
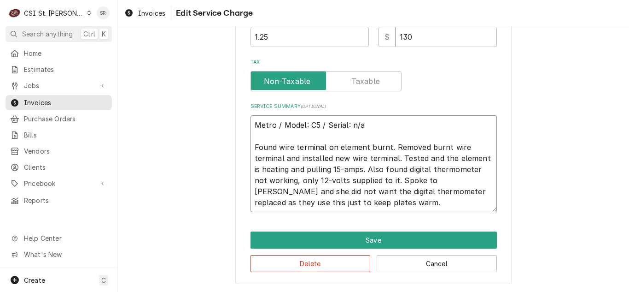
drag, startPoint x: 354, startPoint y: 171, endPoint x: 481, endPoint y: 156, distance: 128.0
click at [481, 156] on textarea "Metro / Model: C5 / Serial: n/a Found wire terminal on element burnt. Removed b…" at bounding box center [374, 163] width 246 height 97
click at [356, 169] on textarea "Metro / Model: C5 / Serial: n/a Found wire terminal on element burnt. Removed b…" at bounding box center [374, 163] width 246 height 97
drag, startPoint x: 354, startPoint y: 168, endPoint x: 282, endPoint y: 169, distance: 72.3
click at [282, 169] on textarea "Metro / Model: C5 / Serial: n/a Found wire terminal on element burnt. Removed b…" at bounding box center [374, 163] width 246 height 97
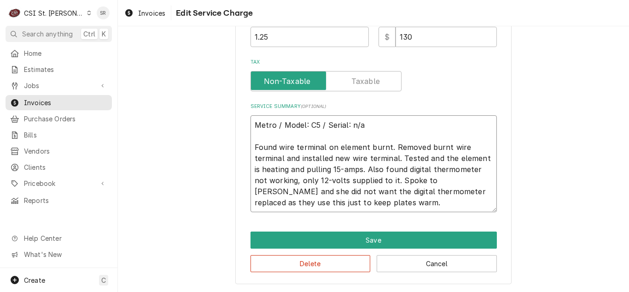
type textarea "x"
type textarea "Metro / Model: C5 / Serial: n/a Found wire terminal on element burnt. Removed b…"
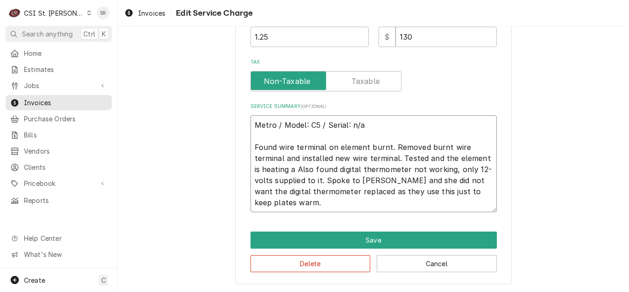
scroll to position [316, 0]
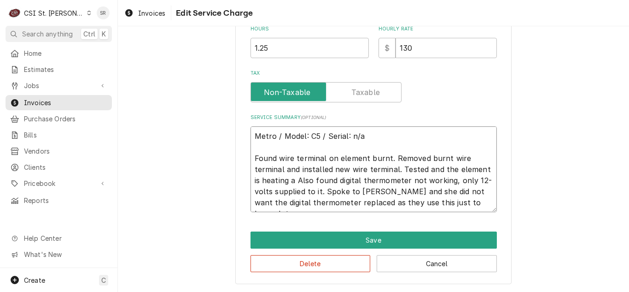
type textarea "x"
type textarea "Metro / Model: C5 / Serial: n/a Found wire terminal on element burnt. Removed b…"
type textarea "x"
type textarea "Metro / Model: C5 / Serial: n/a Found wire terminal on element burnt. Removed b…"
type textarea "x"
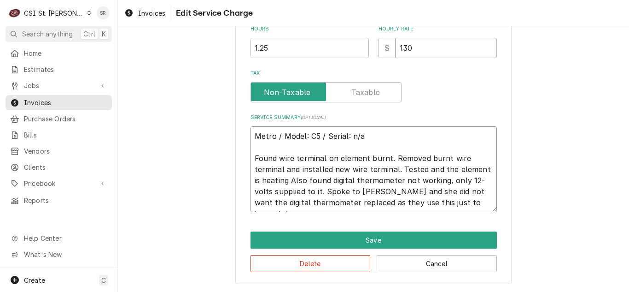
type textarea "Metro / Model: C5 / Serial: n/a Found wire terminal on element burnt. Removed b…"
type textarea "x"
type textarea "Metro / Model: C5 / Serial: n/a Found wire terminal on element burnt. Removed b…"
type textarea "x"
type textarea "Metro / Model: C5 / Serial: n/a Found wire terminal on element burnt. Removed b…"
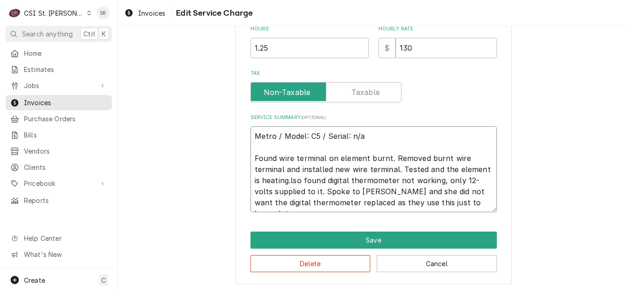
type textarea "x"
type textarea "Metro / Model: C5 / Serial: n/a Found wire terminal on element burnt. Removed b…"
type textarea "x"
type textarea "Metro / Model: C5 / Serial: n/a Found wire terminal on element burnt. Removed b…"
type textarea "x"
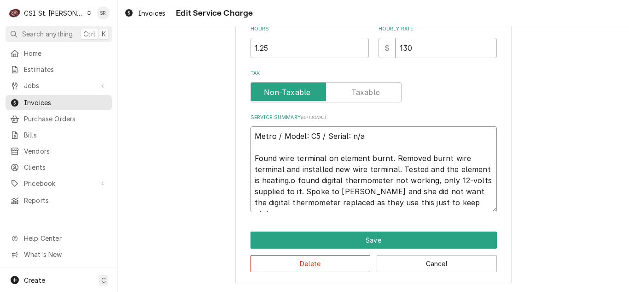
type textarea "Metro / Model: C5 / Serial: n/a Found wire terminal on element burnt. Removed b…"
type textarea "x"
type textarea "Metro / Model: C5 / Serial: n/a Found wire terminal on element burnt. Removed b…"
type textarea "x"
type textarea "Metro / Model: C5 / Serial: n/a Found wire terminal on element burnt. Removed b…"
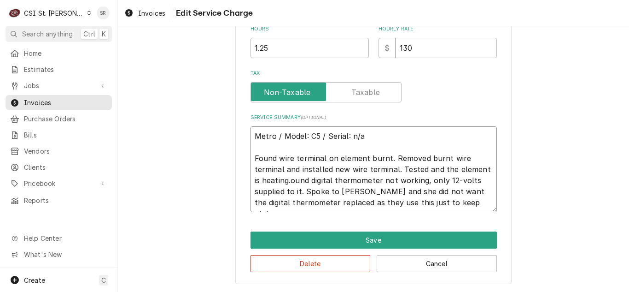
type textarea "x"
type textarea "Metro / Model: C5 / Serial: n/a Found wire terminal on element burnt. Removed b…"
type textarea "x"
type textarea "Metro / Model: C5 / Serial: n/a Found wire terminal on element burnt. Removed b…"
click at [475, 193] on textarea "Metro / Model: C5 / Serial: n/a Found wire terminal on element burnt. Removed b…" at bounding box center [374, 169] width 246 height 86
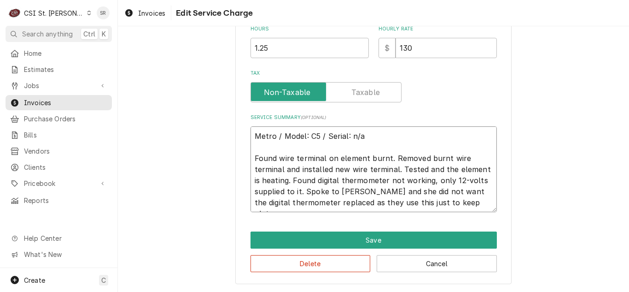
click at [470, 180] on textarea "Metro / Model: C5 / Serial: n/a Found wire terminal on element burnt. Removed b…" at bounding box center [374, 169] width 246 height 86
drag, startPoint x: 299, startPoint y: 192, endPoint x: 421, endPoint y: 182, distance: 122.0
click at [421, 182] on textarea "Metro / Model: C5 / Serial: n/a Found wire terminal on element burnt. Removed b…" at bounding box center [374, 169] width 246 height 86
type textarea "x"
type textarea "Metro / Model: C5 / Serial: n/a Found wire terminal on element burnt. Removed b…"
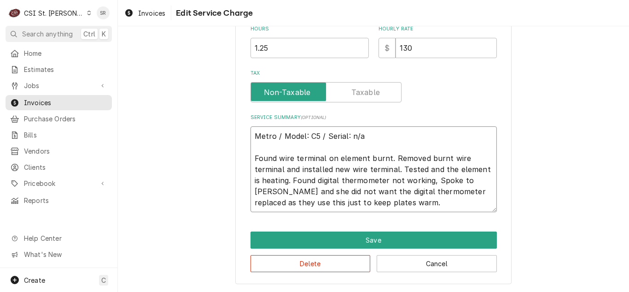
type textarea "x"
type textarea "Metro / Model: C5 / Serial: n/a Found wire terminal on element burnt. Removed b…"
type textarea "x"
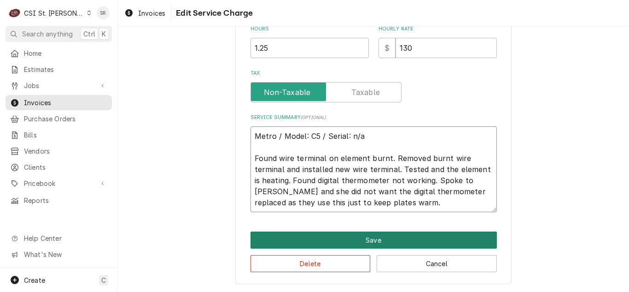
type textarea "Metro / Model: C5 / Serial: n/a Found wire terminal on element burnt. Removed b…"
click at [379, 242] on button "Save" at bounding box center [374, 239] width 246 height 17
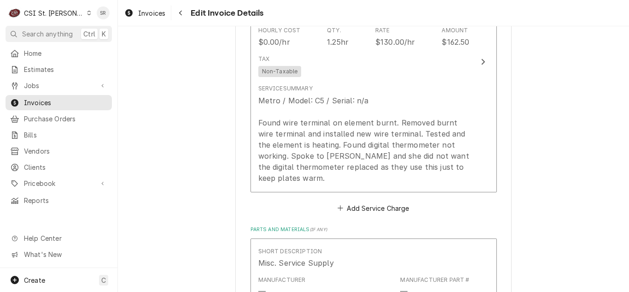
scroll to position [754, 0]
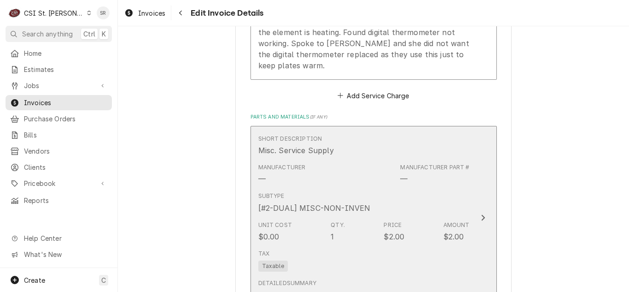
click at [347, 217] on div "Unit Cost $0.00 Qty. 1 Price $2.00 Amount $2.00" at bounding box center [363, 231] width 211 height 29
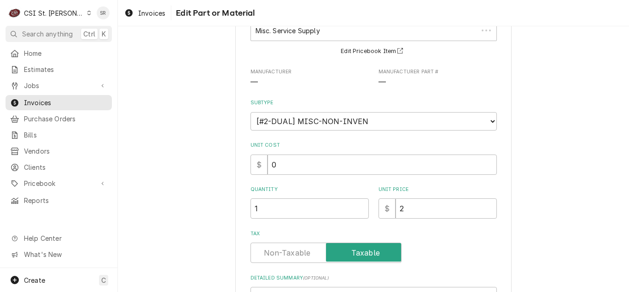
scroll to position [183, 0]
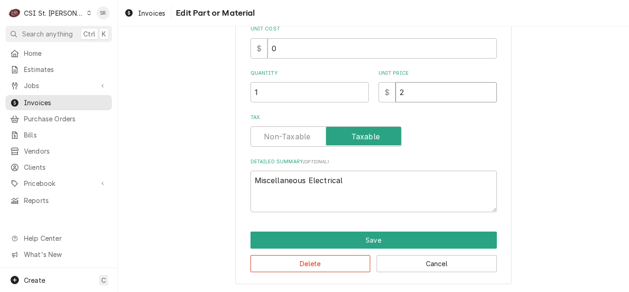
click at [396, 88] on input "2" at bounding box center [446, 92] width 101 height 20
type textarea "x"
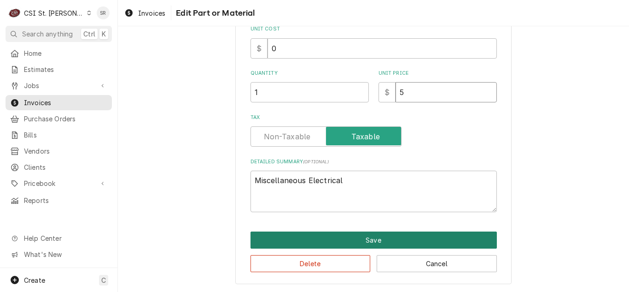
type input "5"
click at [373, 240] on button "Save" at bounding box center [374, 239] width 246 height 17
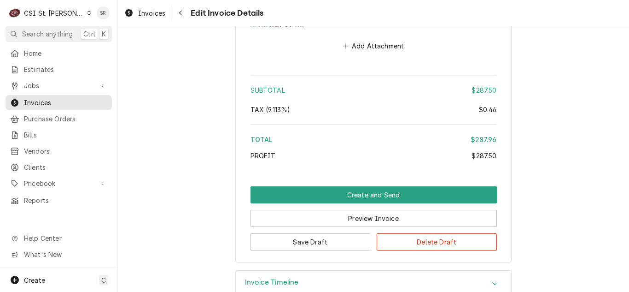
click at [321, 270] on div "Invoice Timeline" at bounding box center [373, 283] width 275 height 26
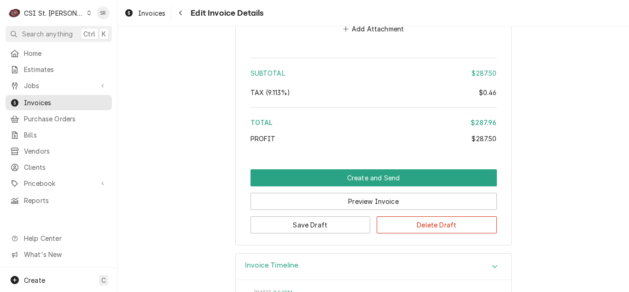
scroll to position [1478, 0]
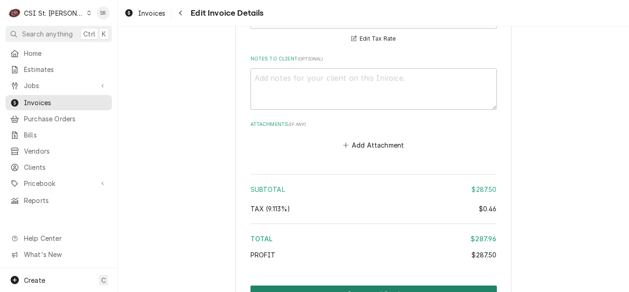
click at [383, 285] on button "Create and Send" at bounding box center [374, 293] width 246 height 17
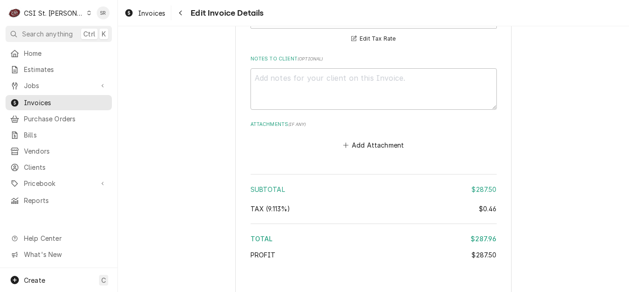
type textarea "x"
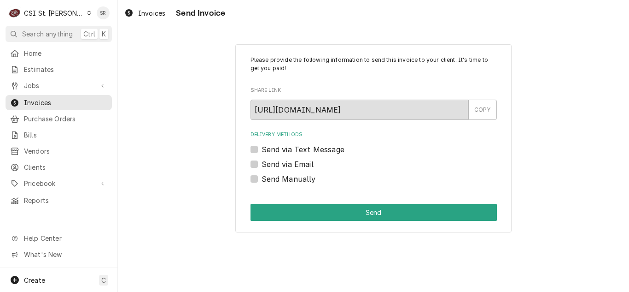
drag, startPoint x: 297, startPoint y: 165, endPoint x: 303, endPoint y: 169, distance: 6.4
click at [297, 165] on label "Send via Email" at bounding box center [288, 163] width 52 height 11
click at [297, 165] on input "Send via Email" at bounding box center [385, 168] width 246 height 20
checkbox input "true"
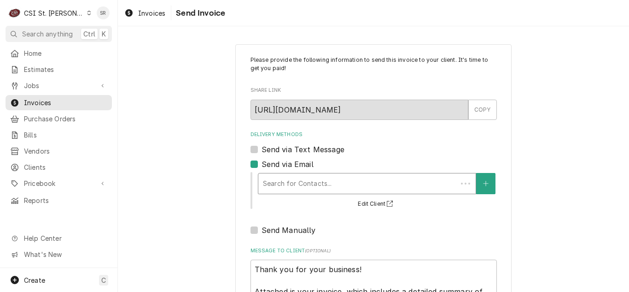
click at [328, 181] on div "Delivery Methods" at bounding box center [358, 183] width 190 height 17
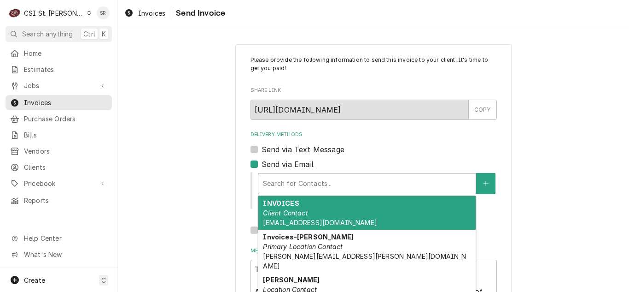
click at [332, 211] on div "INVOICES Client Contact invoices@thegrandeatchesterfield.com" at bounding box center [366, 213] width 217 height 34
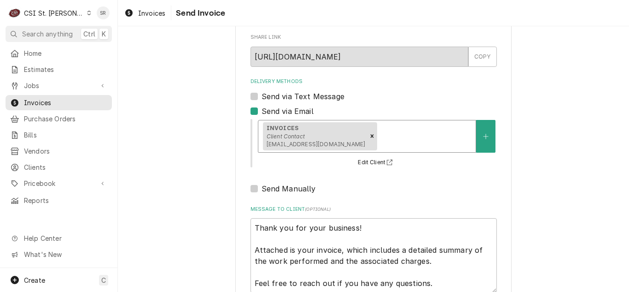
scroll to position [110, 0]
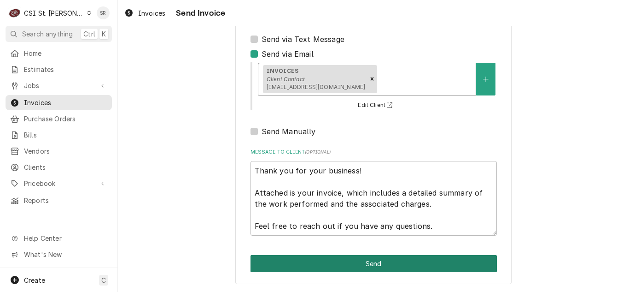
click at [385, 262] on button "Send" at bounding box center [374, 263] width 246 height 17
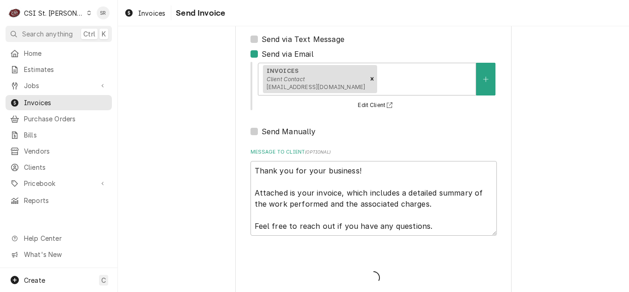
type textarea "x"
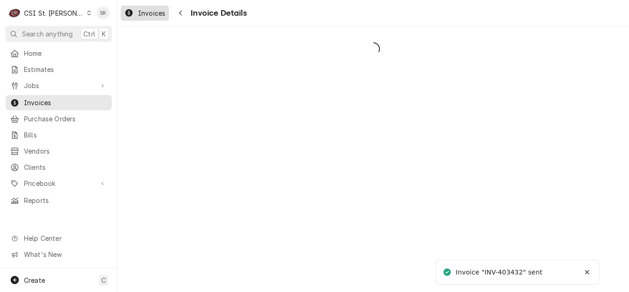
click at [143, 17] on span "Invoices" at bounding box center [151, 13] width 27 height 10
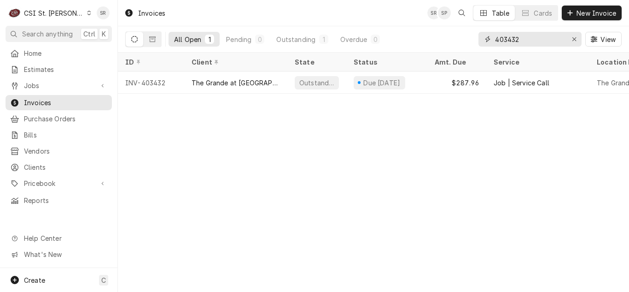
drag, startPoint x: 521, startPoint y: 41, endPoint x: 497, endPoint y: 41, distance: 23.5
click at [497, 41] on input "403432" at bounding box center [529, 39] width 69 height 15
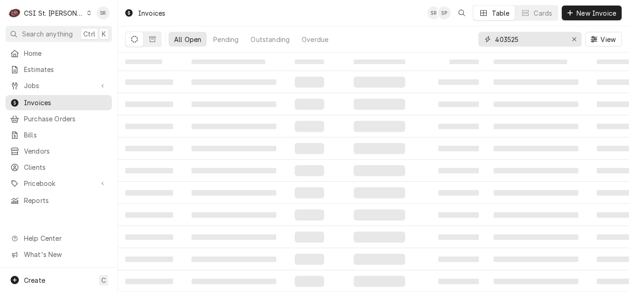
type input "403525"
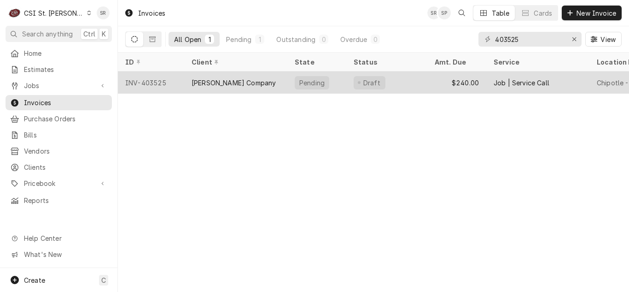
click at [261, 82] on div "[PERSON_NAME] Company" at bounding box center [235, 82] width 103 height 22
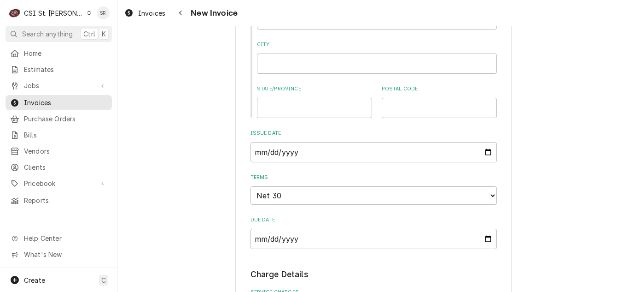
scroll to position [737, 0]
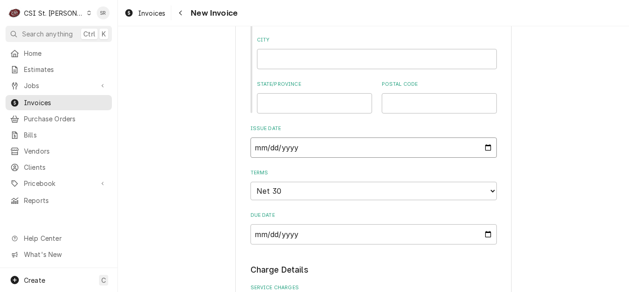
click at [483, 146] on input "[DATE]" at bounding box center [374, 147] width 246 height 20
type textarea "x"
type input "[DATE]"
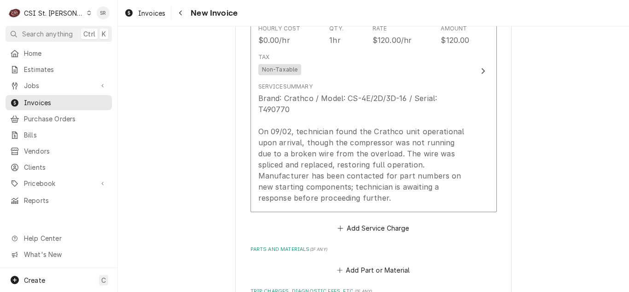
scroll to position [1105, 0]
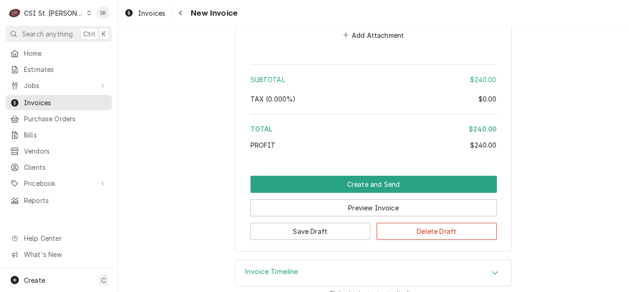
click at [295, 267] on h3 "Invoice Timeline" at bounding box center [272, 271] width 54 height 9
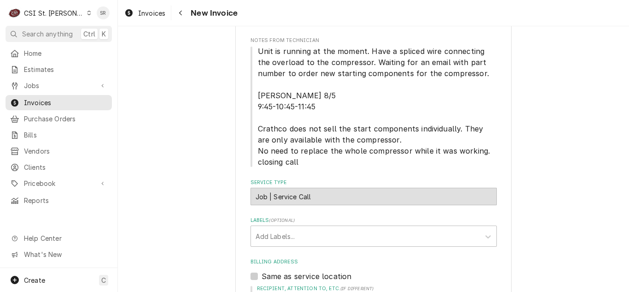
scroll to position [218, 0]
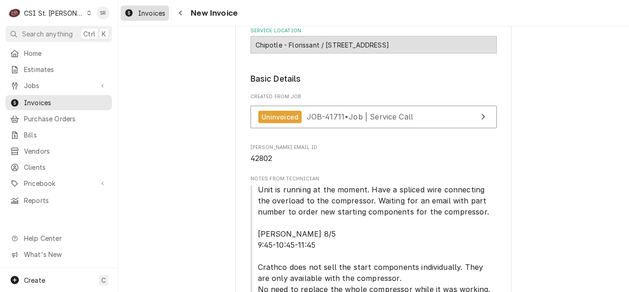
click at [140, 17] on div "Invoices" at bounding box center [144, 13] width 45 height 12
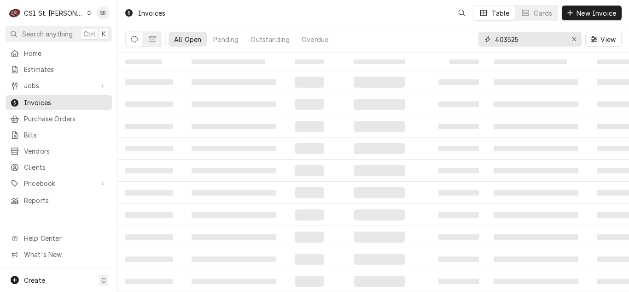
drag, startPoint x: 521, startPoint y: 42, endPoint x: 471, endPoint y: 35, distance: 50.6
click at [471, 35] on div "All Open Pending Outstanding Overdue 403525 View" at bounding box center [373, 39] width 496 height 26
type input "403355"
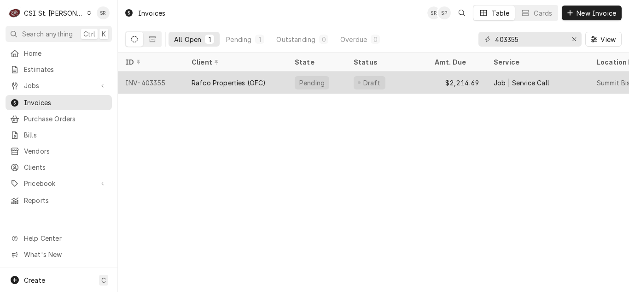
click at [238, 80] on div "Rafco Properties (OFC)" at bounding box center [229, 83] width 75 height 10
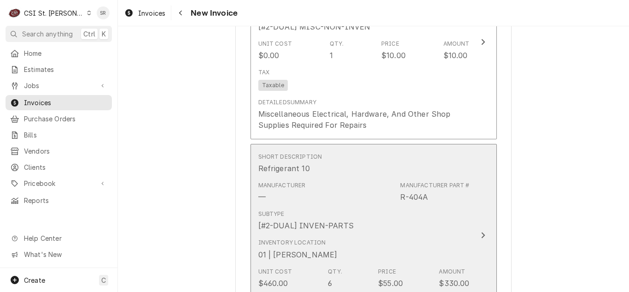
click at [369, 180] on div "Manufacturer — Manufacturer Part # R-404A" at bounding box center [363, 191] width 211 height 29
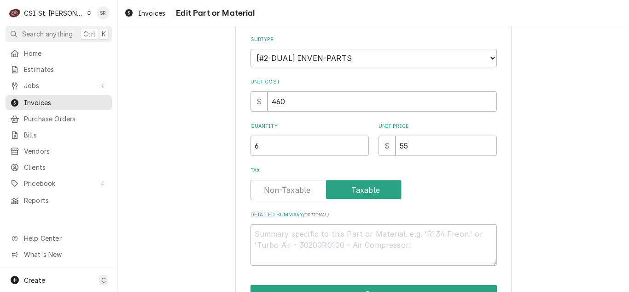
scroll to position [166, 0]
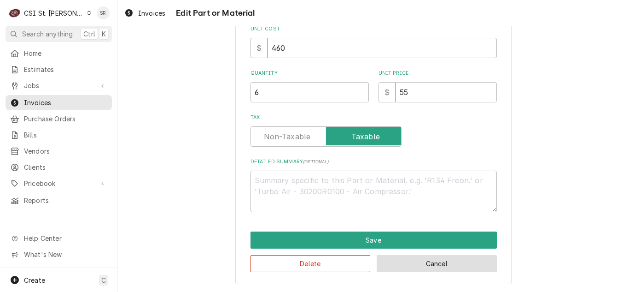
click at [459, 270] on button "Cancel" at bounding box center [437, 263] width 120 height 17
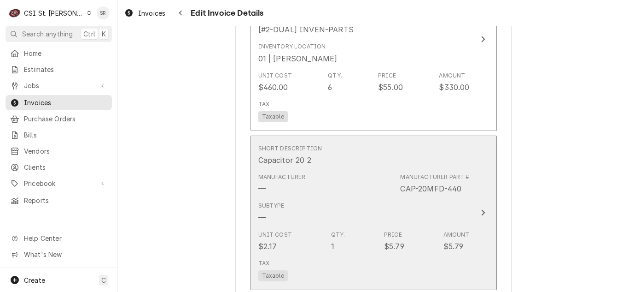
click at [364, 199] on div "Subtype —" at bounding box center [363, 212] width 211 height 29
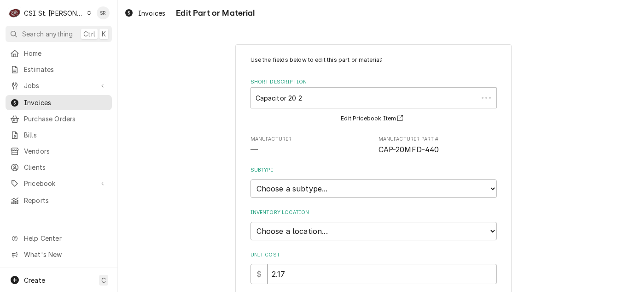
type textarea "x"
click at [315, 197] on select "Choose a subtype... [#2-DUAL] AFTERHRS-WH-CHG-2 [#2-DUAL] BEV-EQUIP [#2-DUAL] B…" at bounding box center [374, 188] width 246 height 18
select select "1"
click at [251, 179] on select "Choose a subtype... [#2-DUAL] AFTERHRS-WH-CHG-2 [#2-DUAL] BEV-EQUIP [#2-DUAL] B…" at bounding box center [374, 188] width 246 height 18
type textarea "x"
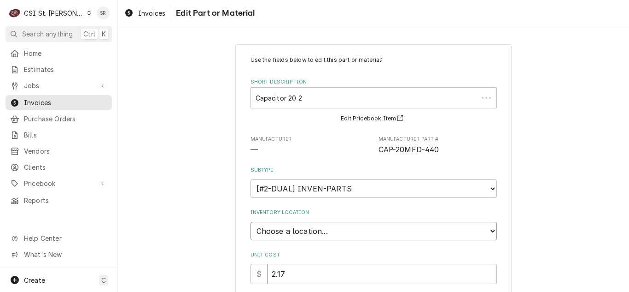
click at [314, 232] on select "Choose a location... 00 | STL WAREHOUSE 01 | CHUCK WAMBOLDT V#93 01 | COURTNEY …" at bounding box center [374, 231] width 246 height 18
select select "1527"
click at [251, 222] on select "Choose a location... 00 | STL WAREHOUSE 01 | CHUCK WAMBOLDT V#93 01 | COURTNEY …" at bounding box center [374, 231] width 246 height 18
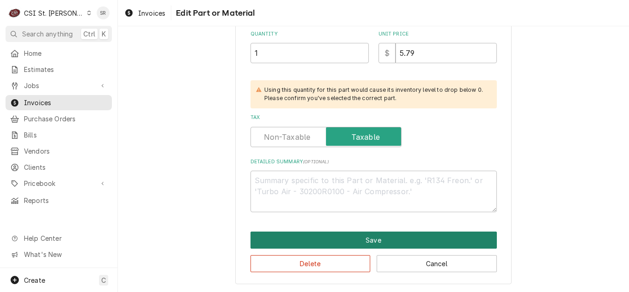
click at [344, 238] on button "Save" at bounding box center [374, 239] width 246 height 17
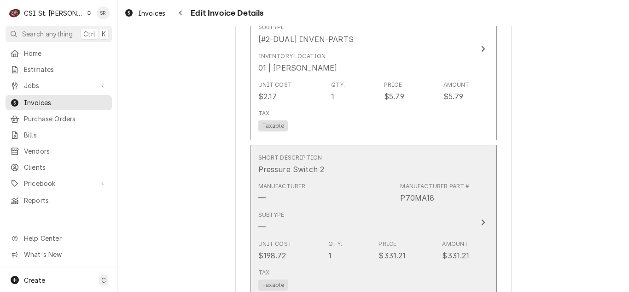
click at [309, 236] on div "Unit Cost $198.72 Qty. 1 Price $331.21 Amount $331.21" at bounding box center [363, 250] width 211 height 29
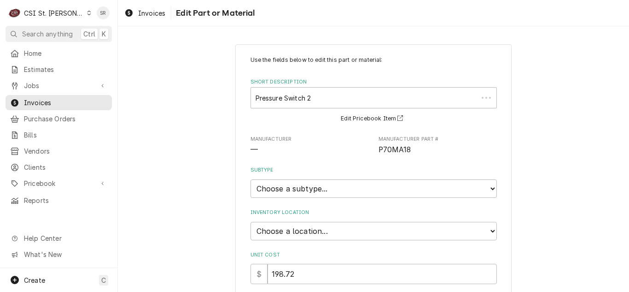
click at [289, 174] on div "Subtype Choose a subtype... [#2-DUAL] AFTERHRS-WH-CHG-2 [#2-DUAL] BEV-EQUIP [#2…" at bounding box center [374, 181] width 246 height 31
click at [293, 187] on select "Choose a subtype... [#2-DUAL] AFTERHRS-WH-CHG-2 [#2-DUAL] BEV-EQUIP [#2-DUAL] B…" at bounding box center [374, 188] width 246 height 18
type textarea "x"
select select "1"
click at [251, 179] on select "Choose a subtype... [#2-DUAL] AFTERHRS-WH-CHG-2 [#2-DUAL] BEV-EQUIP [#2-DUAL] B…" at bounding box center [374, 188] width 246 height 18
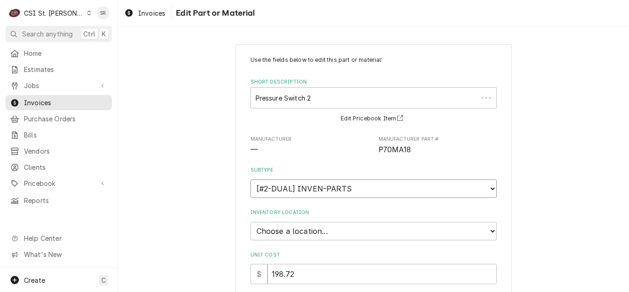
type textarea "x"
click at [299, 236] on select "Choose a location... 00 | STL WAREHOUSE 01 | CHUCK WAMBOLDT V#93 01 | COURTNEY …" at bounding box center [374, 231] width 246 height 18
select select "1527"
click at [251, 222] on select "Choose a location... 00 | STL WAREHOUSE 01 | CHUCK WAMBOLDT V#93 01 | COURTNEY …" at bounding box center [374, 231] width 246 height 18
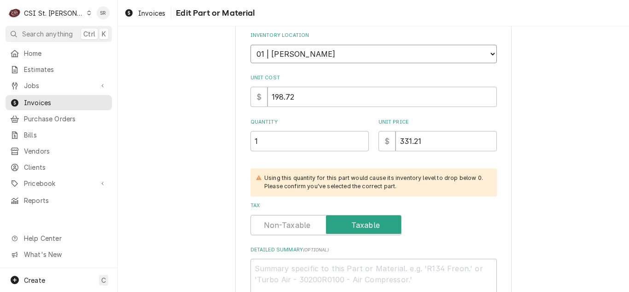
scroll to position [230, 0]
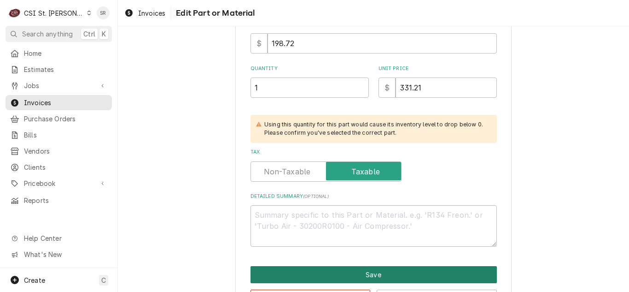
click at [402, 277] on button "Save" at bounding box center [374, 274] width 246 height 17
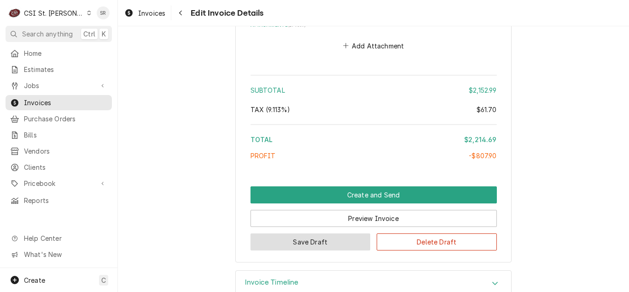
click at [339, 233] on button "Save Draft" at bounding box center [311, 241] width 120 height 17
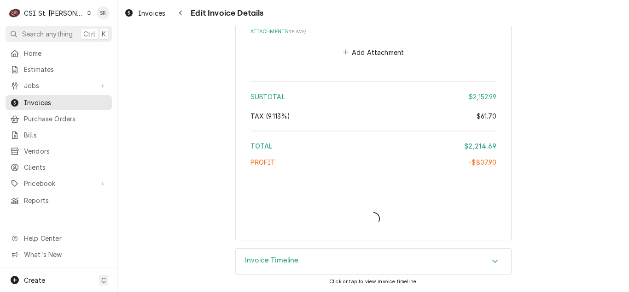
scroll to position [2996, 0]
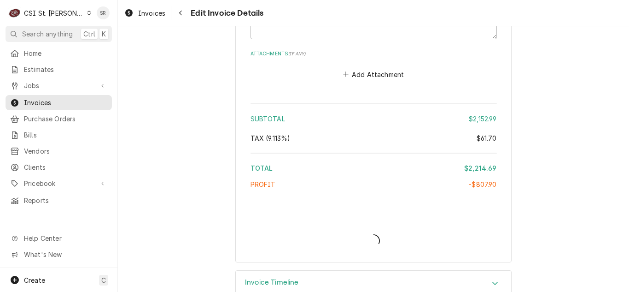
type textarea "x"
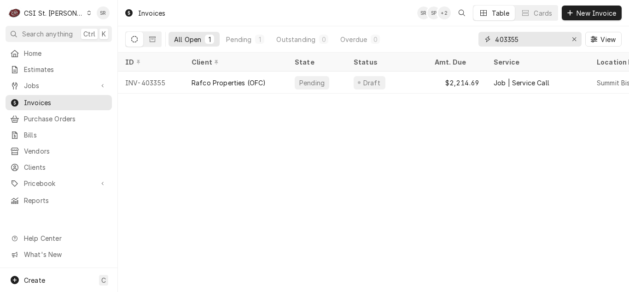
click at [544, 41] on input "403355" at bounding box center [529, 39] width 69 height 15
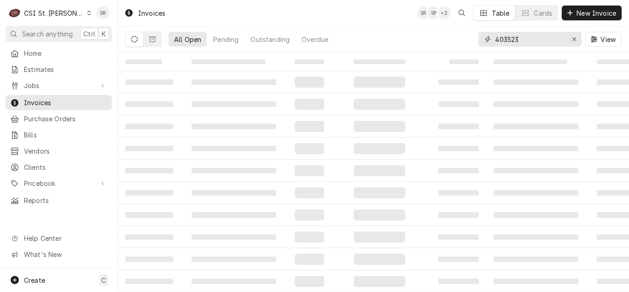
type input "403523"
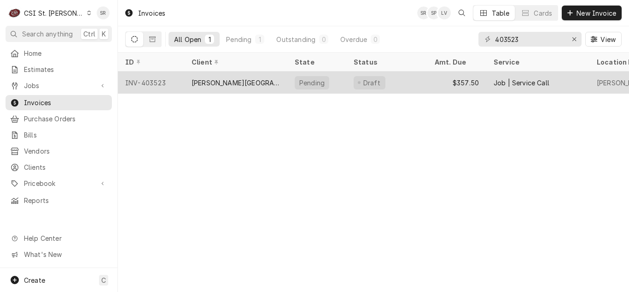
click at [227, 80] on div "[PERSON_NAME][GEOGRAPHIC_DATA]" at bounding box center [236, 83] width 88 height 10
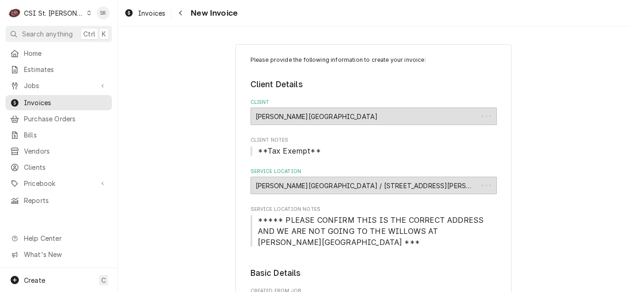
type textarea "x"
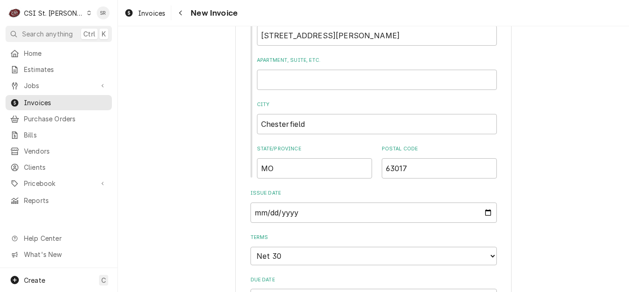
scroll to position [599, 0]
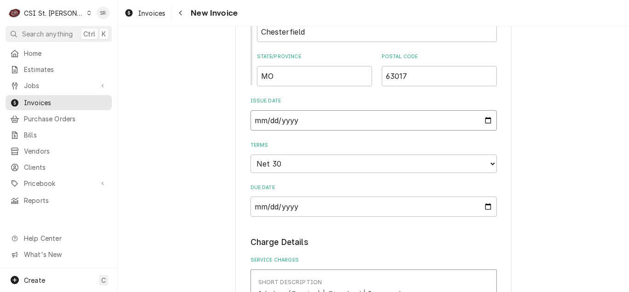
click at [487, 110] on input "[DATE]" at bounding box center [374, 120] width 246 height 20
type input "[DATE]"
type textarea "x"
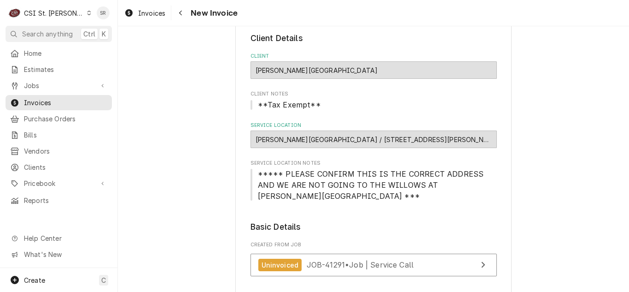
scroll to position [184, 0]
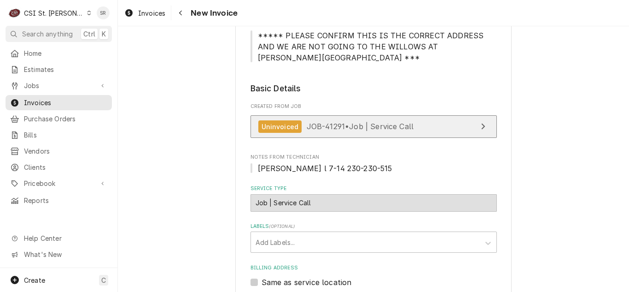
click at [354, 115] on link "Uninvoiced JOB-41291 • Job | Service Call" at bounding box center [374, 126] width 246 height 23
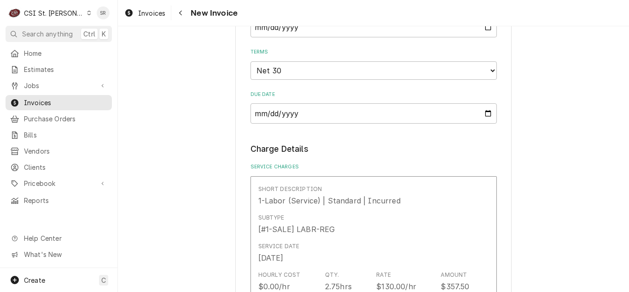
scroll to position [691, 0]
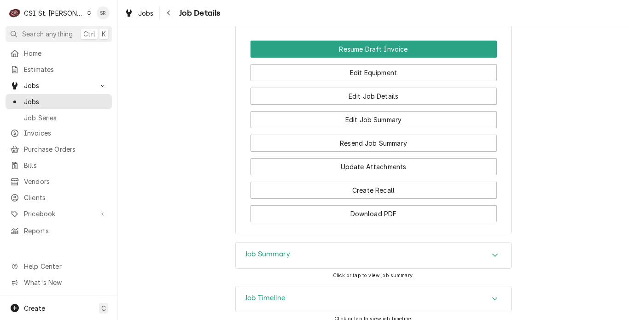
scroll to position [933, 0]
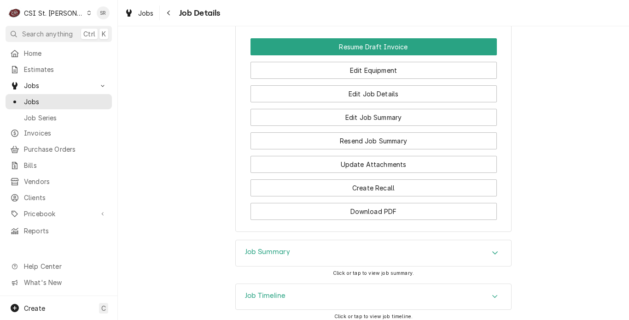
click at [265, 247] on h3 "Job Summary" at bounding box center [267, 251] width 45 height 9
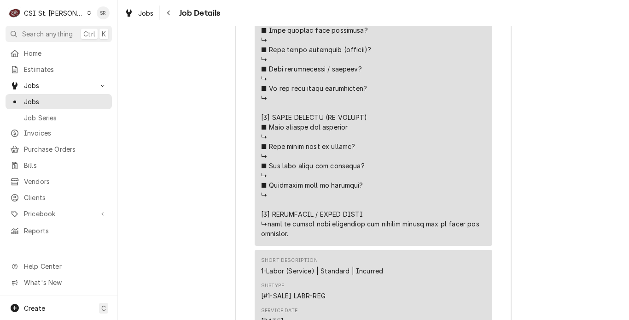
scroll to position [1670, 0]
